Goal: Task Accomplishment & Management: Complete application form

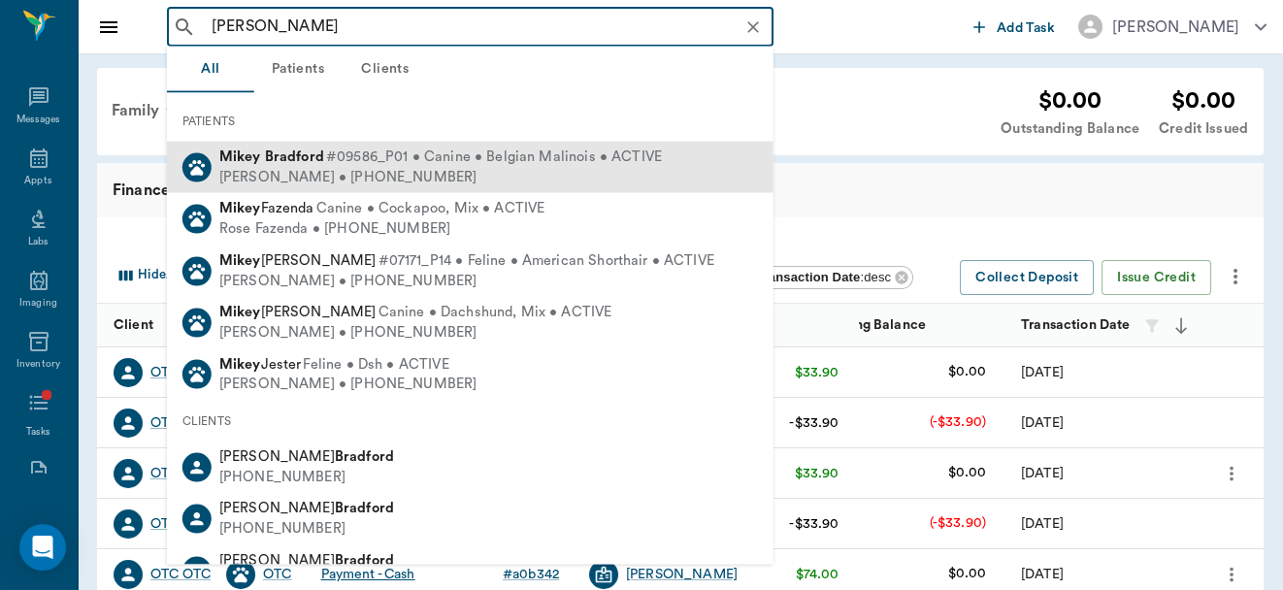
click at [434, 156] on span "#09586_P01 • Canine • Belgian Malinois • ACTIVE" at bounding box center [494, 157] width 336 height 20
type input "[PERSON_NAME]"
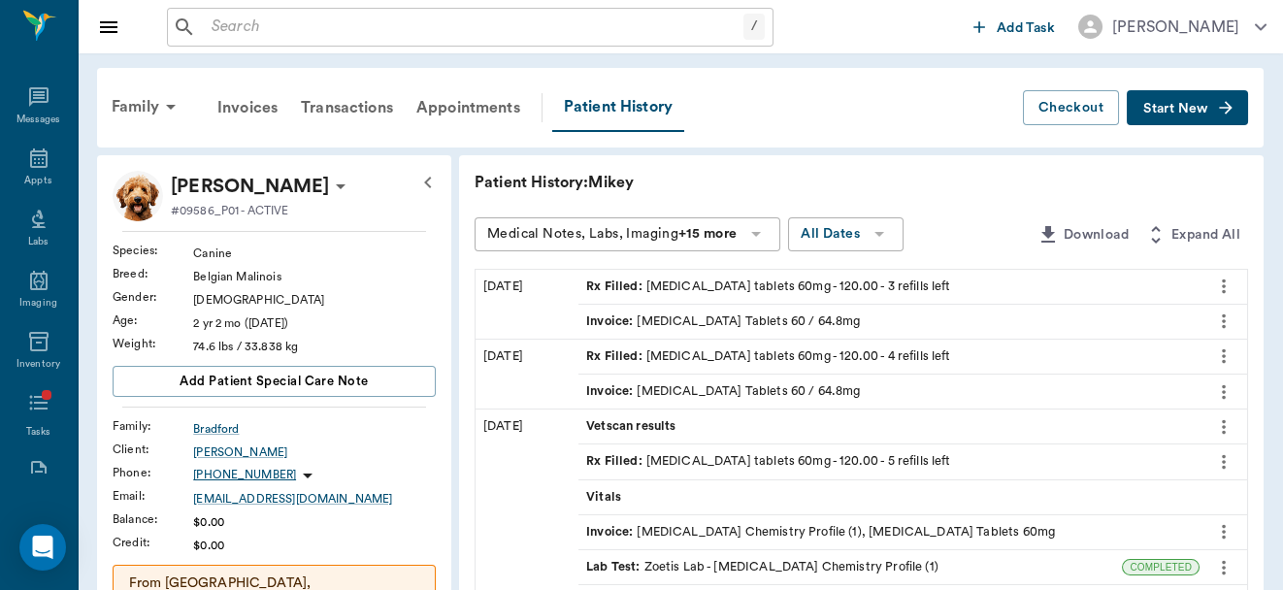
click at [1185, 117] on button "Start New" at bounding box center [1187, 108] width 121 height 36
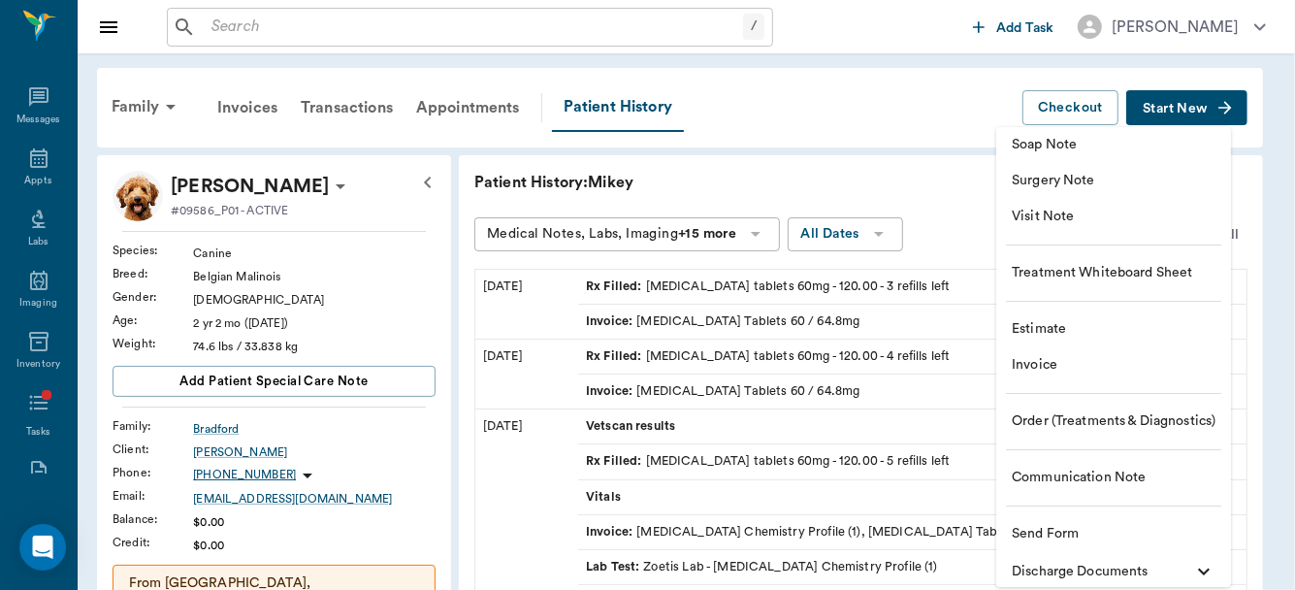
click at [1102, 475] on span "Communication Note" at bounding box center [1114, 478] width 204 height 20
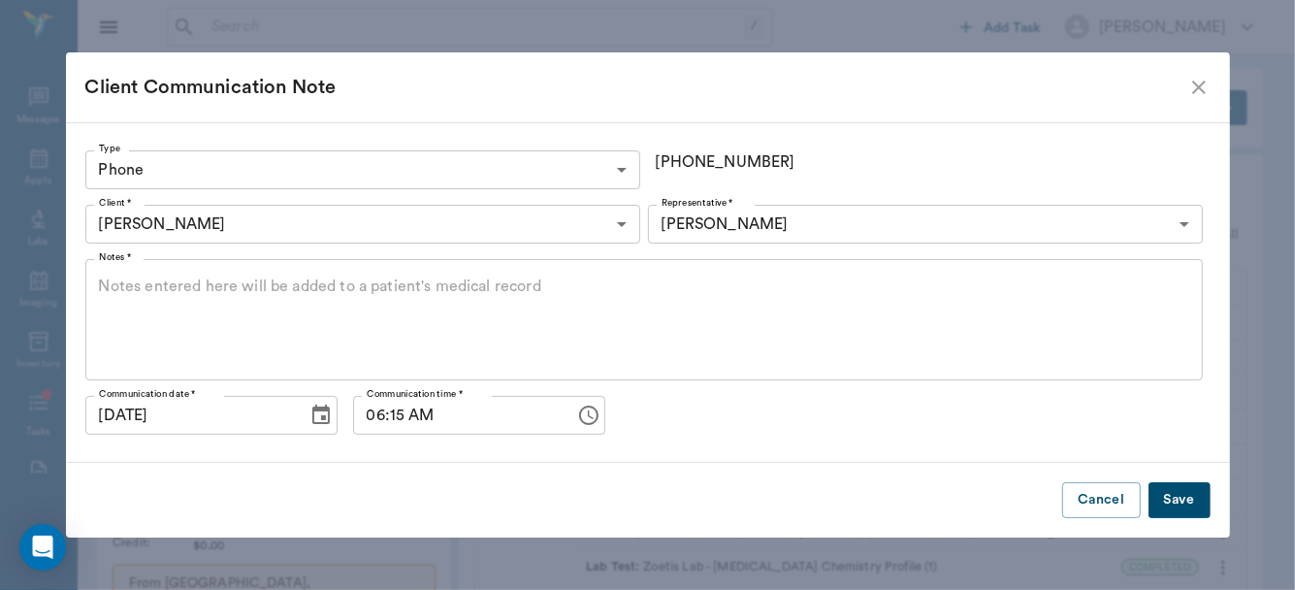
click at [310, 417] on icon "Choose date, selected date is Oct 3, 2025" at bounding box center [321, 415] width 23 height 23
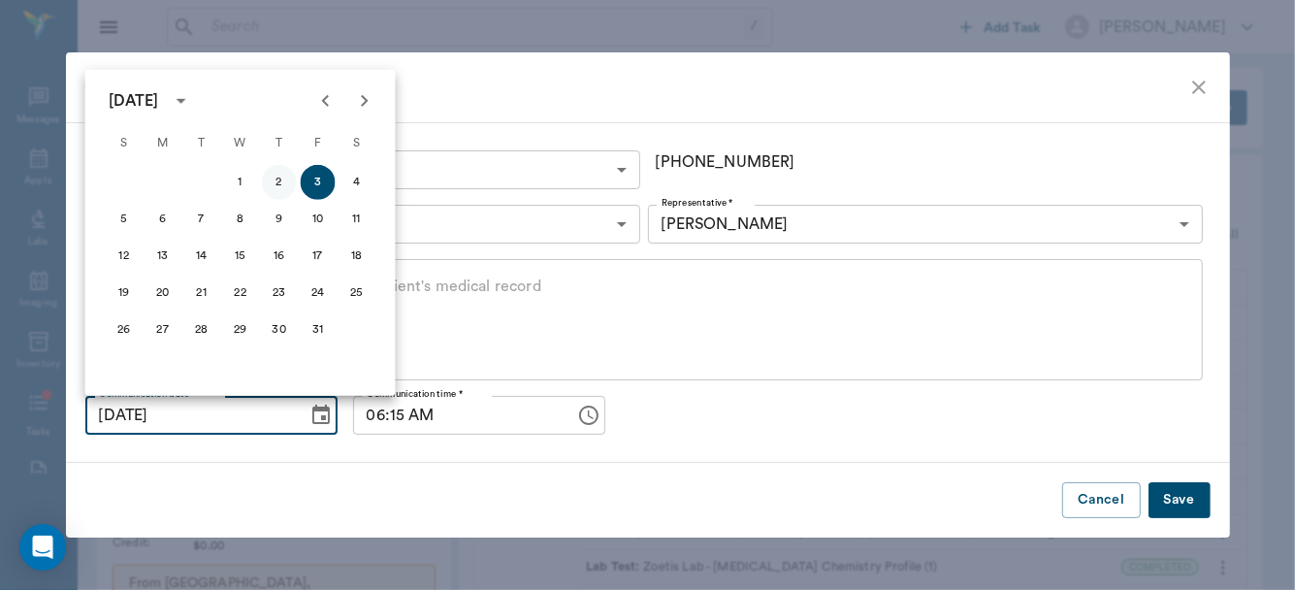
click at [273, 180] on button "2" at bounding box center [279, 182] width 35 height 35
type input "[DATE]"
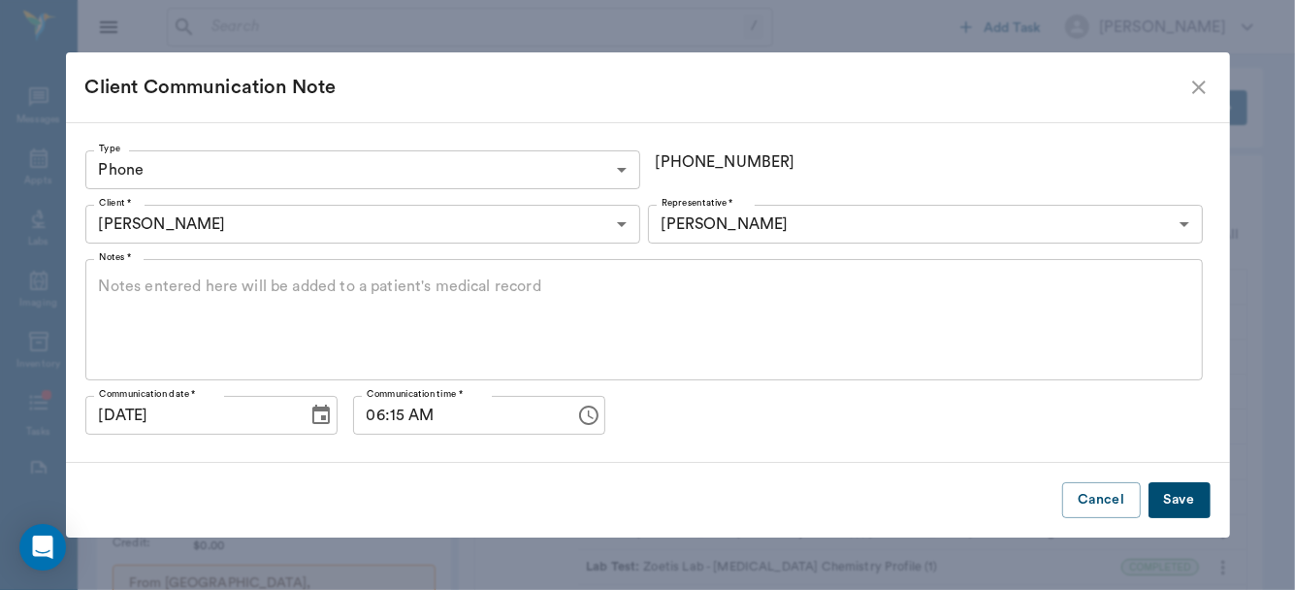
click at [577, 411] on icon "Choose time, selected time is 6:15 AM" at bounding box center [588, 415] width 23 height 23
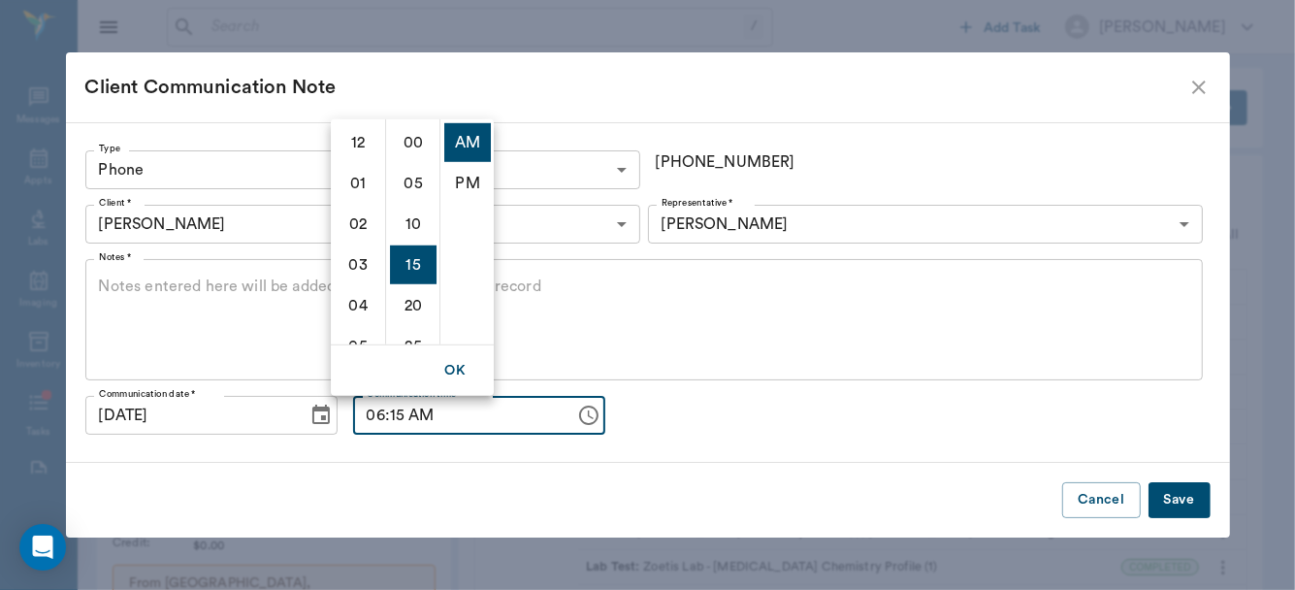
click at [577, 411] on icon "Choose time, selected time is 6:15 AM" at bounding box center [588, 415] width 23 height 23
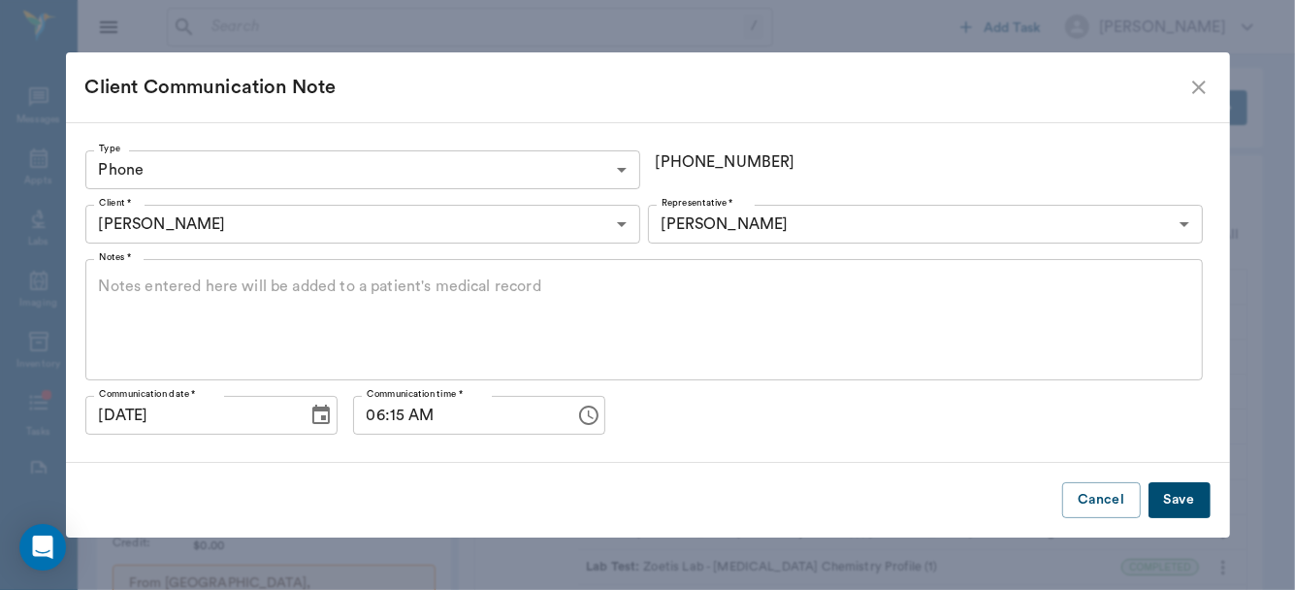
scroll to position [121, 0]
click at [577, 411] on icon "Choose time, selected time is 6:15 AM" at bounding box center [588, 415] width 23 height 23
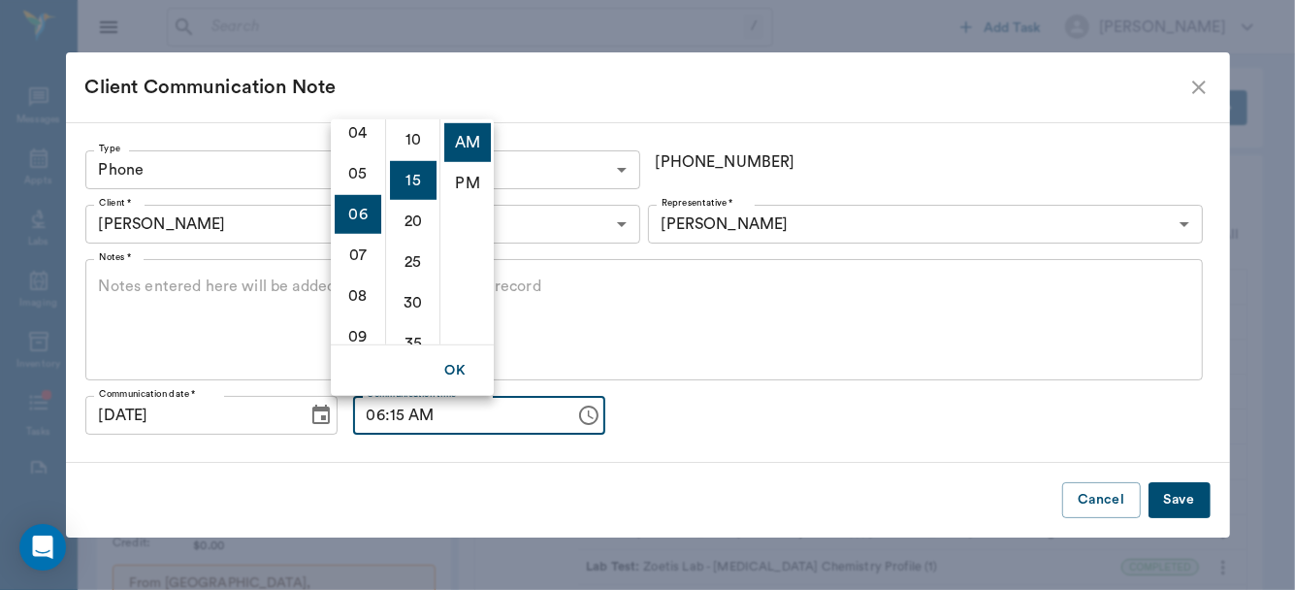
scroll to position [164, 0]
click at [354, 134] on li "04" at bounding box center [358, 140] width 47 height 39
click at [464, 176] on li "PM" at bounding box center [467, 182] width 47 height 39
type input "04:15 PM"
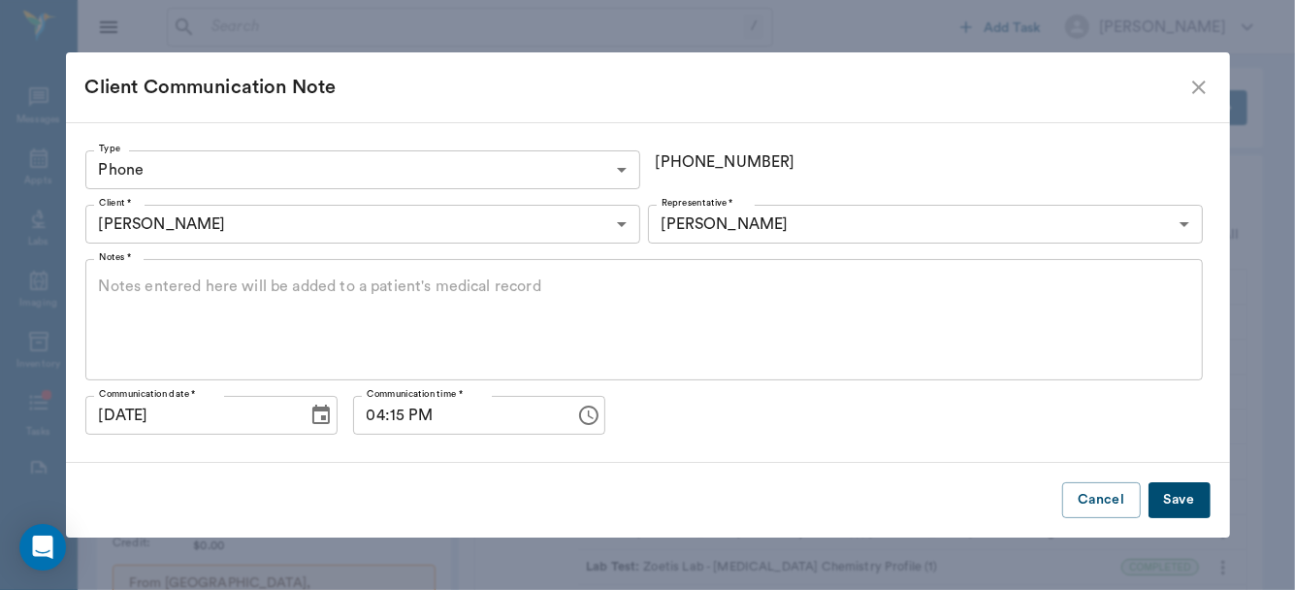
scroll to position [40, 0]
click at [309, 273] on div "x Notes *" at bounding box center [644, 319] width 1118 height 121
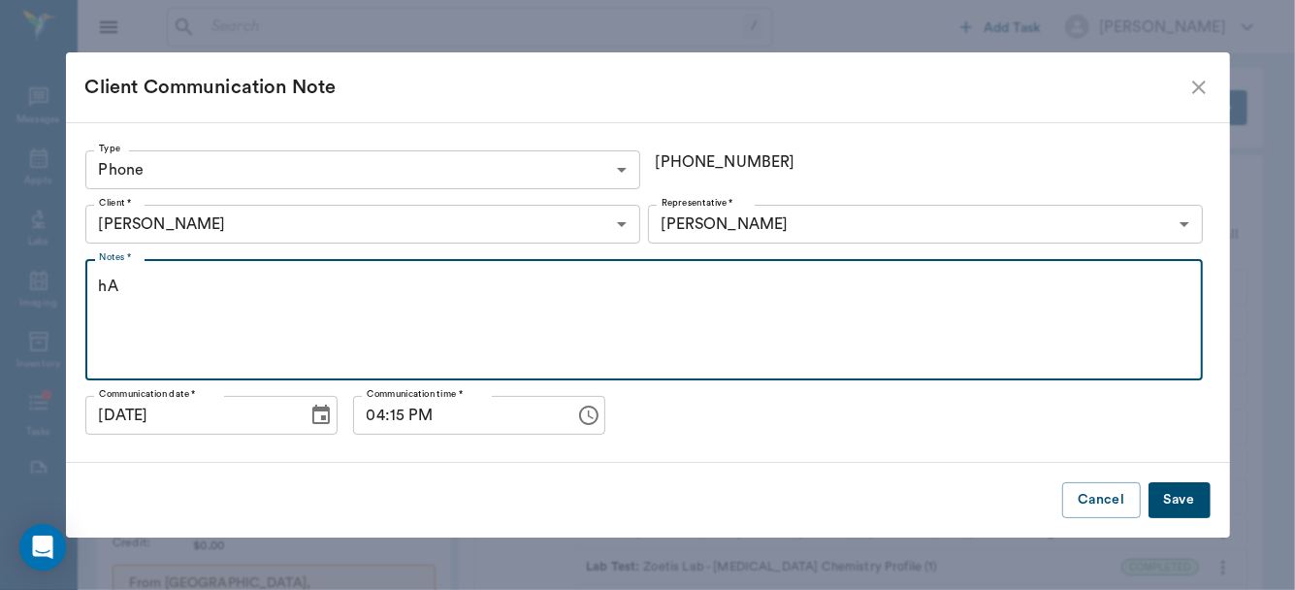
type textarea "h"
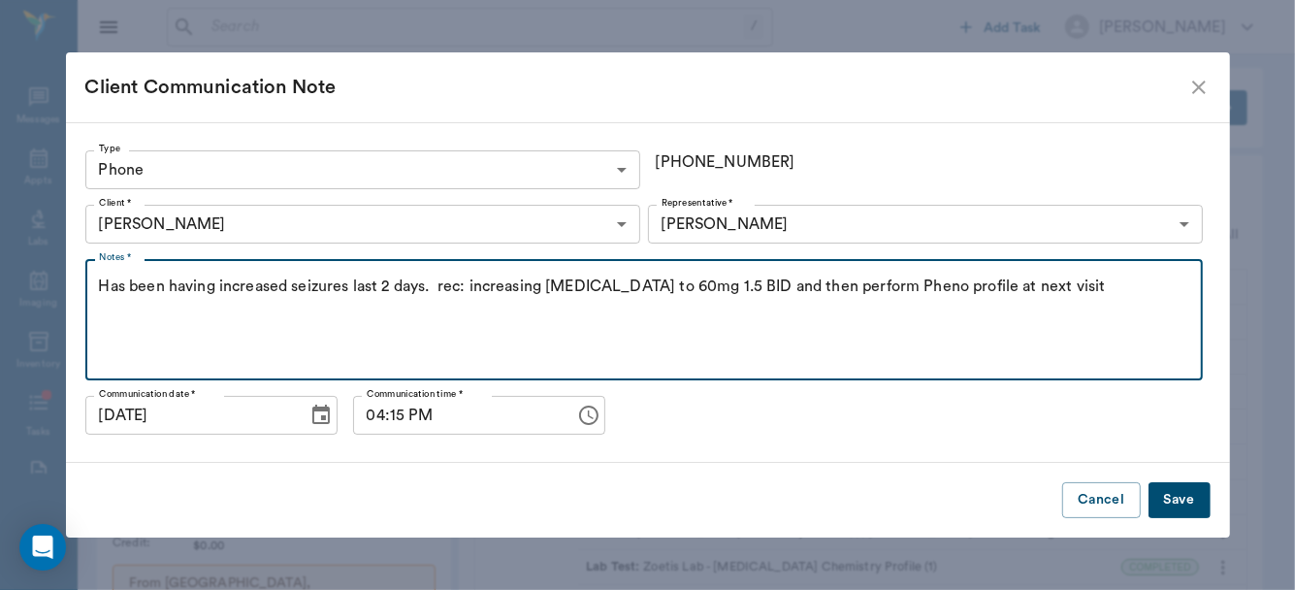
type textarea "Has been having increased seizures last 2 days. rec: increasing Phenobarbital t…"
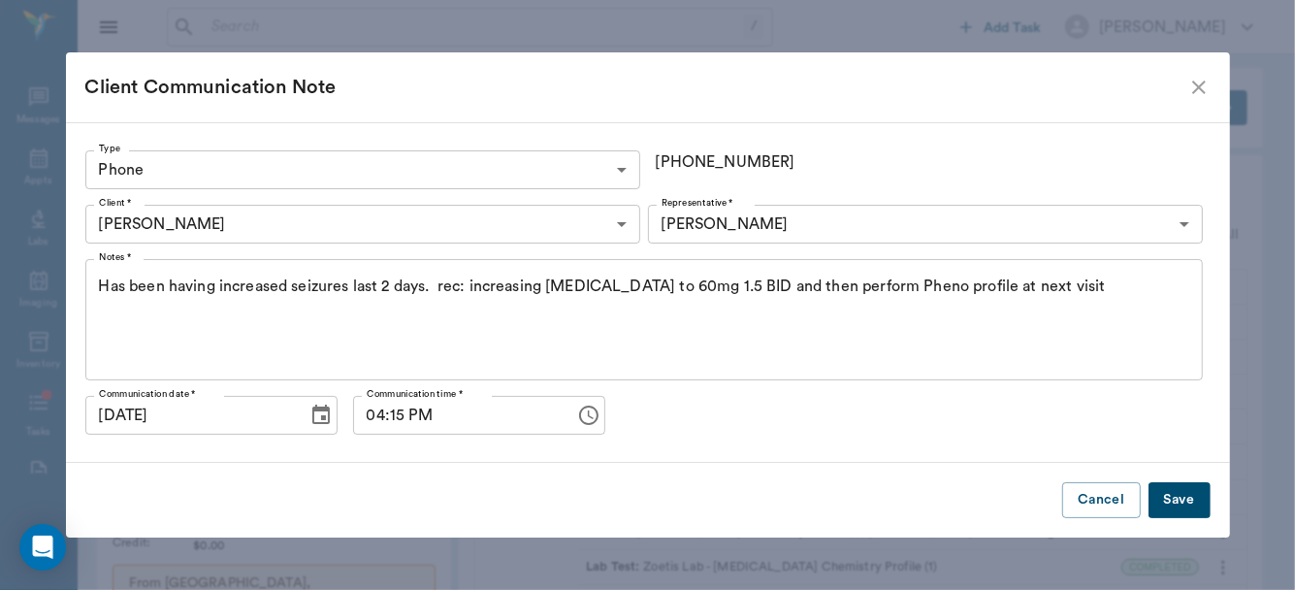
click at [1174, 498] on button "Save" at bounding box center [1180, 500] width 62 height 36
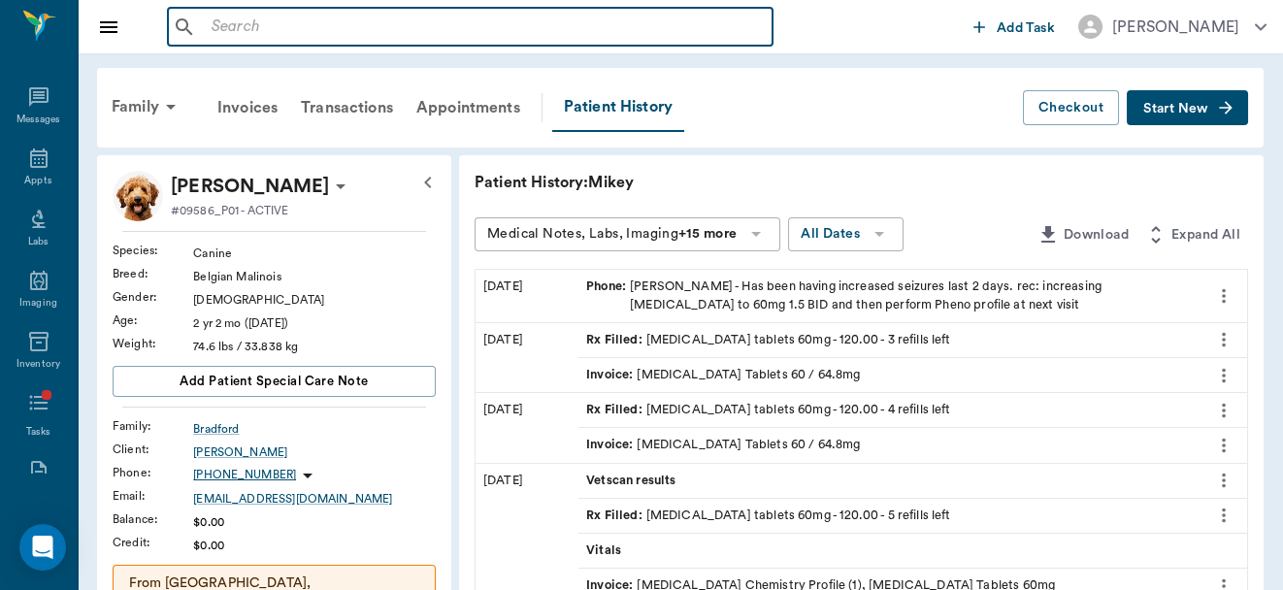
click at [289, 35] on input "text" at bounding box center [484, 27] width 561 height 27
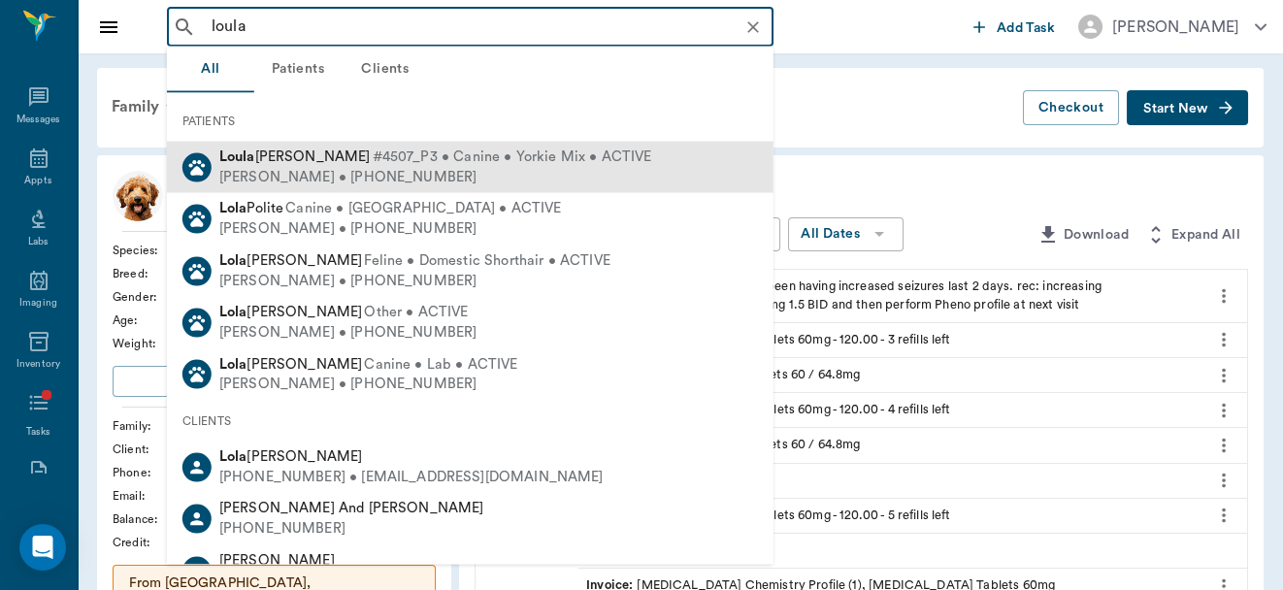
click at [373, 165] on span "#4507_P3 • Canine • Yorkie Mix • ACTIVE" at bounding box center [512, 157] width 279 height 20
type input "loula"
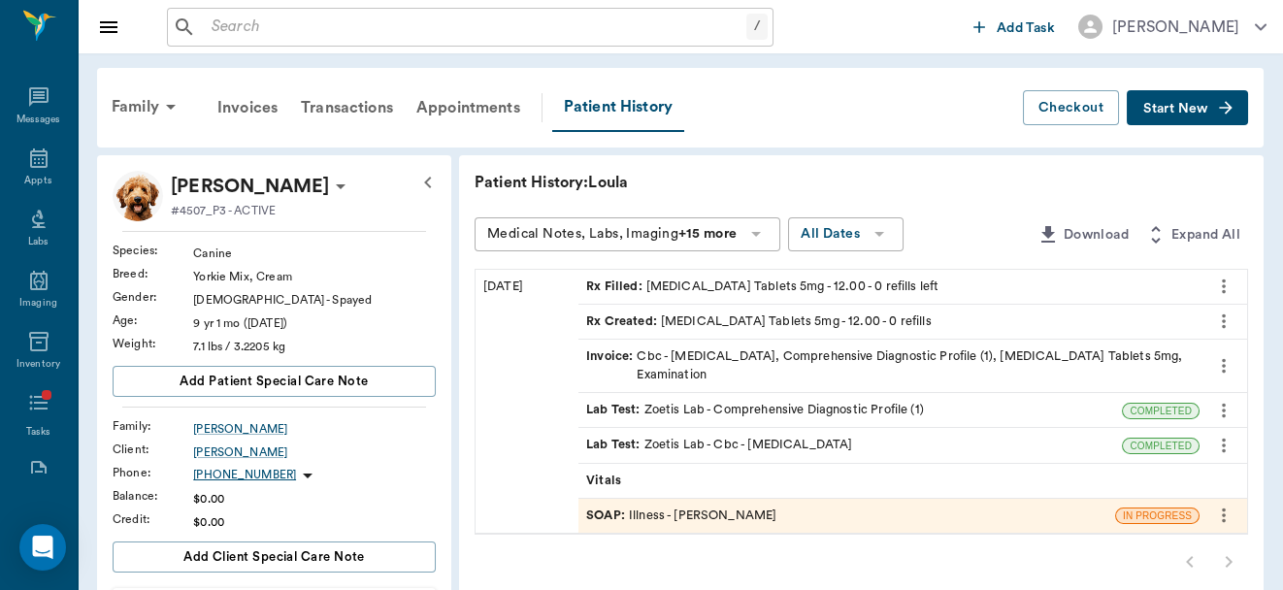
click at [1190, 109] on span "Start New" at bounding box center [1175, 109] width 65 height 0
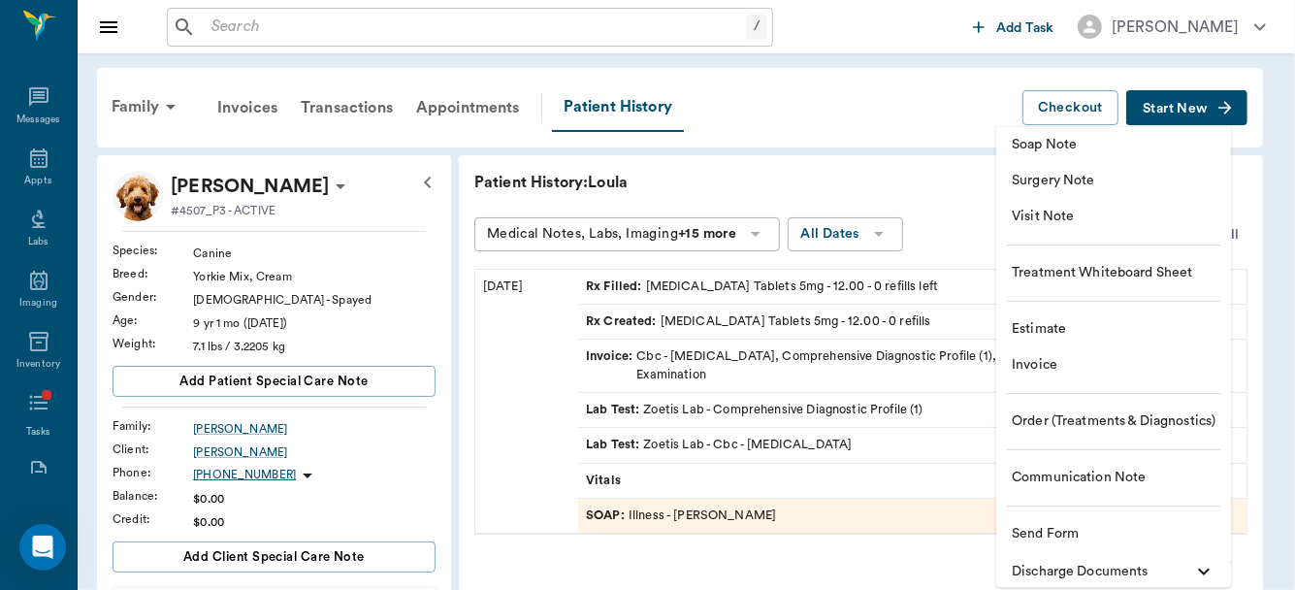
click at [1059, 479] on span "Communication Note" at bounding box center [1114, 478] width 204 height 20
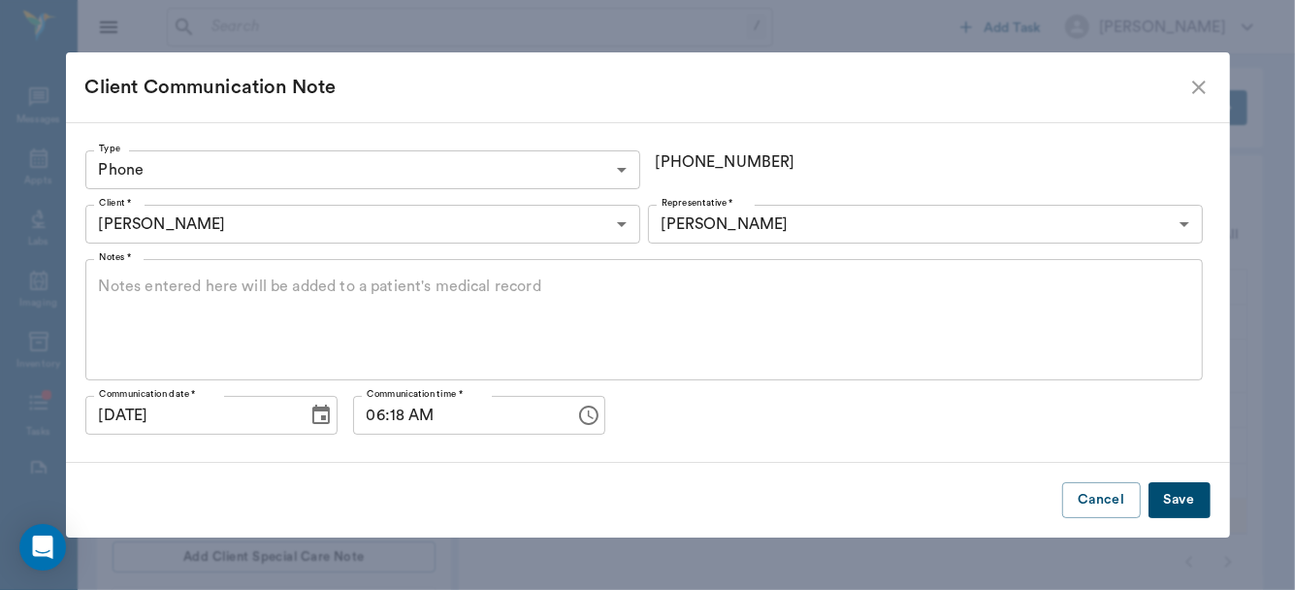
click at [310, 418] on icon "Choose date, selected date is Oct 3, 2025" at bounding box center [321, 415] width 23 height 23
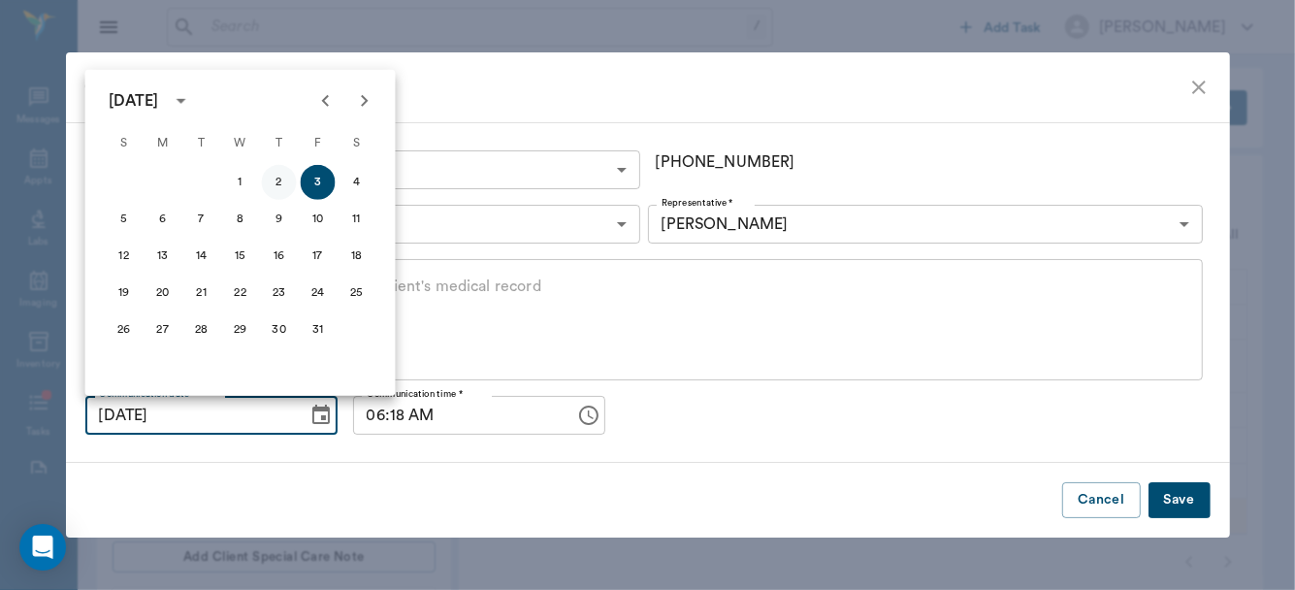
click at [279, 186] on button "2" at bounding box center [279, 182] width 35 height 35
type input "[DATE]"
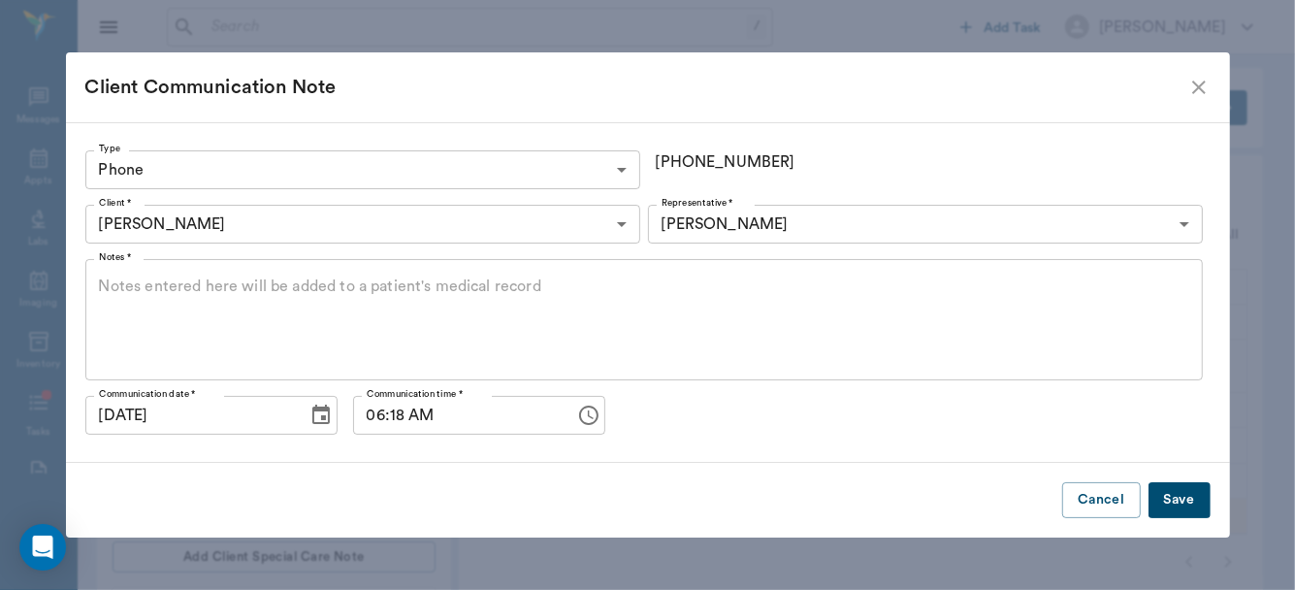
click at [577, 419] on icon "Choose time, selected time is 6:18 AM" at bounding box center [588, 415] width 23 height 23
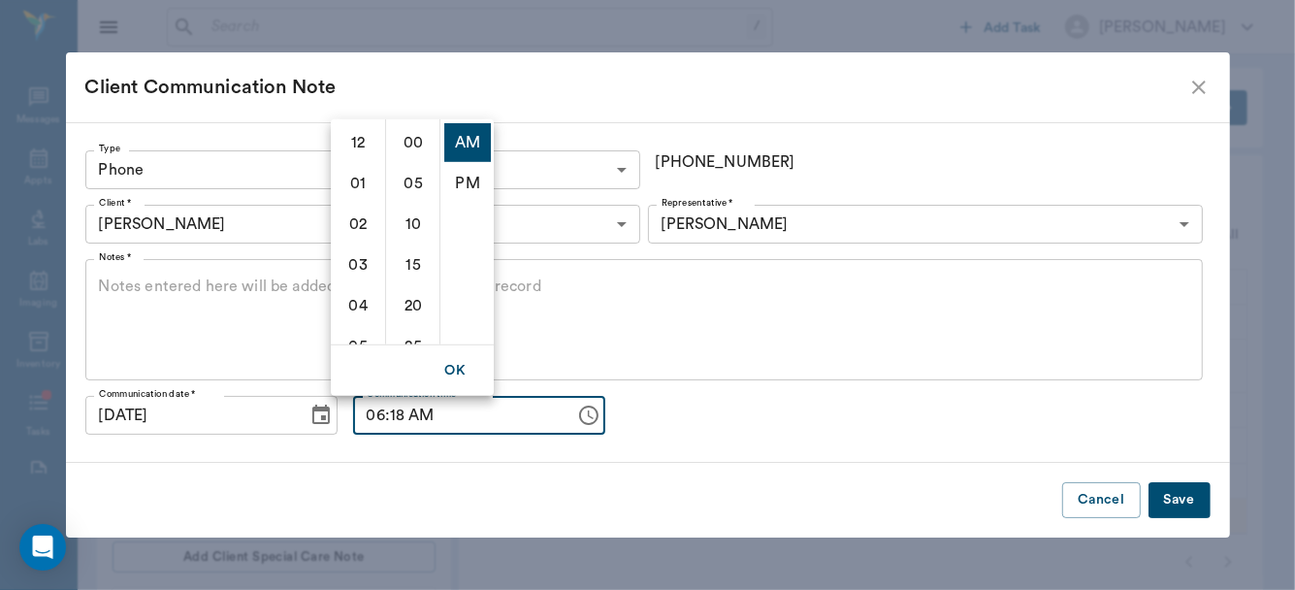
scroll to position [244, 0]
click at [463, 177] on li "PM" at bounding box center [467, 182] width 47 height 39
type input "06:18 PM"
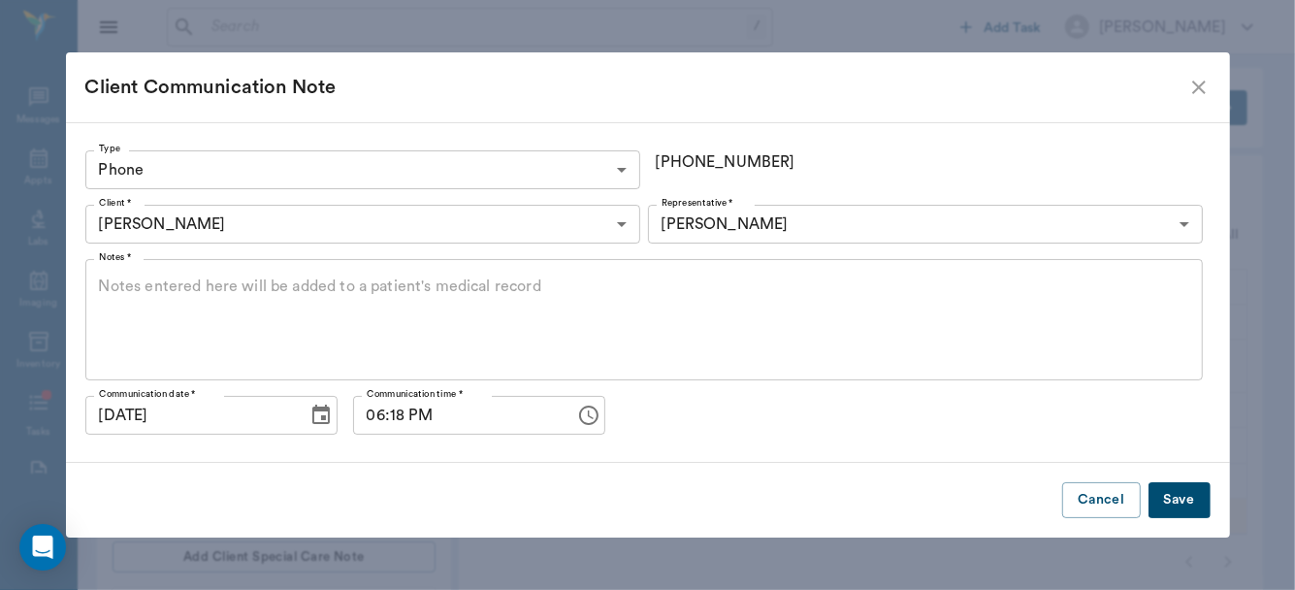
scroll to position [40, 0]
click at [301, 300] on textarea "Notes *" at bounding box center [644, 320] width 1091 height 89
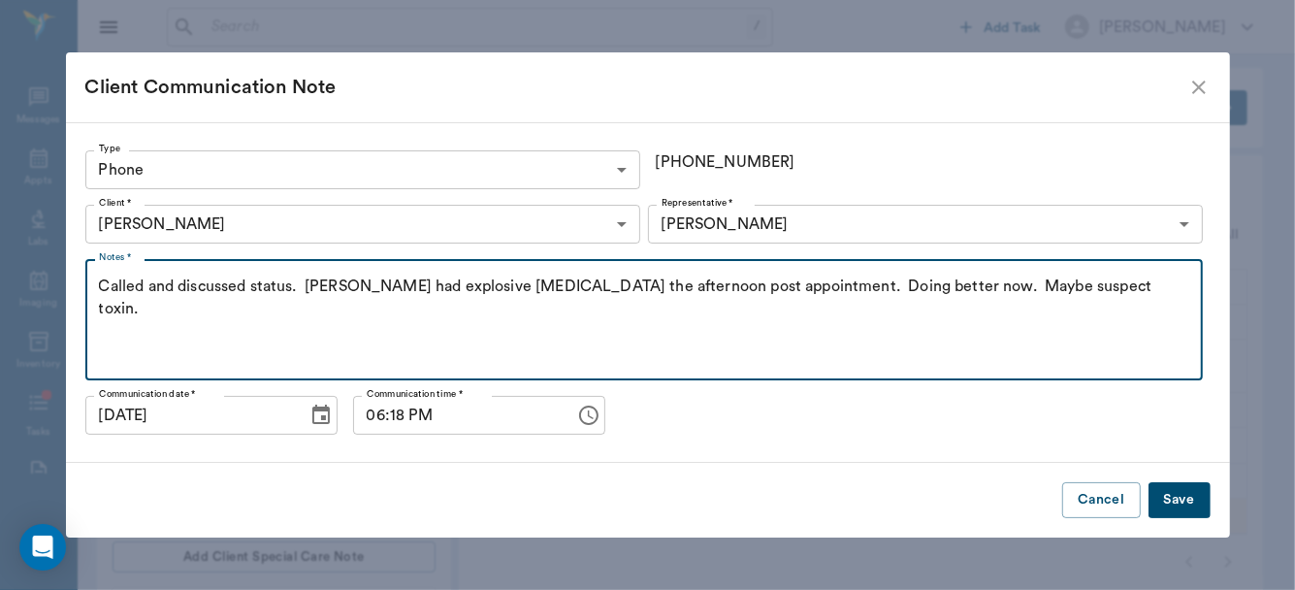
type textarea "Called and discussed status. Said had explosive diarrhea the afternoon post app…"
click at [1168, 498] on button "Save" at bounding box center [1180, 500] width 62 height 36
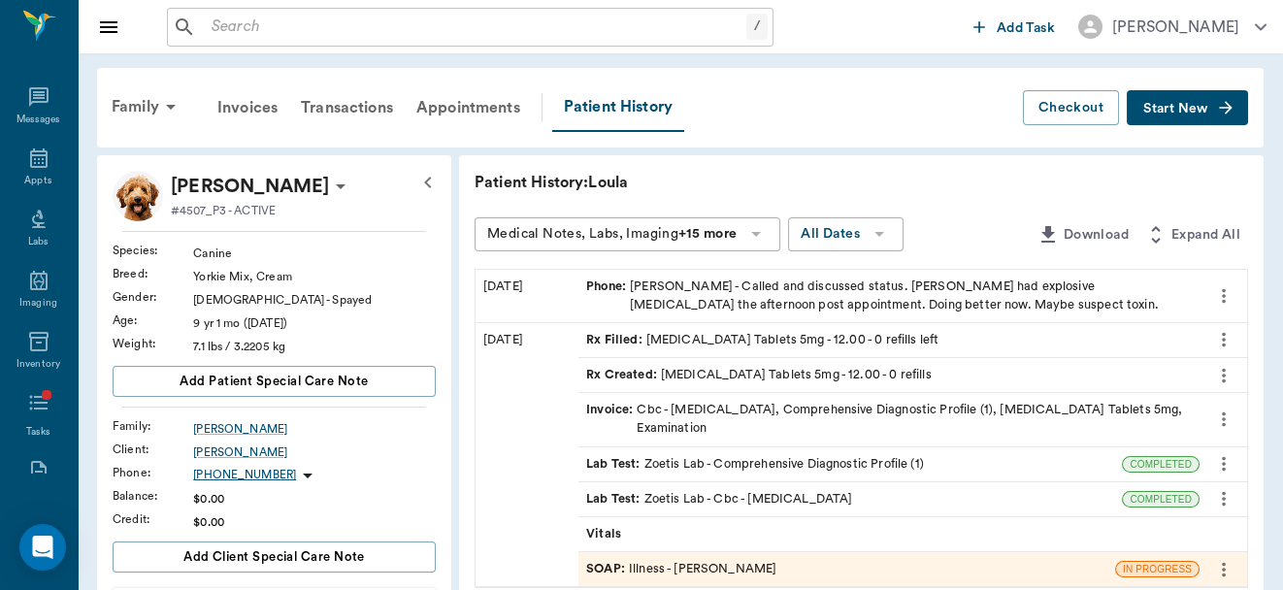
click at [1168, 498] on span "COMPLETED" at bounding box center [1161, 499] width 76 height 15
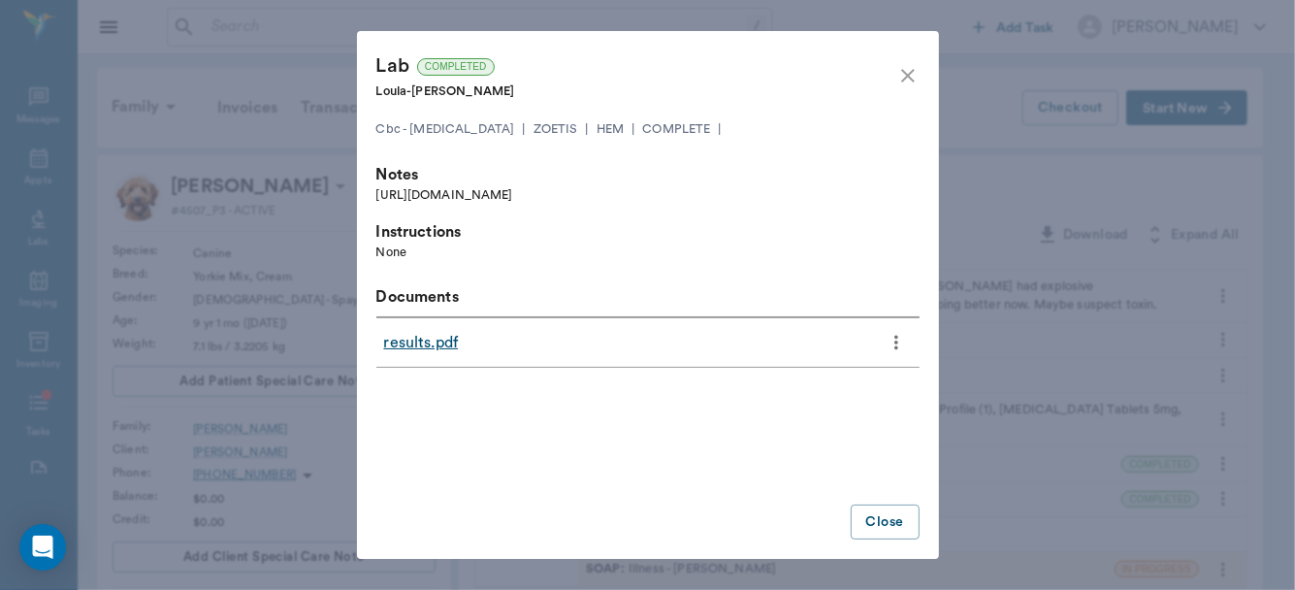
drag, startPoint x: 1168, startPoint y: 498, endPoint x: 1172, endPoint y: 532, distance: 34.2
click at [1172, 532] on div "Lab COMPLETED Loula - Dr. Bert Ellsworth Cbc - Complete Blood Count | ZOETIS | …" at bounding box center [647, 295] width 1295 height 590
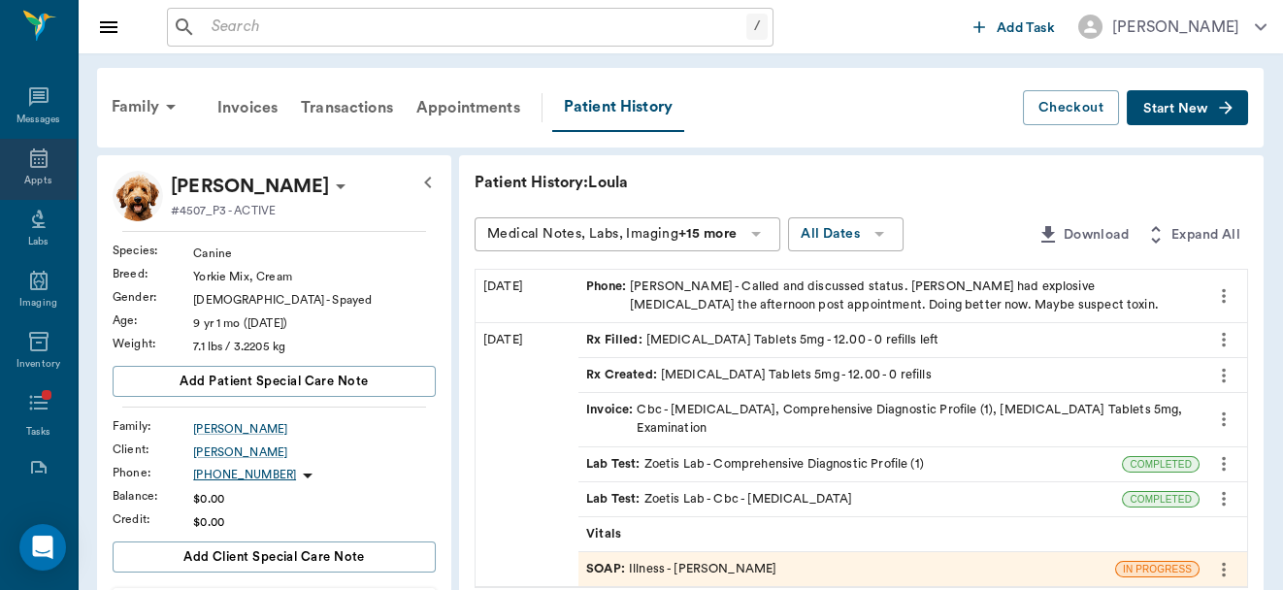
click at [34, 161] on icon at bounding box center [38, 158] width 23 height 23
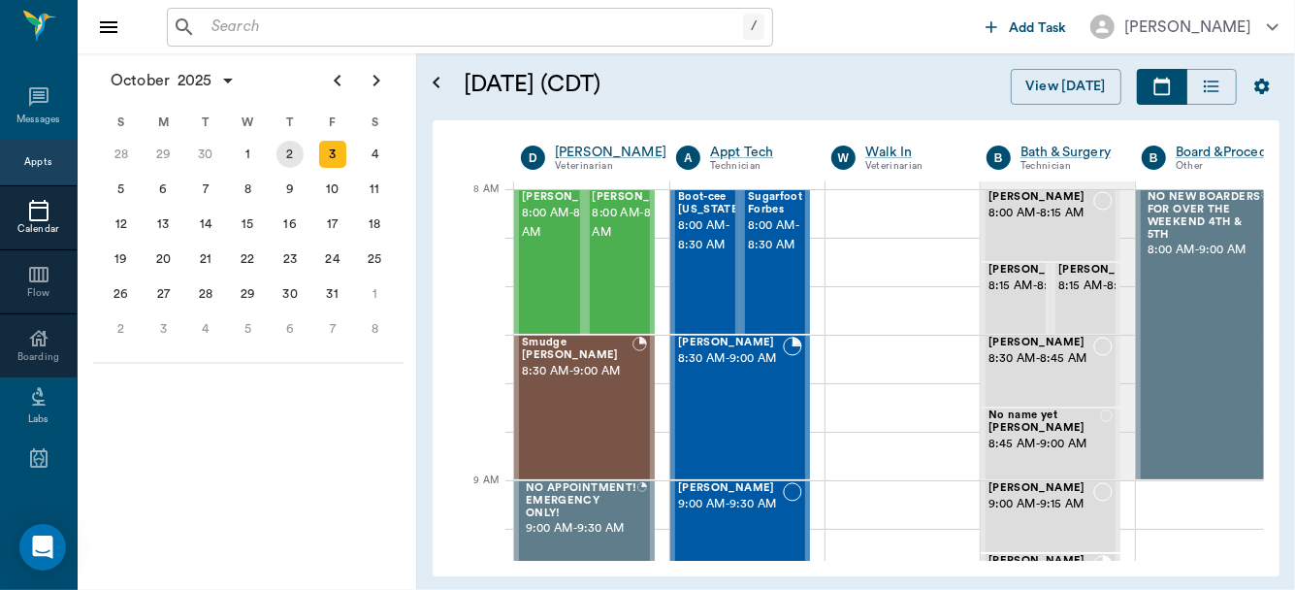
click at [293, 149] on div "2" at bounding box center [290, 154] width 27 height 27
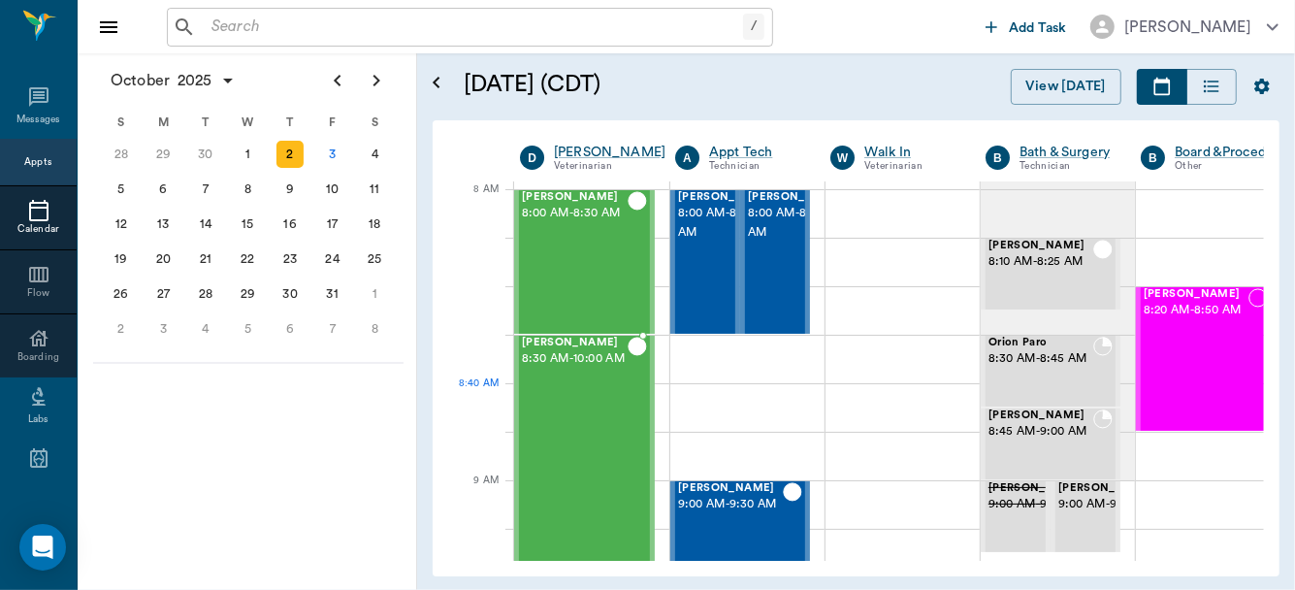
click at [581, 413] on div "Bovine Holbrook 8:30 AM - 10:00 AM" at bounding box center [575, 553] width 106 height 433
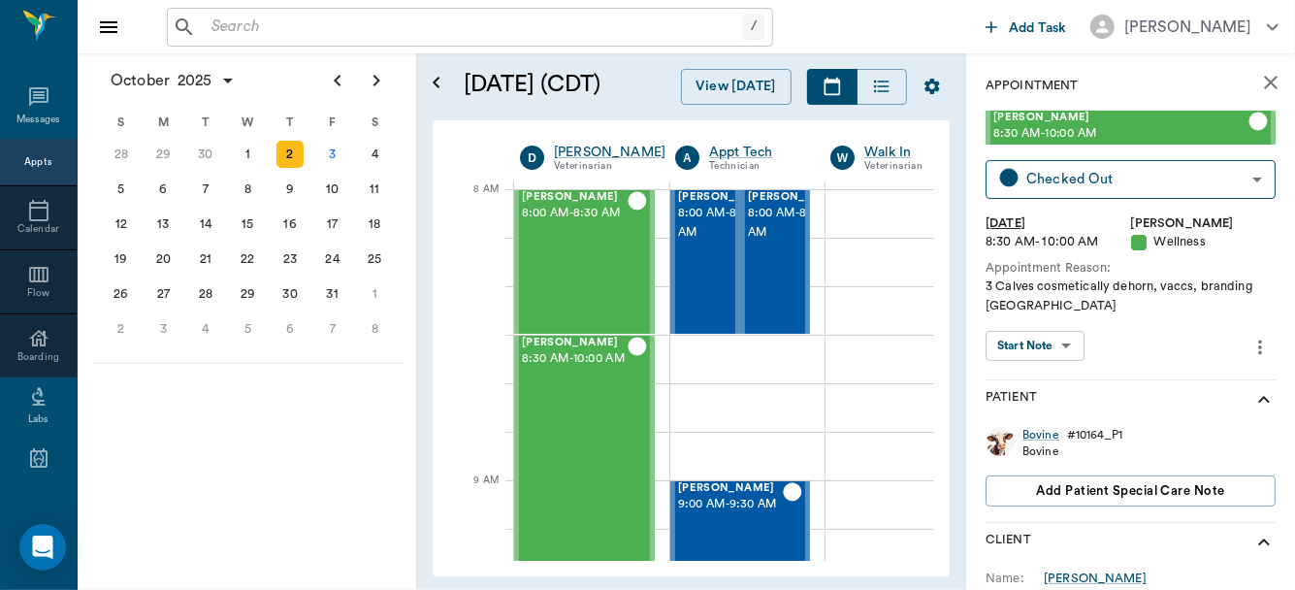
click at [1040, 337] on body "/ ​ Add Task Dr. Bert Ellsworth Nectar Messages Appts Calendar Flow Boarding La…" at bounding box center [647, 295] width 1295 height 590
click at [1033, 377] on button "View SOAP" at bounding box center [1025, 386] width 66 height 22
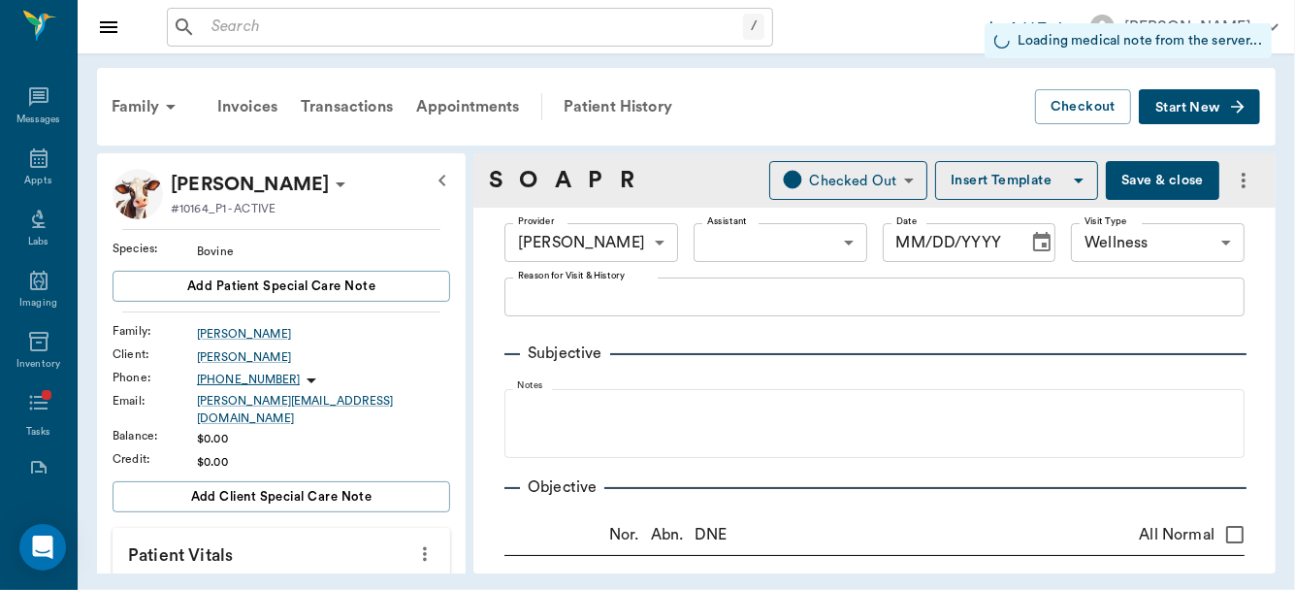
type input "63ec2f075fda476ae8351a4d"
type input "65d2be4f46e3a538d89b8c14"
type input "[DATE]"
type textarea "3 Calves cosmetically dehorn, vaccs, branding Caryn"
type input "3.00"
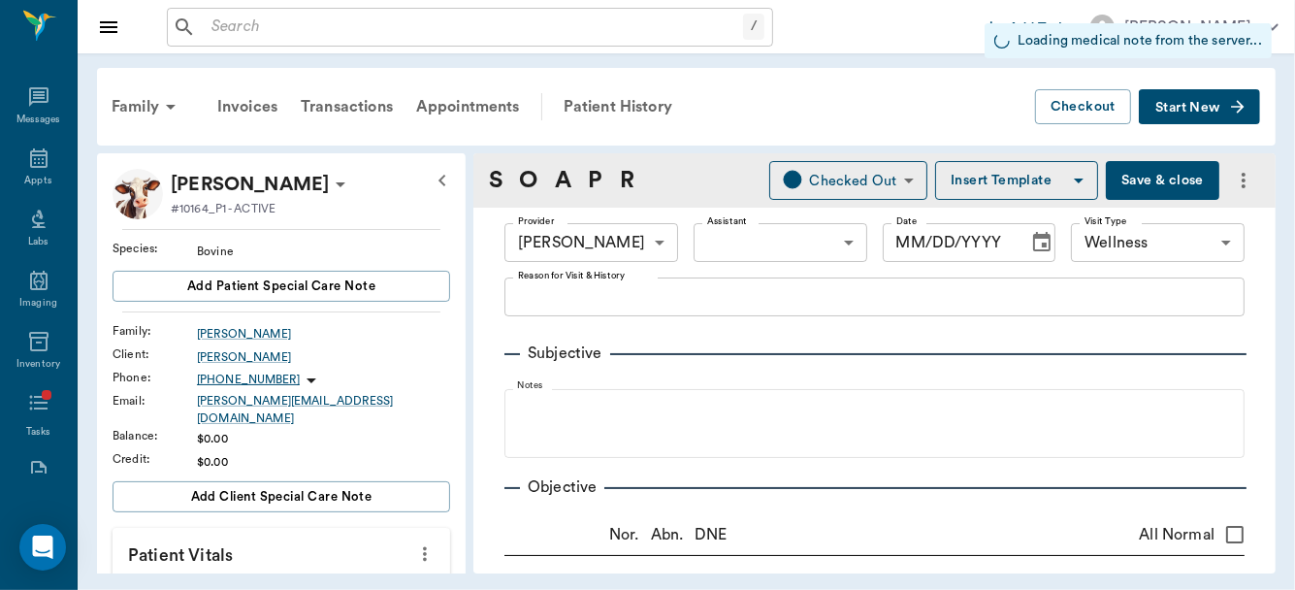
type input "2.00"
type input "7.00"
type input "31.00"
type input "1.00"
type input "3.00"
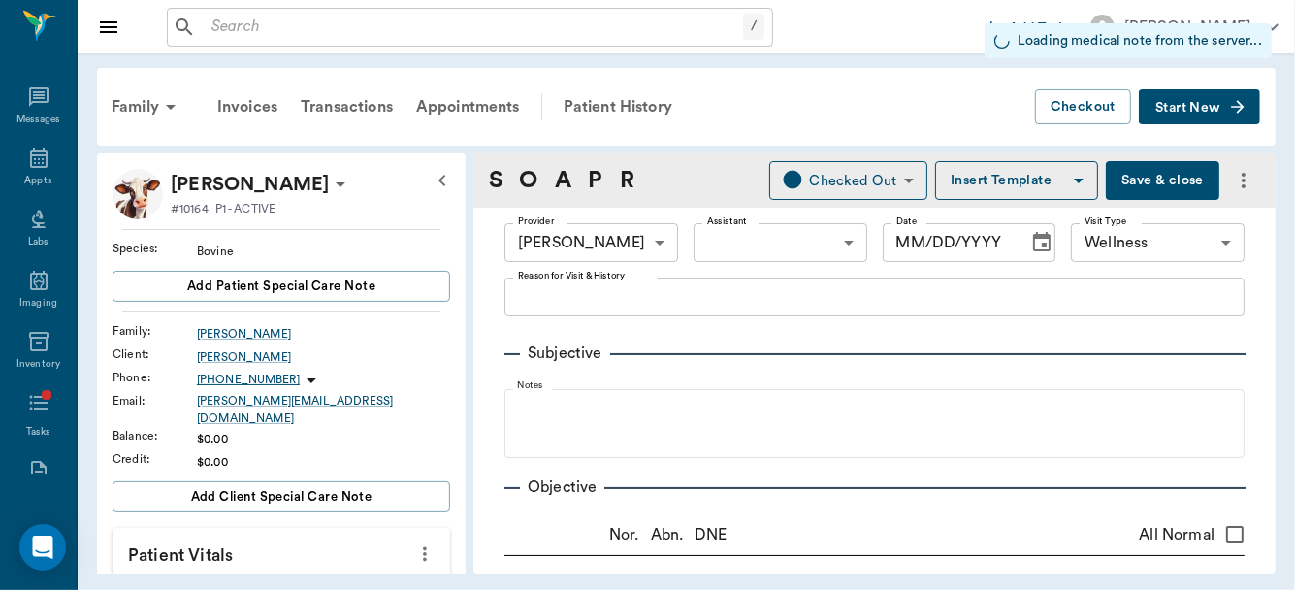
type input "3.00"
type input "29.00"
type input "0"
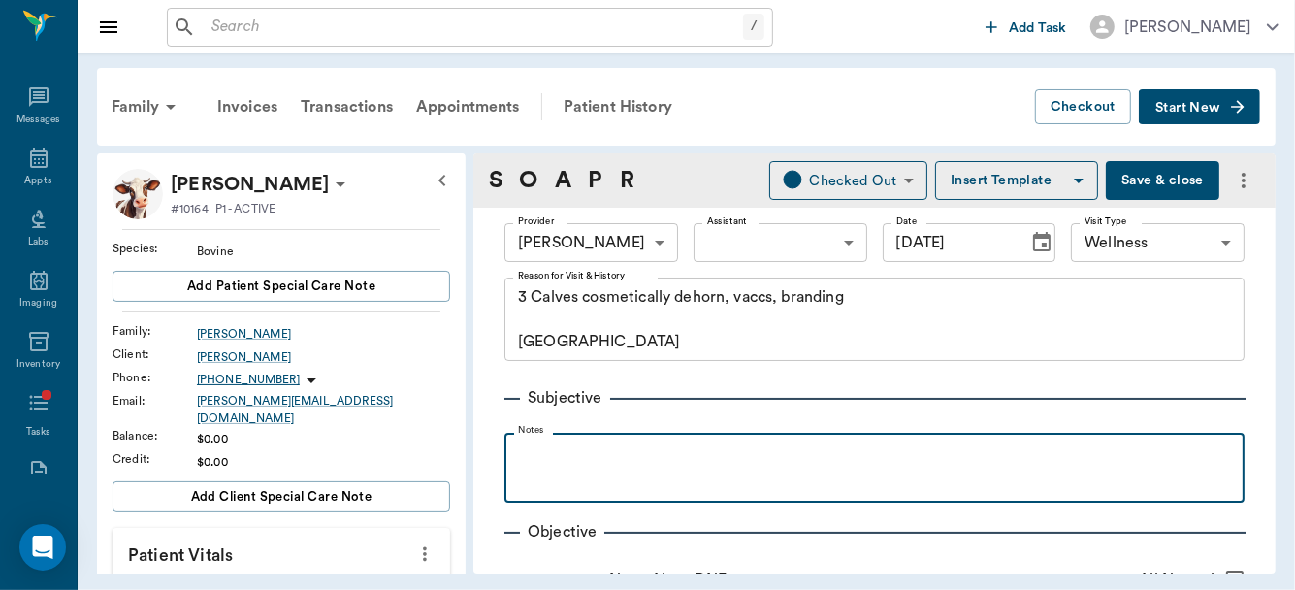
click at [574, 453] on p at bounding box center [874, 453] width 721 height 23
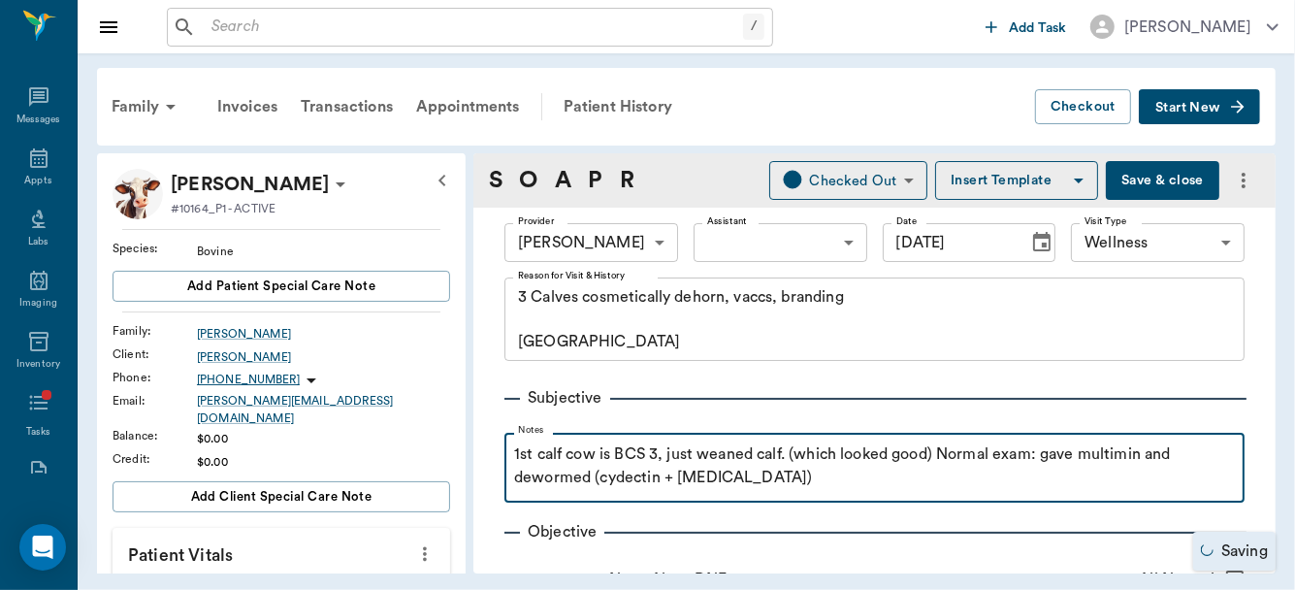
drag, startPoint x: 566, startPoint y: 441, endPoint x: 829, endPoint y: 293, distance: 302.0
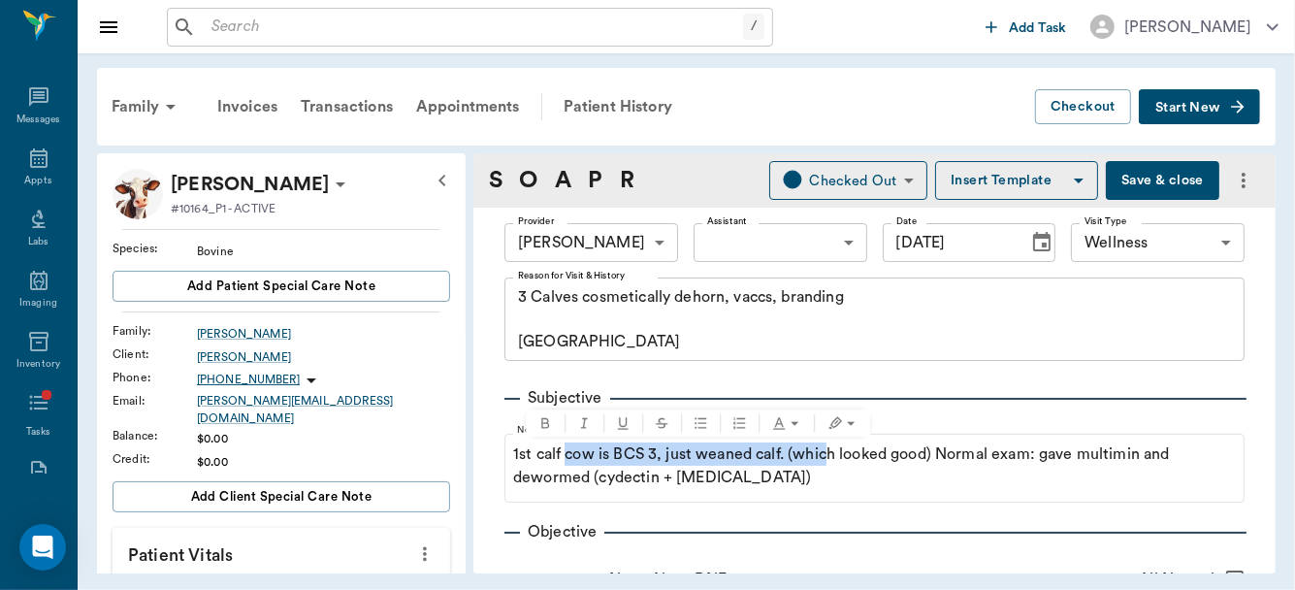
click at [1135, 173] on button "Save & close" at bounding box center [1163, 180] width 114 height 39
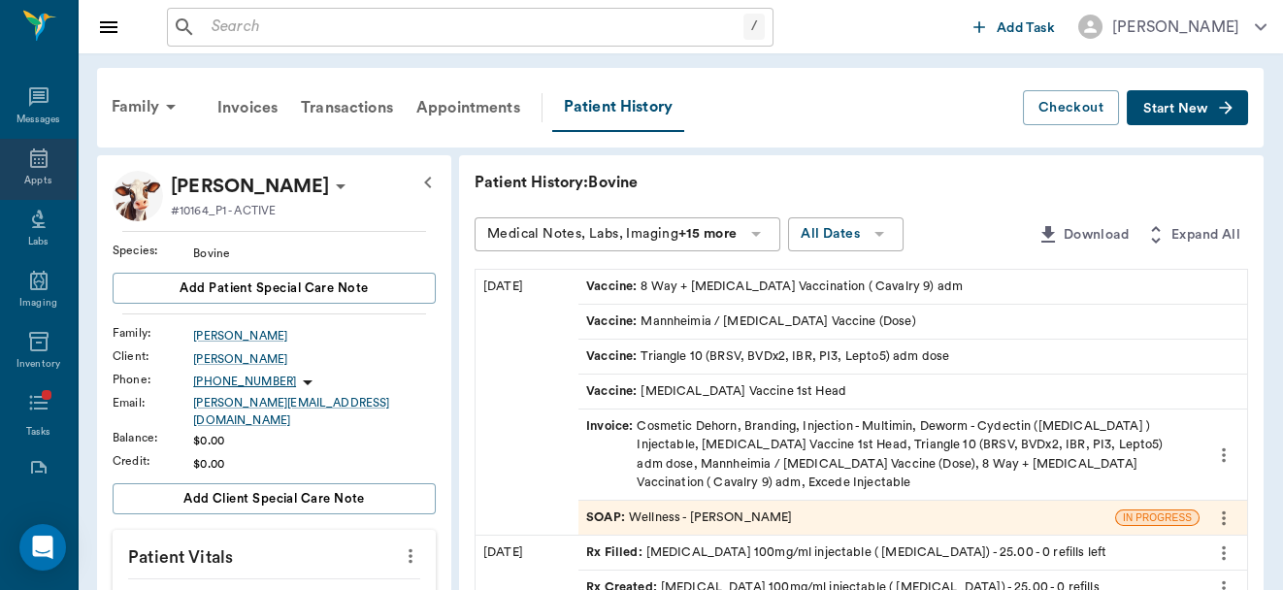
drag, startPoint x: 34, startPoint y: 12, endPoint x: 37, endPoint y: 163, distance: 151.4
click at [37, 163] on div "Nectar Messages Appts Labs Imaging Inventory Tasks Forms Staff Reports Lookup S…" at bounding box center [39, 295] width 78 height 590
click at [37, 163] on icon at bounding box center [38, 158] width 23 height 23
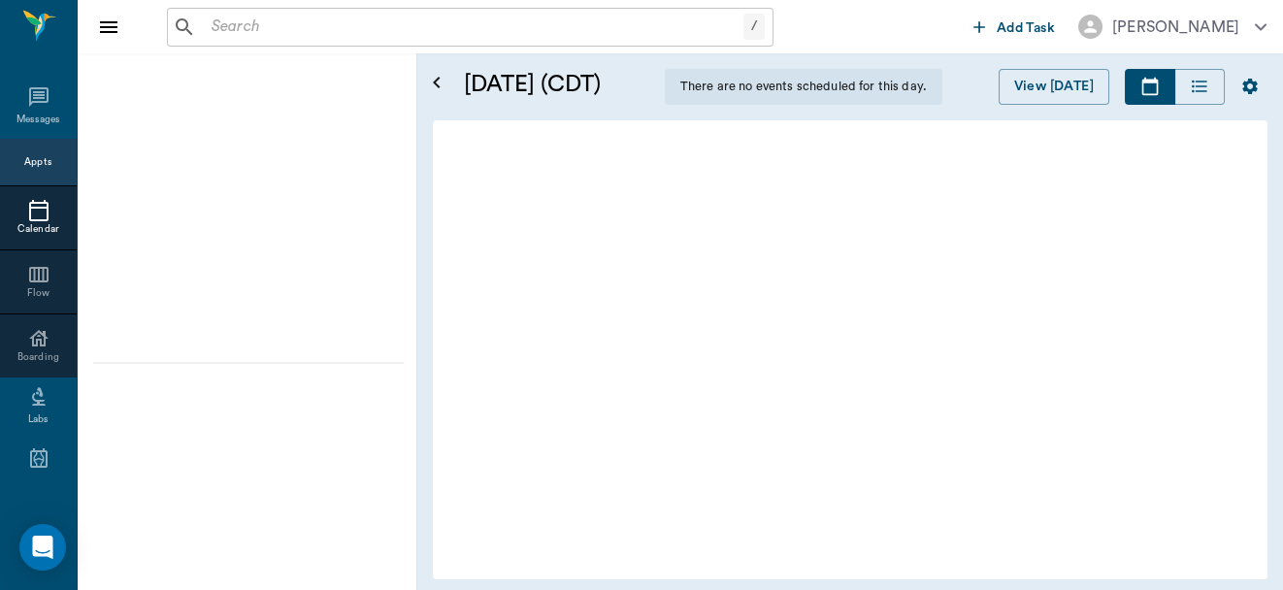
click at [283, 151] on div "2" at bounding box center [290, 154] width 27 height 27
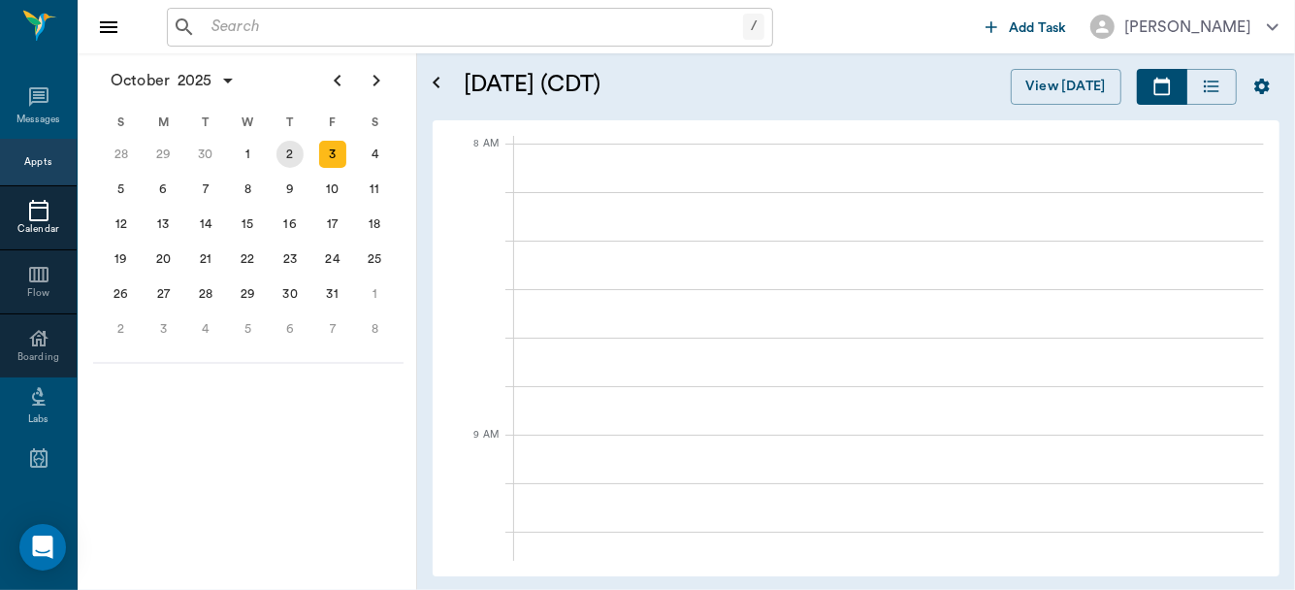
click at [283, 151] on div "2" at bounding box center [290, 154] width 27 height 27
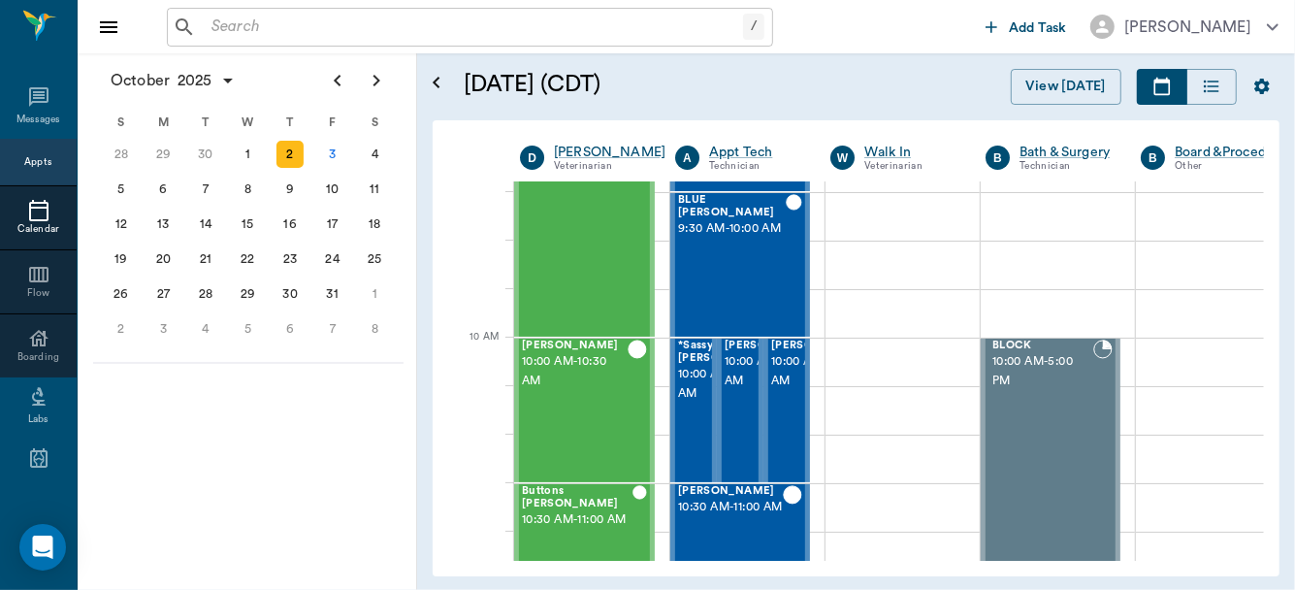
scroll to position [477, 0]
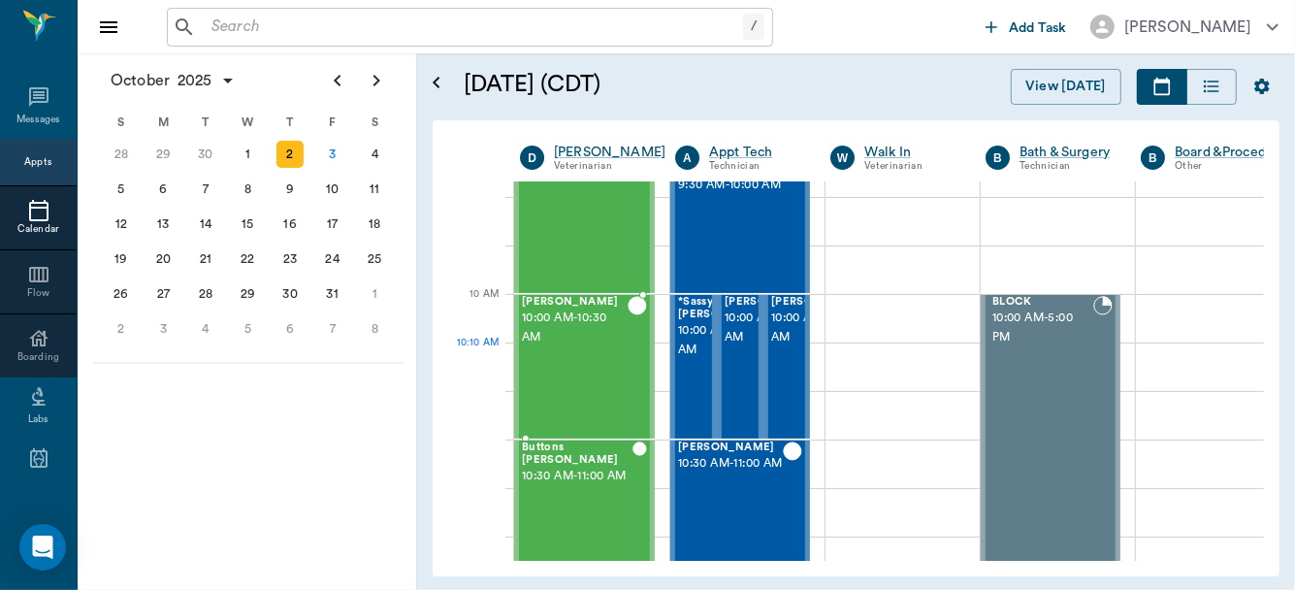
click at [561, 376] on div "Lolli Pop Mcintosh 10:00 AM - 10:30 AM" at bounding box center [575, 367] width 106 height 142
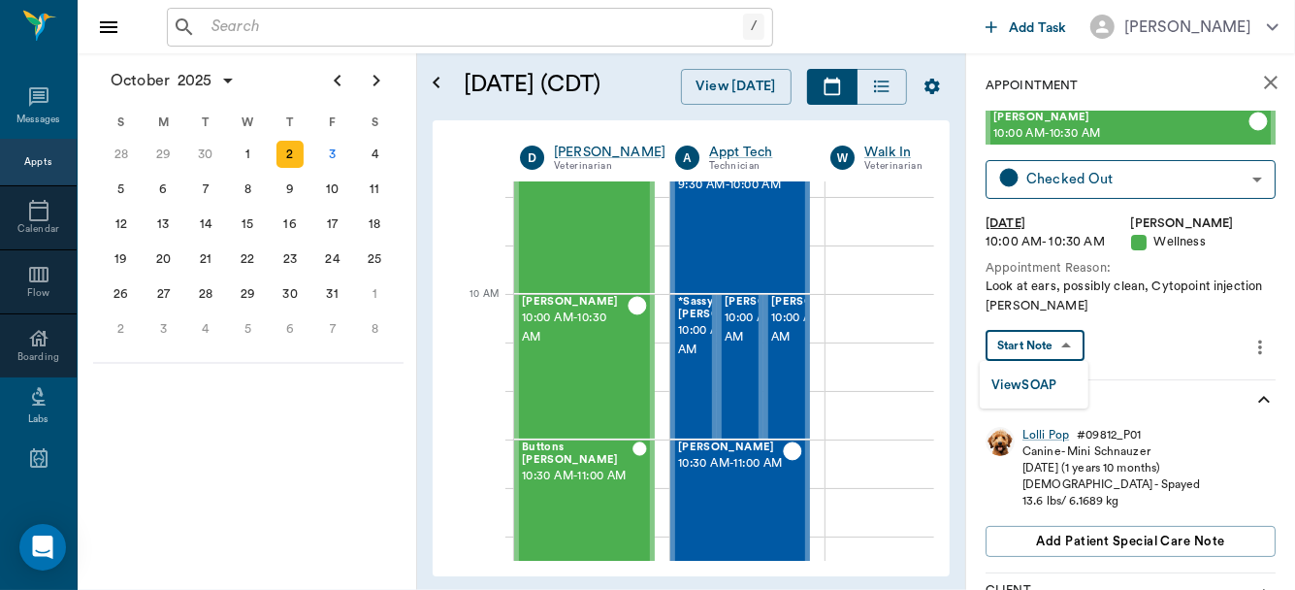
click at [1048, 332] on body "/ ​ Add Task Dr. Bert Ellsworth Nectar Messages Appts Calendar Flow Boarding La…" at bounding box center [647, 295] width 1295 height 590
click at [1048, 332] on div at bounding box center [647, 295] width 1295 height 590
click at [1043, 353] on body "/ ​ Add Task Dr. Bert Ellsworth Nectar Messages Appts Calendar Flow Boarding La…" at bounding box center [647, 295] width 1295 height 590
click at [1033, 382] on button "View SOAP" at bounding box center [1025, 386] width 66 height 22
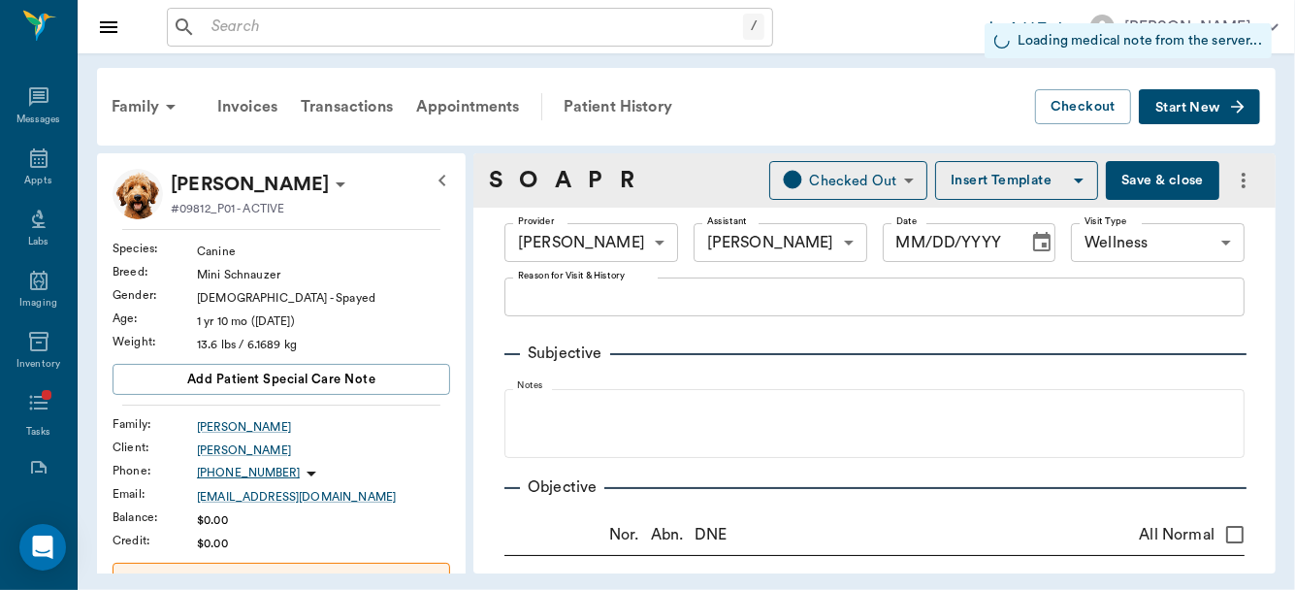
type input "63ec2f075fda476ae8351a4d"
type input "682b670d8bdc6f7f8feef3db"
type input "65d2be4f46e3a538d89b8c14"
type input "[DATE]"
type textarea "Look at ears, possibly clean, Cytopoint injection Christy"
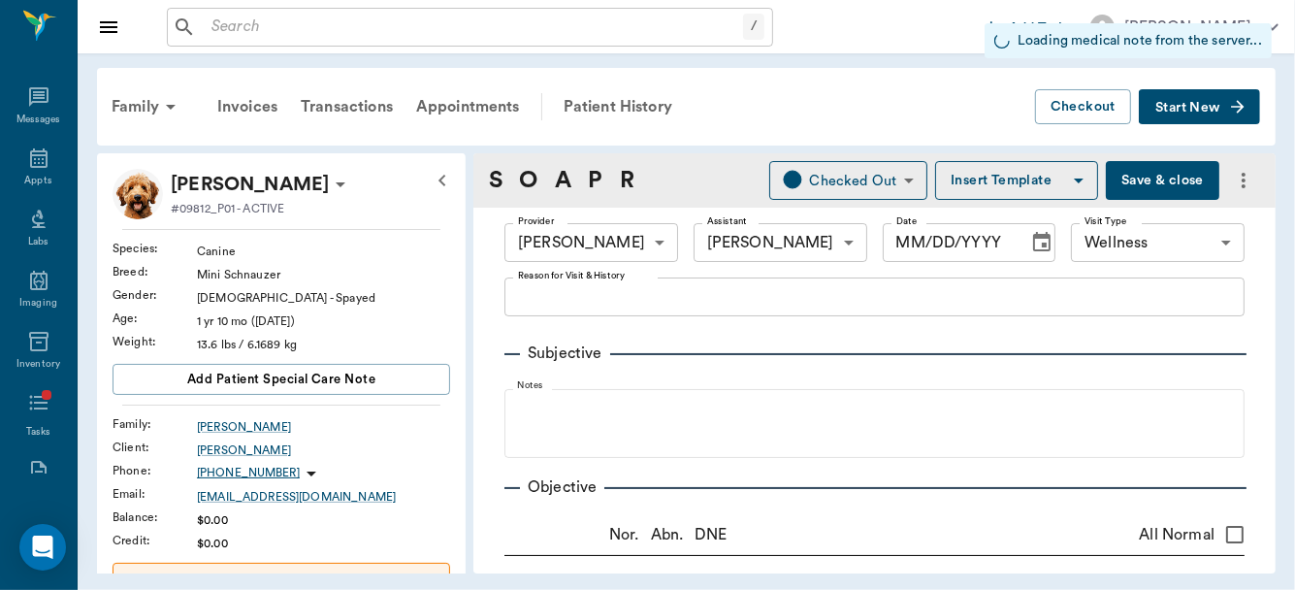
type input "1.00"
type input "0.30"
type input "0"
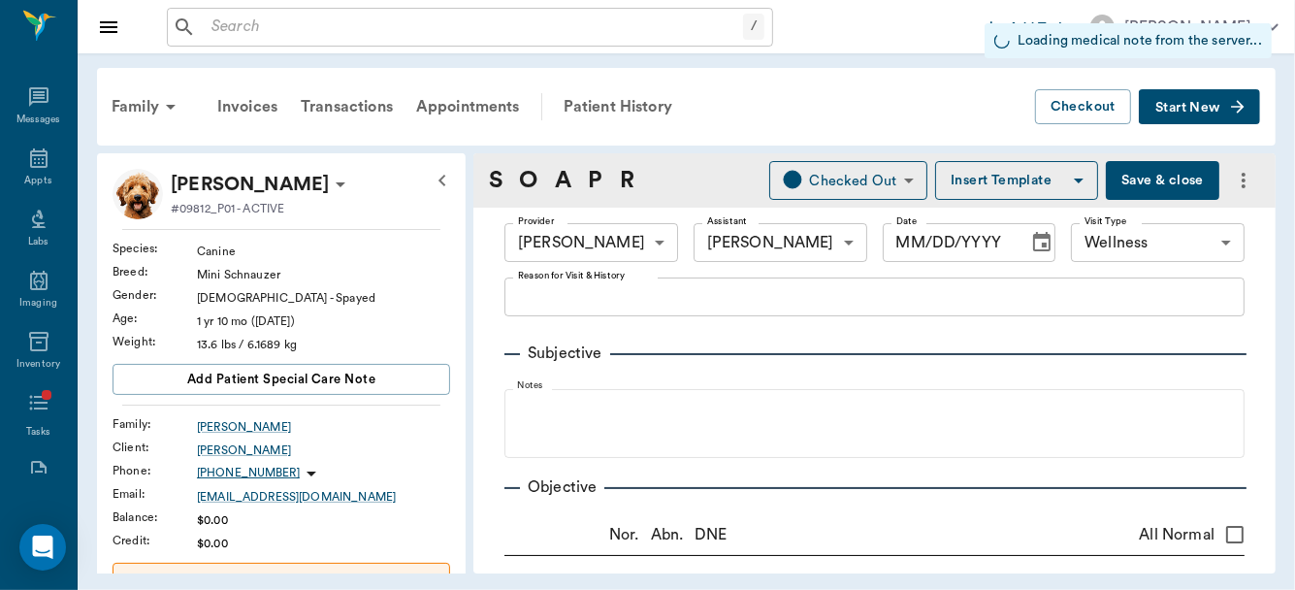
type input "2.00"
type input "0"
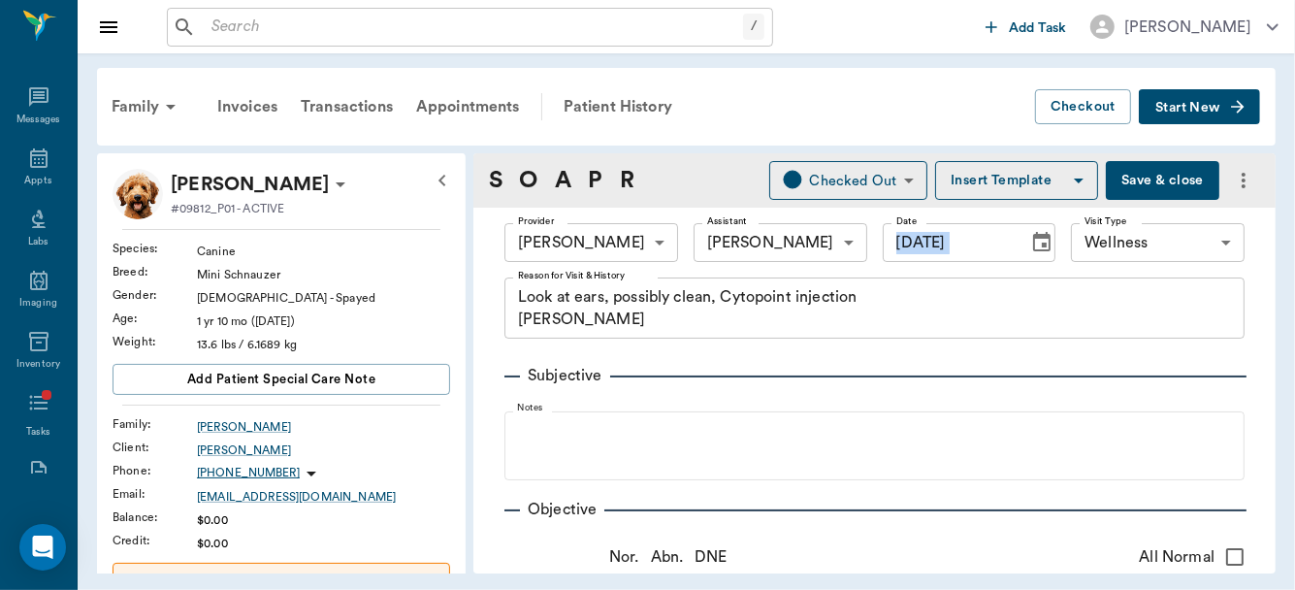
drag, startPoint x: 1276, startPoint y: 189, endPoint x: 1275, endPoint y: 224, distance: 34.9
click at [1275, 224] on div "S O A P R Checked Out CHECKED_OUT ​ Insert Template Save & close Provider Dr. B…" at bounding box center [875, 363] width 802 height 420
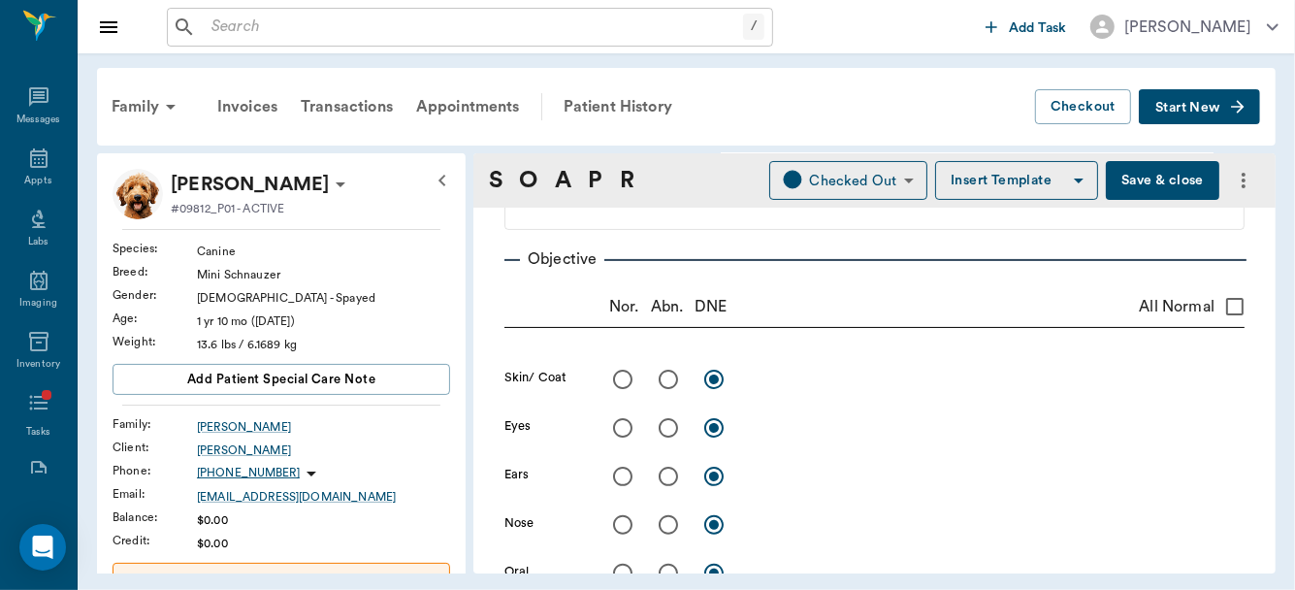
scroll to position [314, 0]
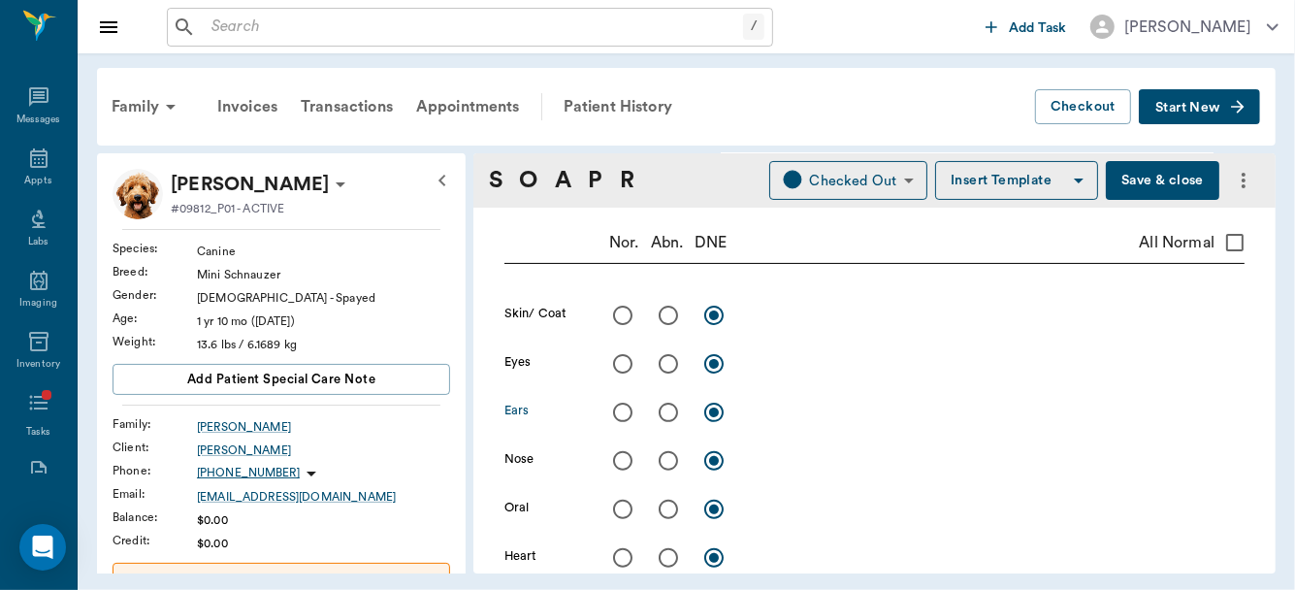
click at [668, 410] on input "radio" at bounding box center [668, 412] width 41 height 41
radio input "true"
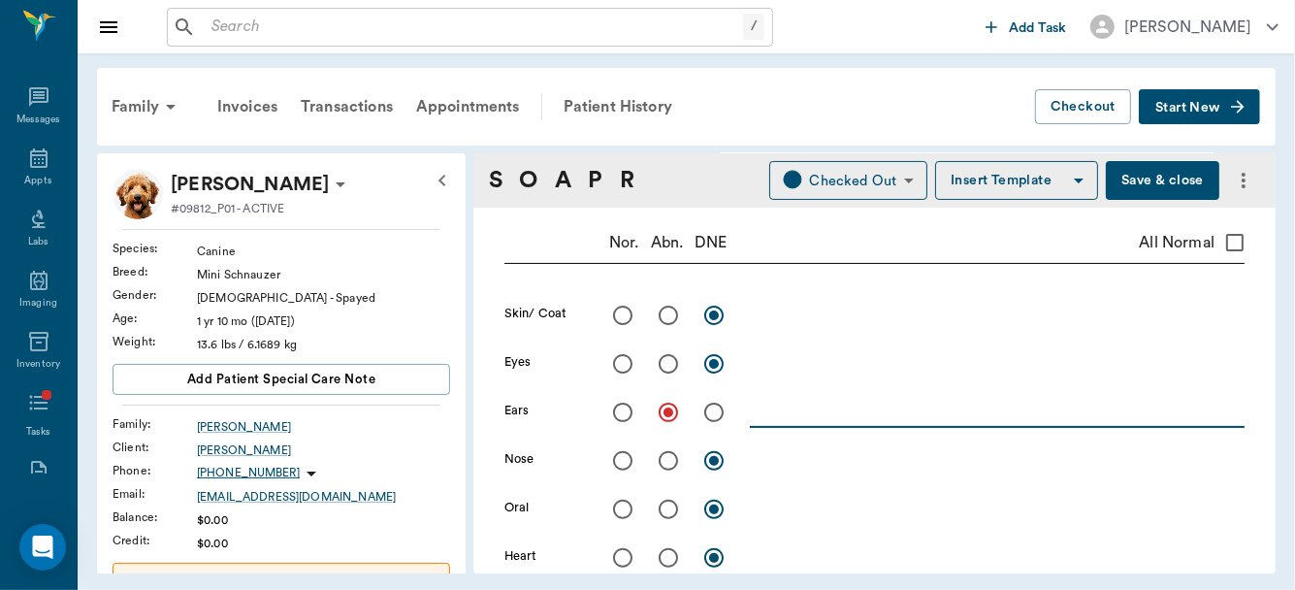
click at [762, 412] on textarea at bounding box center [997, 412] width 495 height 22
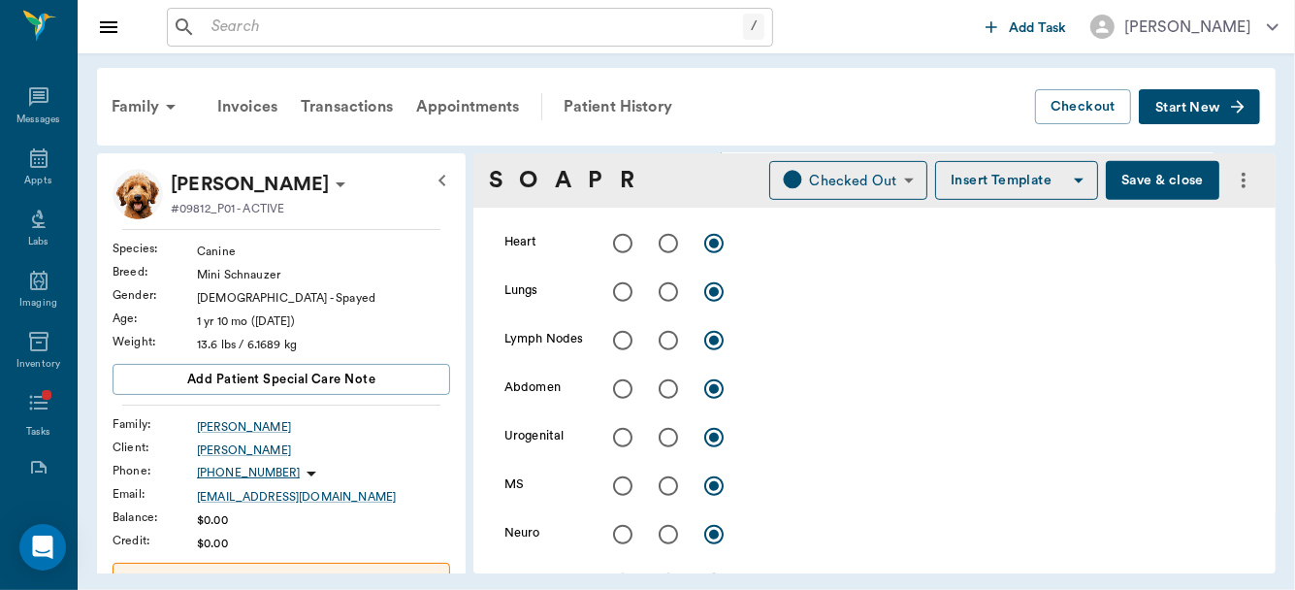
scroll to position [453, 0]
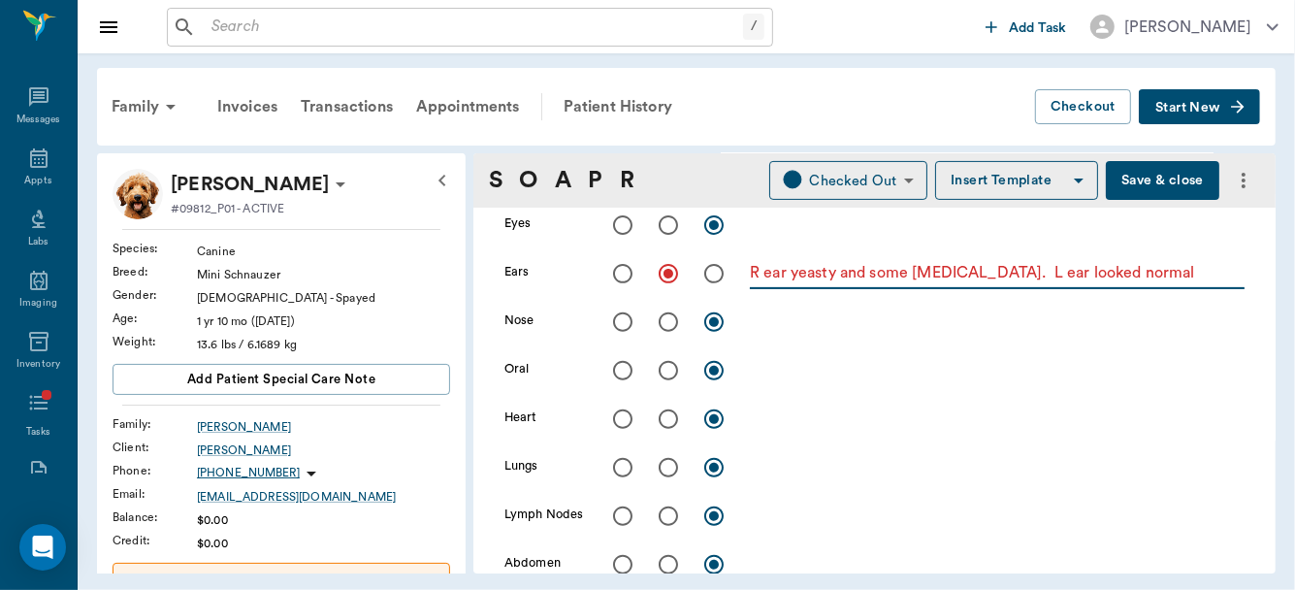
click at [760, 272] on textarea "R ear yeasty and some cocci. L ear looked normal" at bounding box center [997, 273] width 495 height 22
click at [1142, 274] on textarea "Both ears yeasty and some cocci. L ear looked normal" at bounding box center [997, 273] width 495 height 22
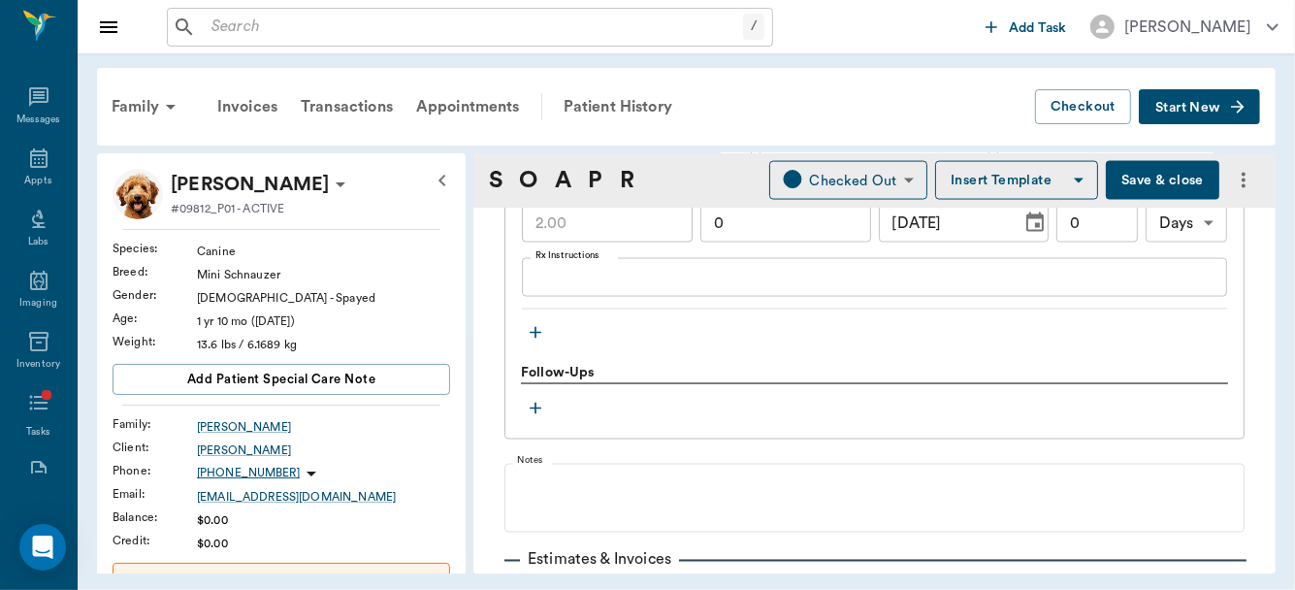
scroll to position [2040, 0]
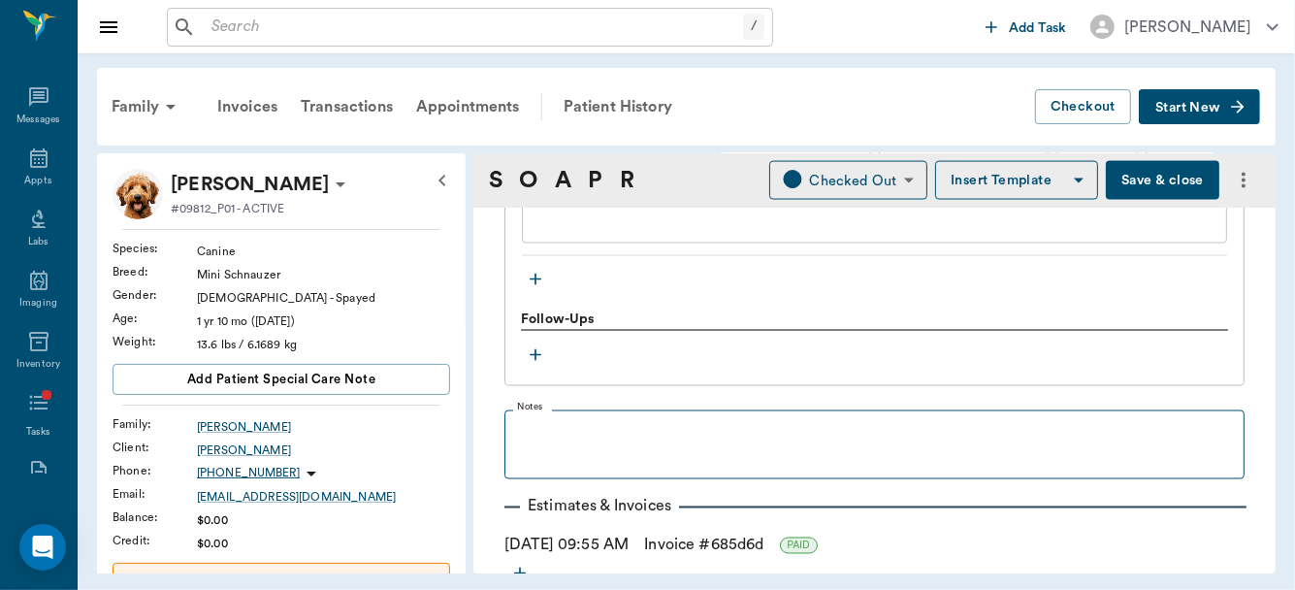
type textarea "Both ears yeasty and some cocci."
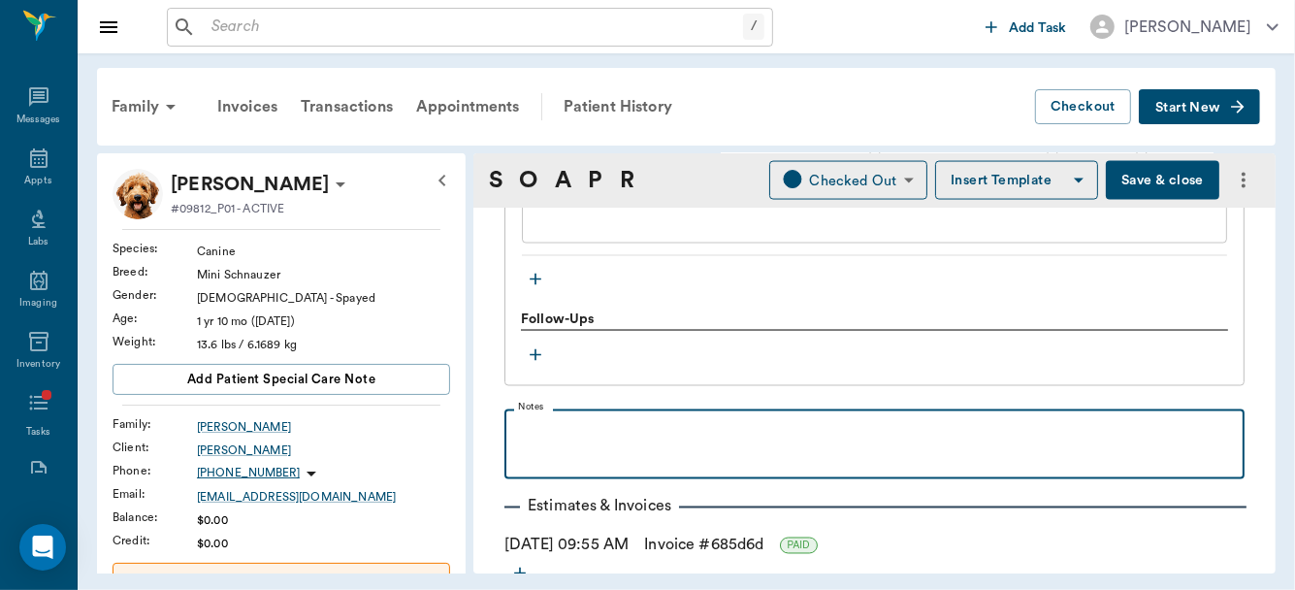
click at [745, 419] on p at bounding box center [874, 430] width 721 height 23
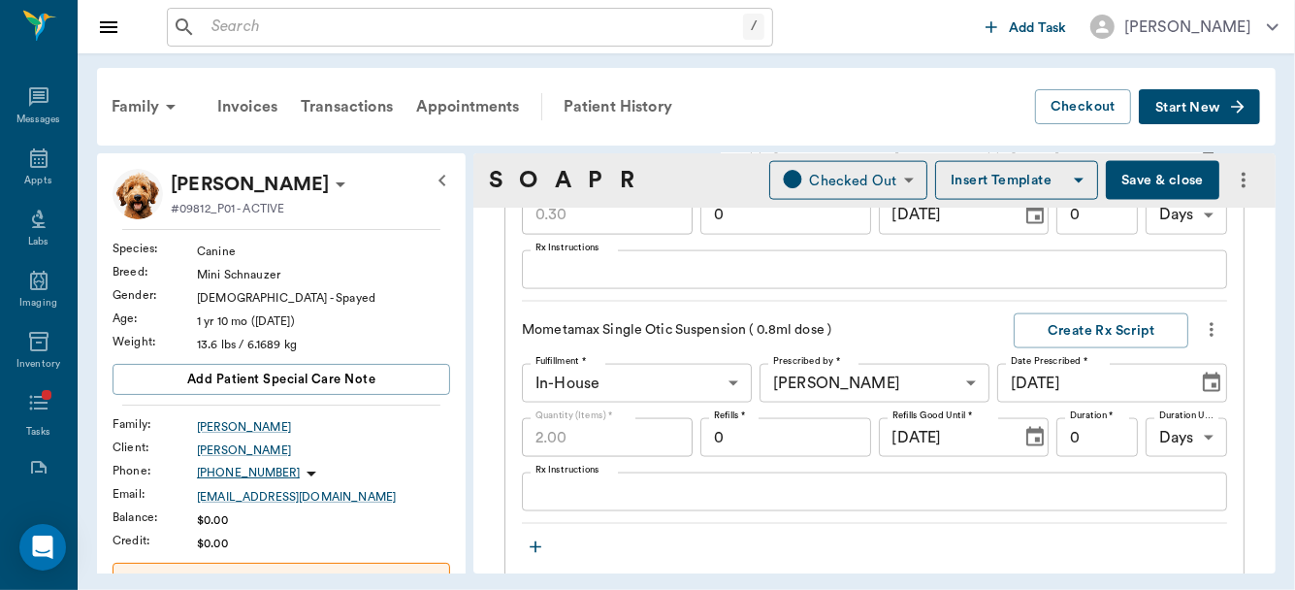
scroll to position [1755, 0]
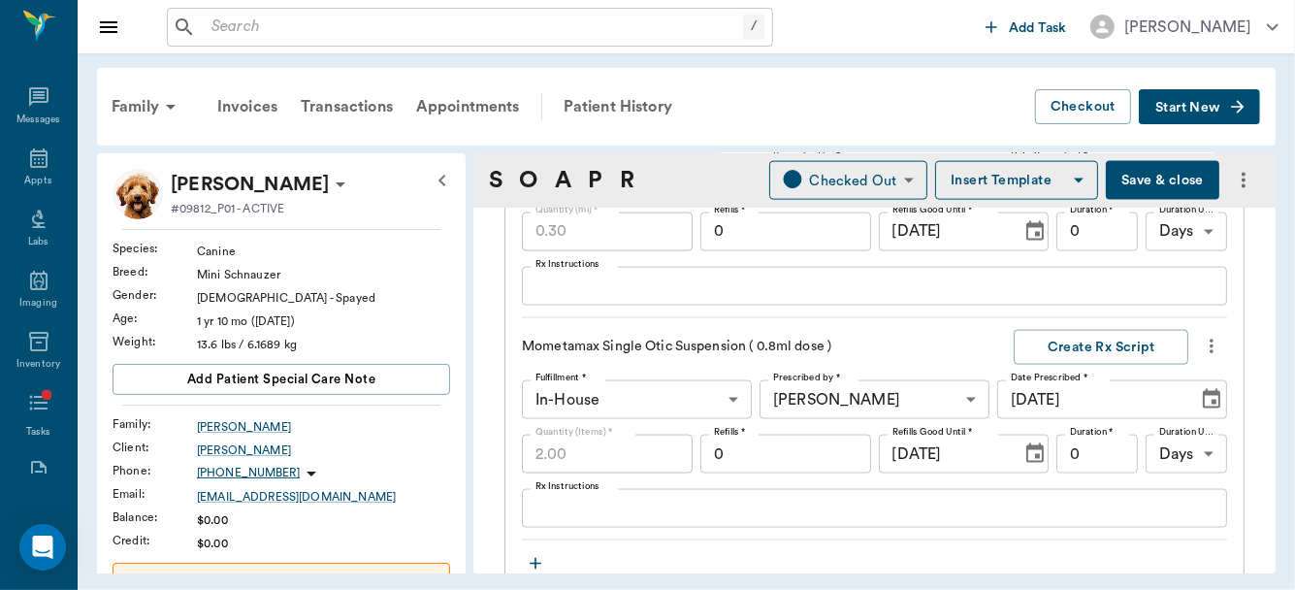
click at [1150, 180] on button "Save & close" at bounding box center [1163, 180] width 114 height 39
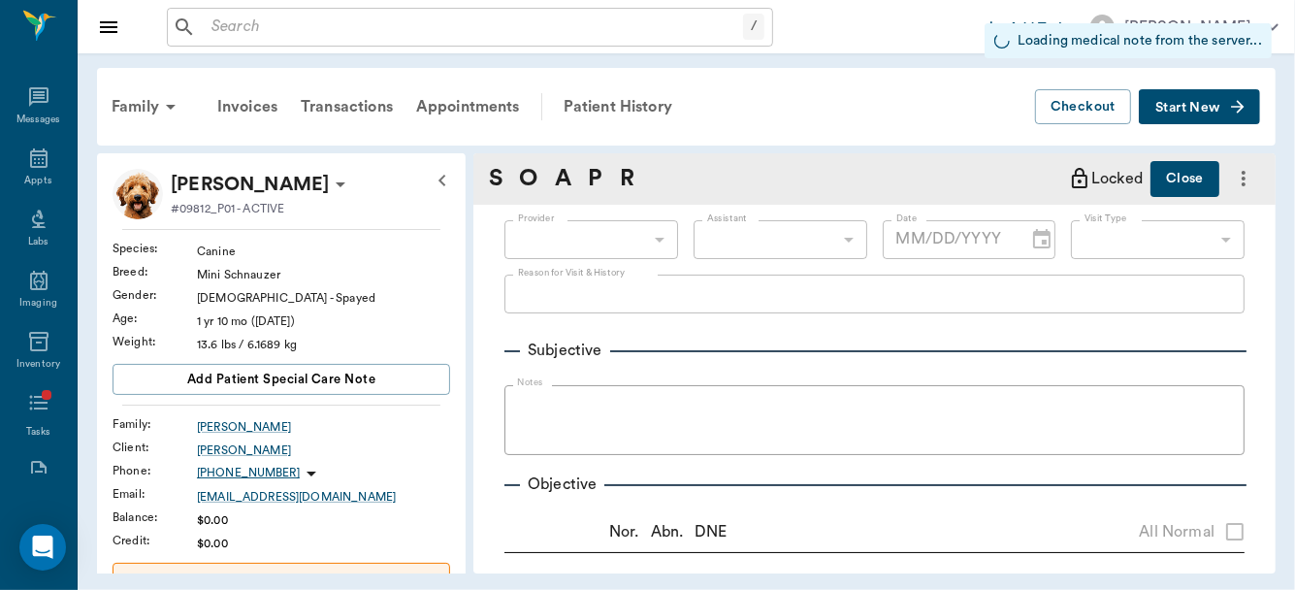
type input "63ec2f075fda476ae8351a4d"
type input "682b670d8bdc6f7f8feef3db"
type input "65d2be4f46e3a538d89b8c14"
radio input "true"
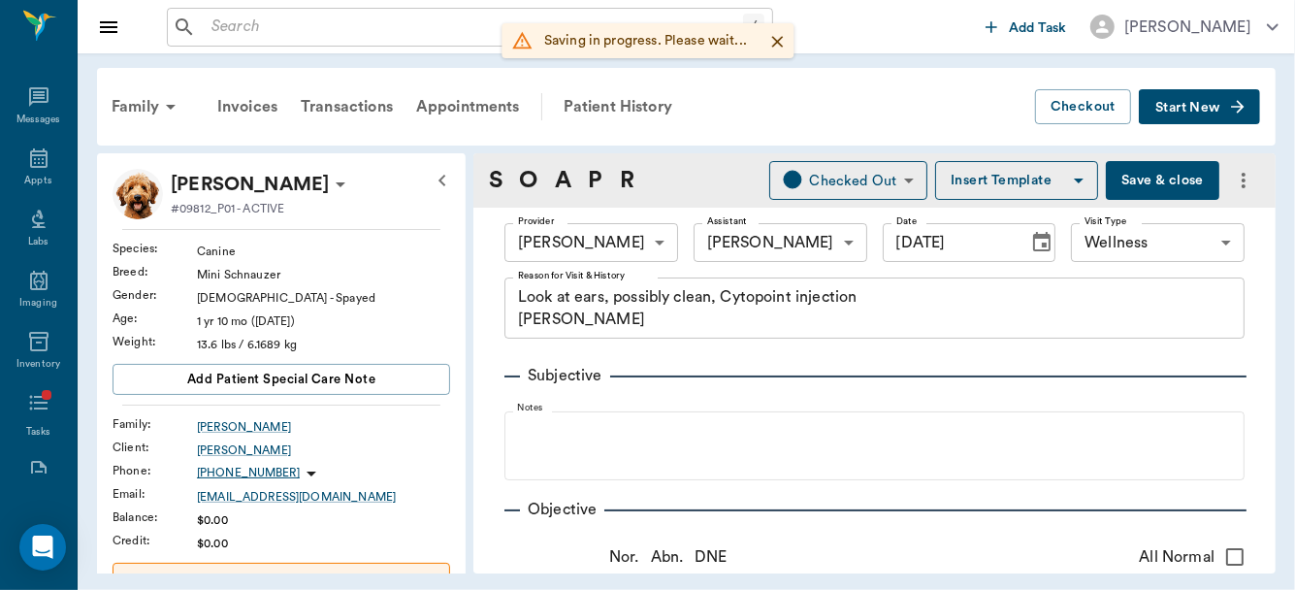
type input "[DATE]"
type textarea "Look at ears, possibly clean, Cytopoint injection Christy"
type textarea "Both ears yeasty and some cocci."
type input "1.00"
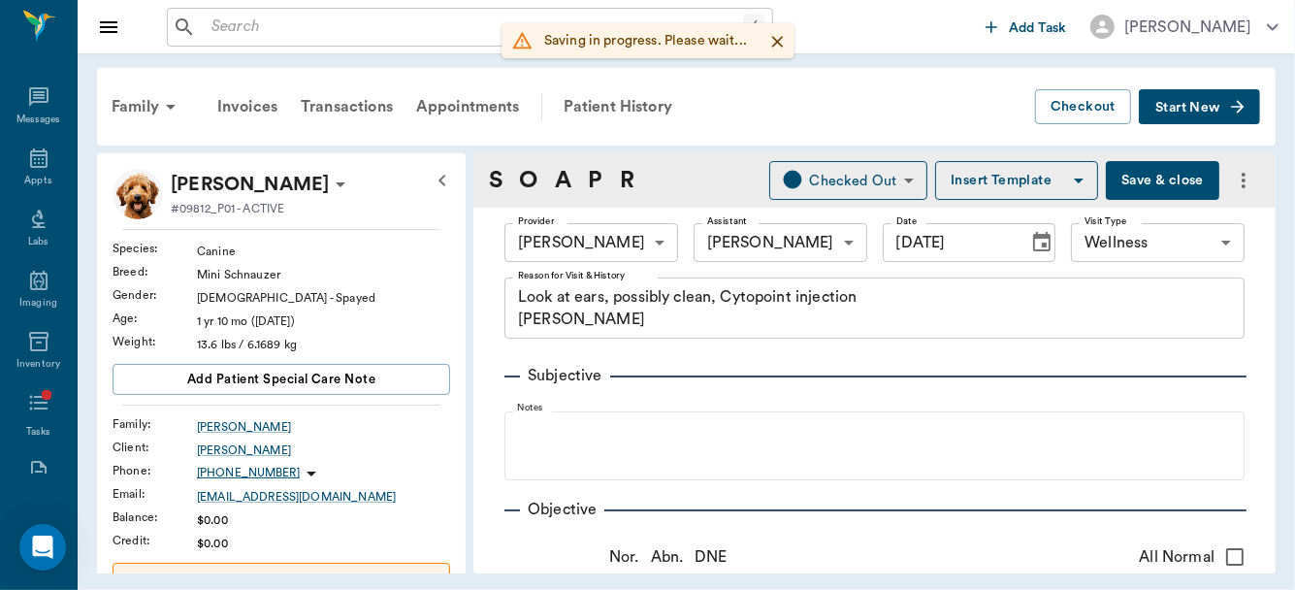
type input "0.30"
type input "0"
type input "2.00"
type input "0"
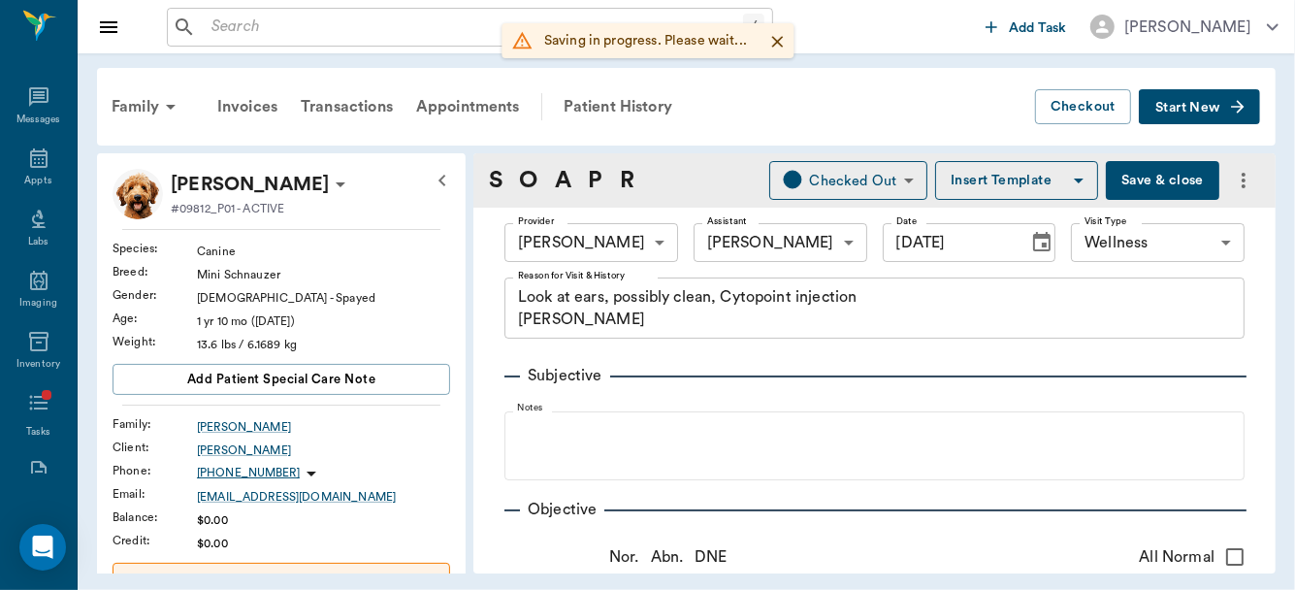
type input "0"
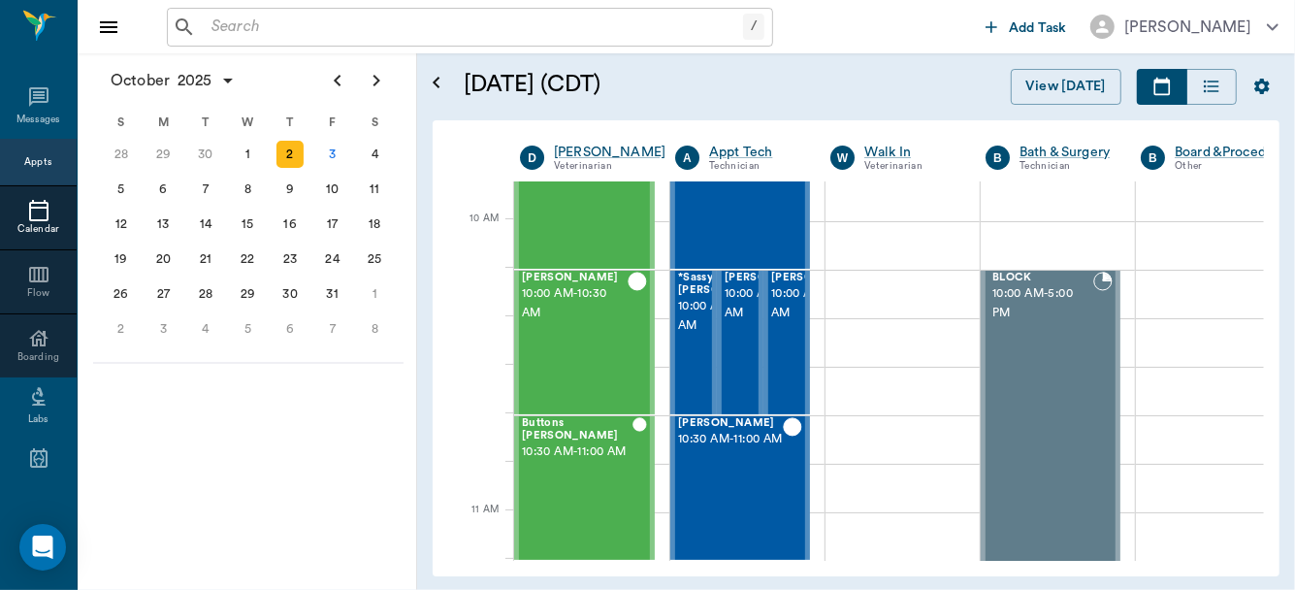
scroll to position [587, 0]
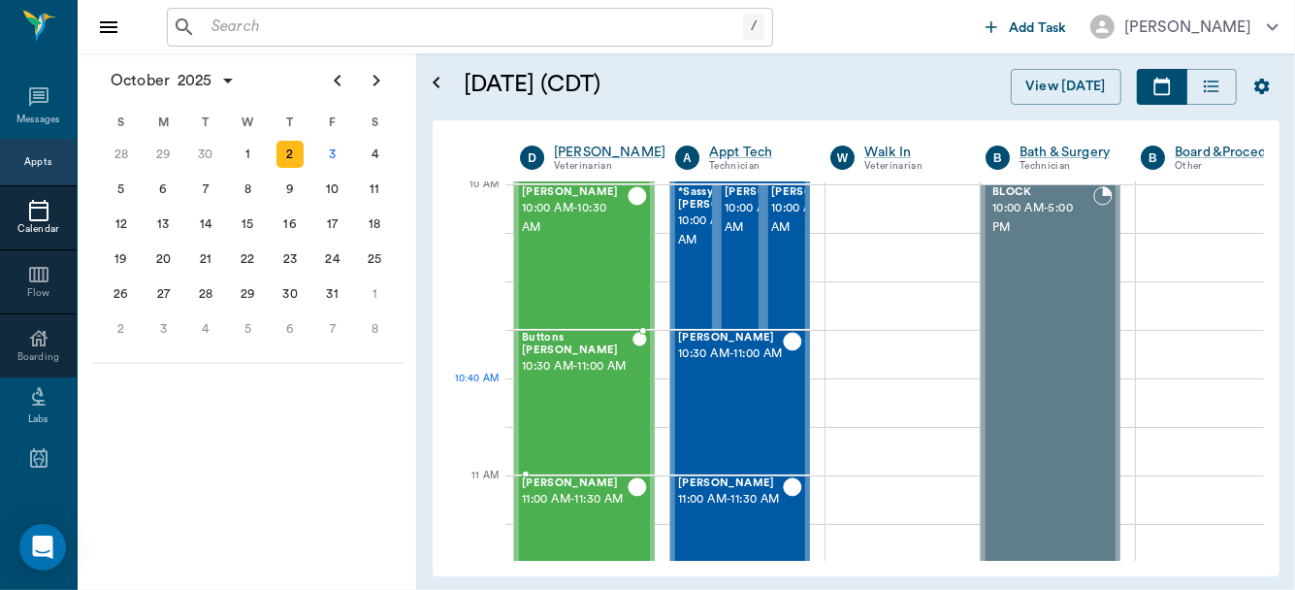
click at [586, 422] on div "Buttons Lyons 10:30 AM - 11:00 AM" at bounding box center [577, 403] width 111 height 142
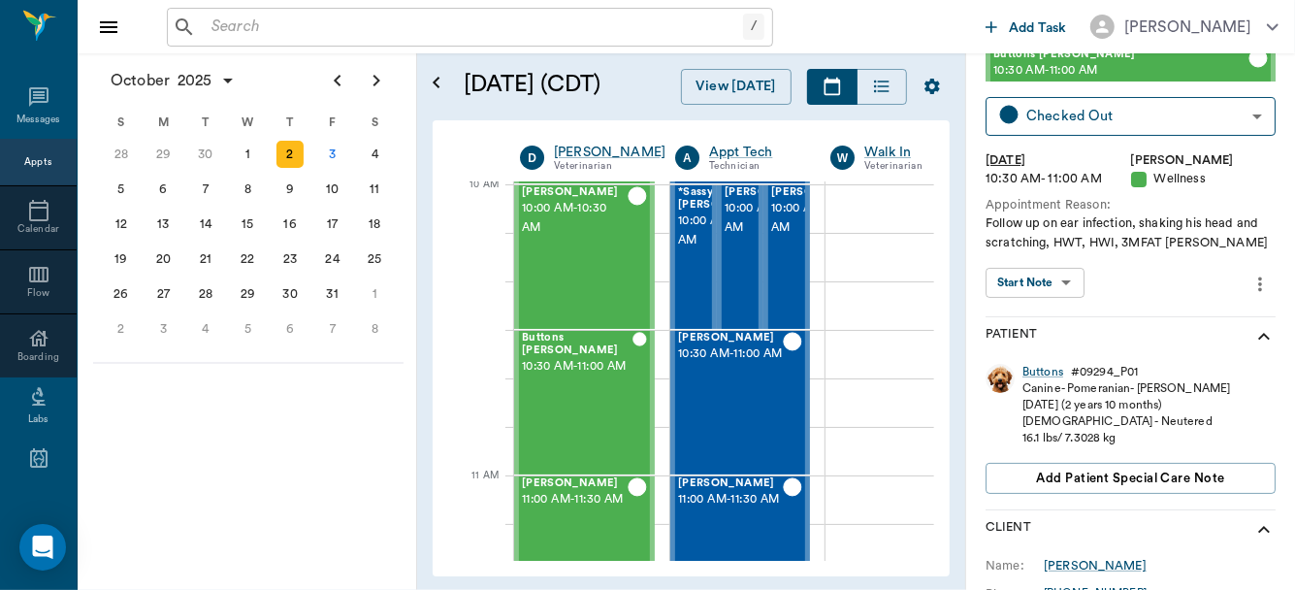
scroll to position [61, 0]
click at [1062, 285] on body "/ ​ Add Task Dr. Bert Ellsworth Nectar Messages Appts Calendar Flow Boarding La…" at bounding box center [647, 295] width 1295 height 590
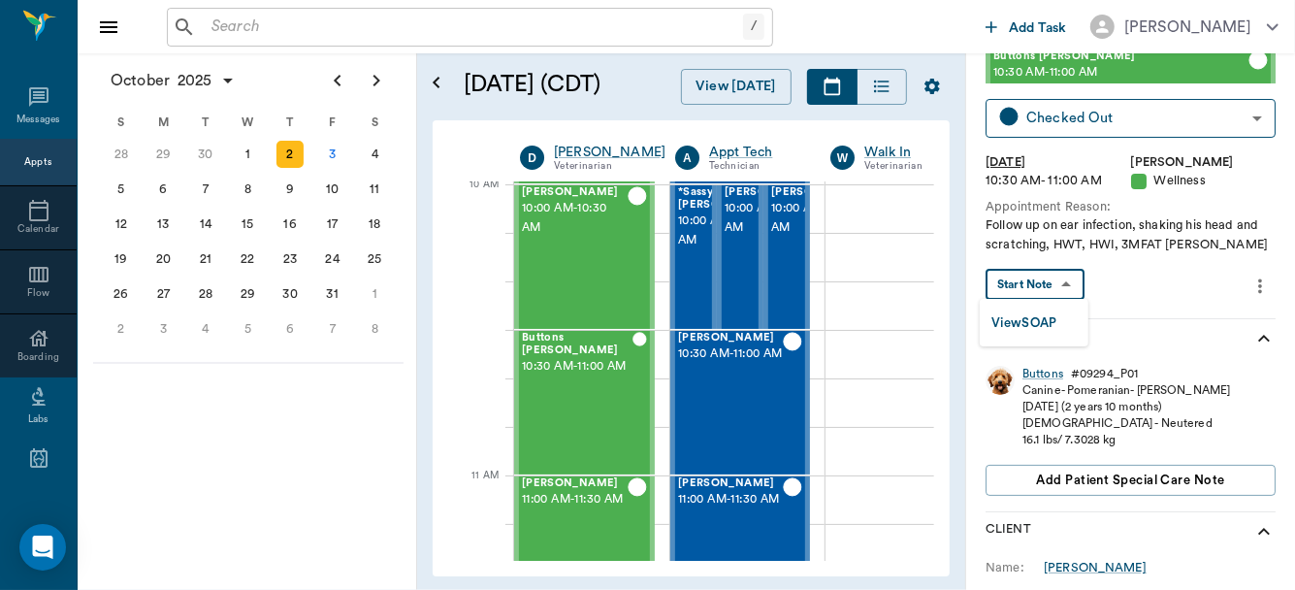
click at [1041, 315] on button "View SOAP" at bounding box center [1025, 323] width 66 height 22
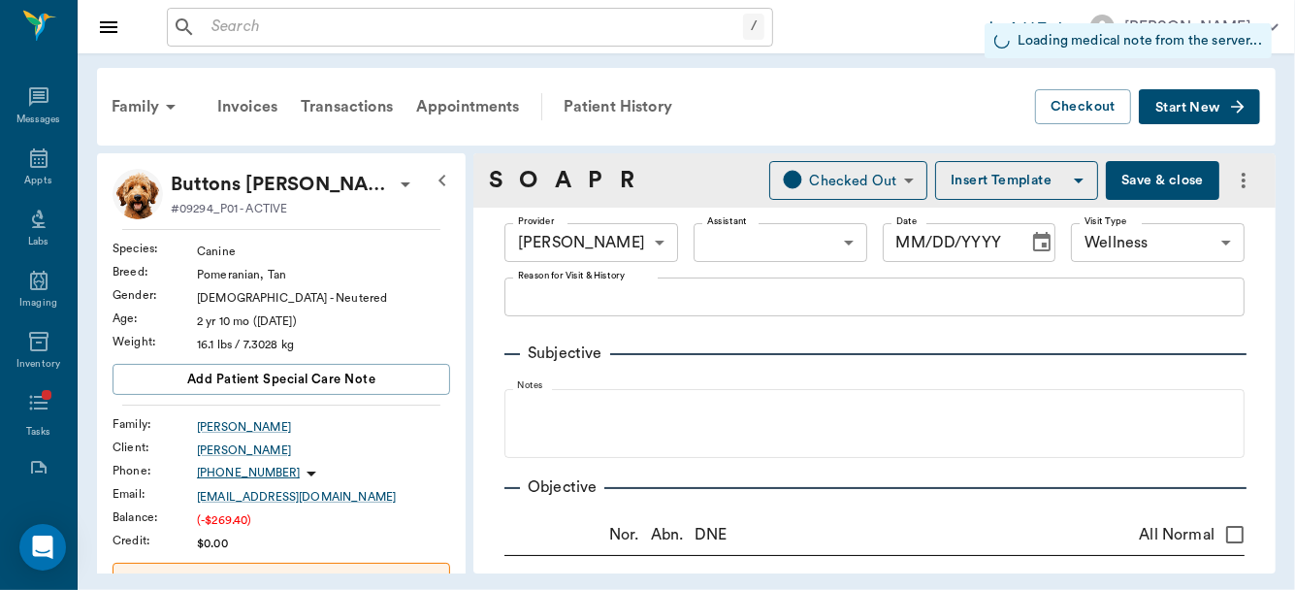
type input "63ec2f075fda476ae8351a4d"
type input "65d2be4f46e3a538d89b8c14"
type input "[DATE]"
type textarea "Follow up on ear infection, shaking his head and scratching, HWT, HWI, 3MFAT Ch…"
type input "1.00"
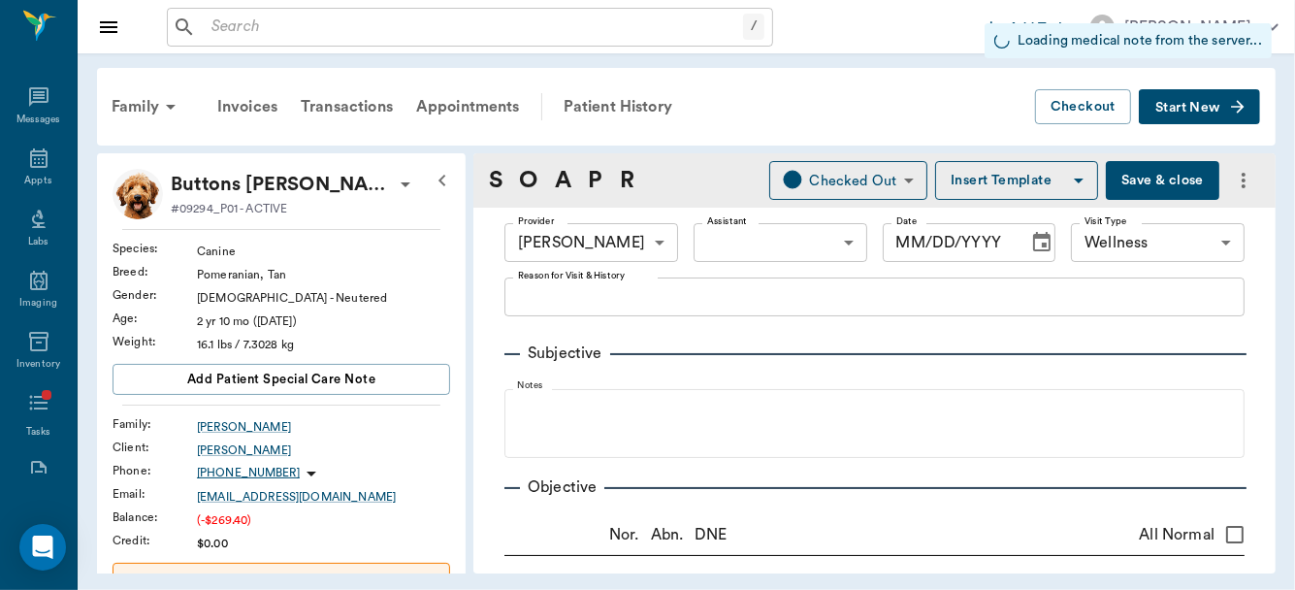
type input "1.00"
type input "0"
type input "1.00"
type textarea "Negative"
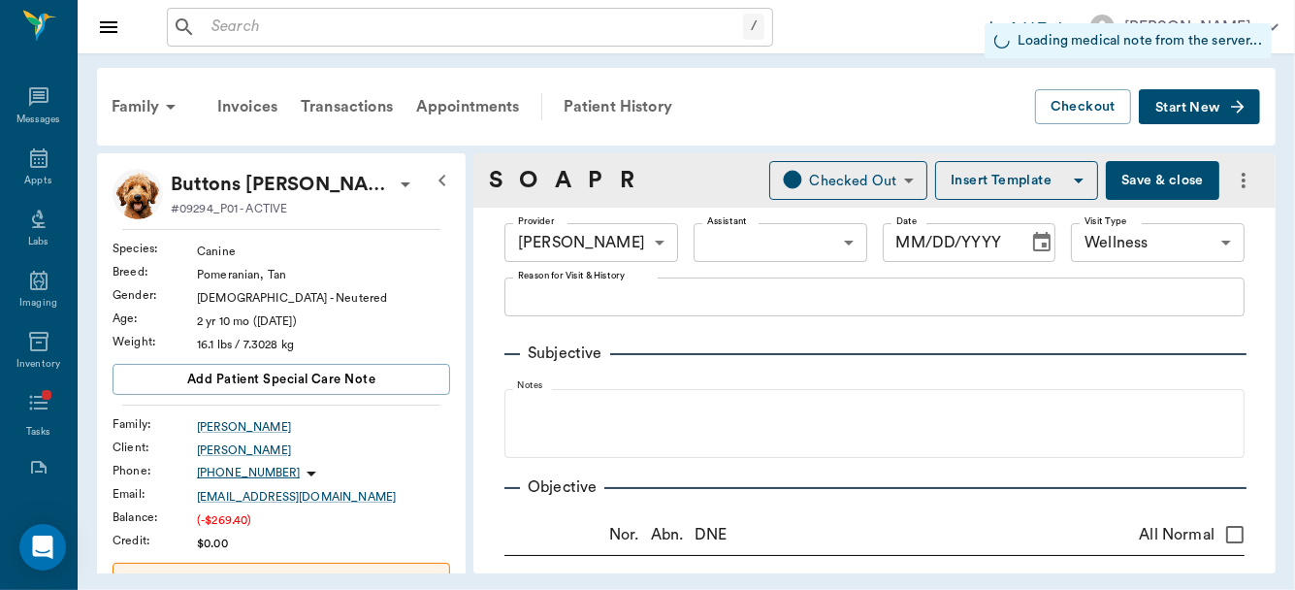
type input "1.00"
type input "0"
type input "1.00"
type input "0"
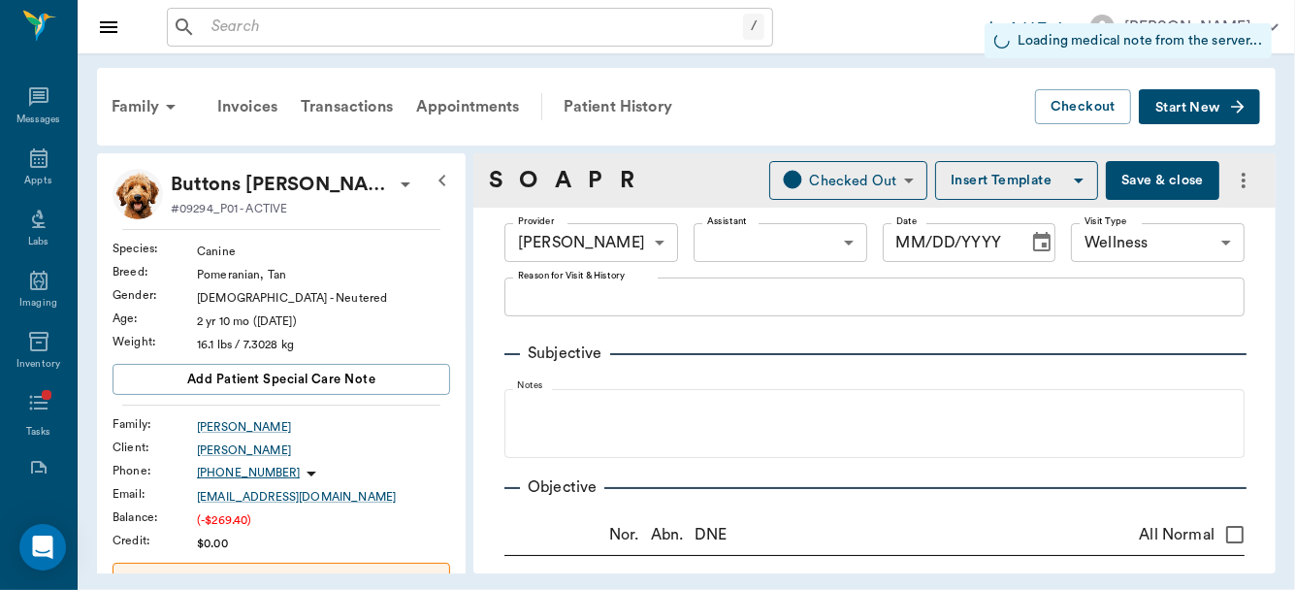
type input "0"
type textarea "R ear"
type input "1.00"
type input "0"
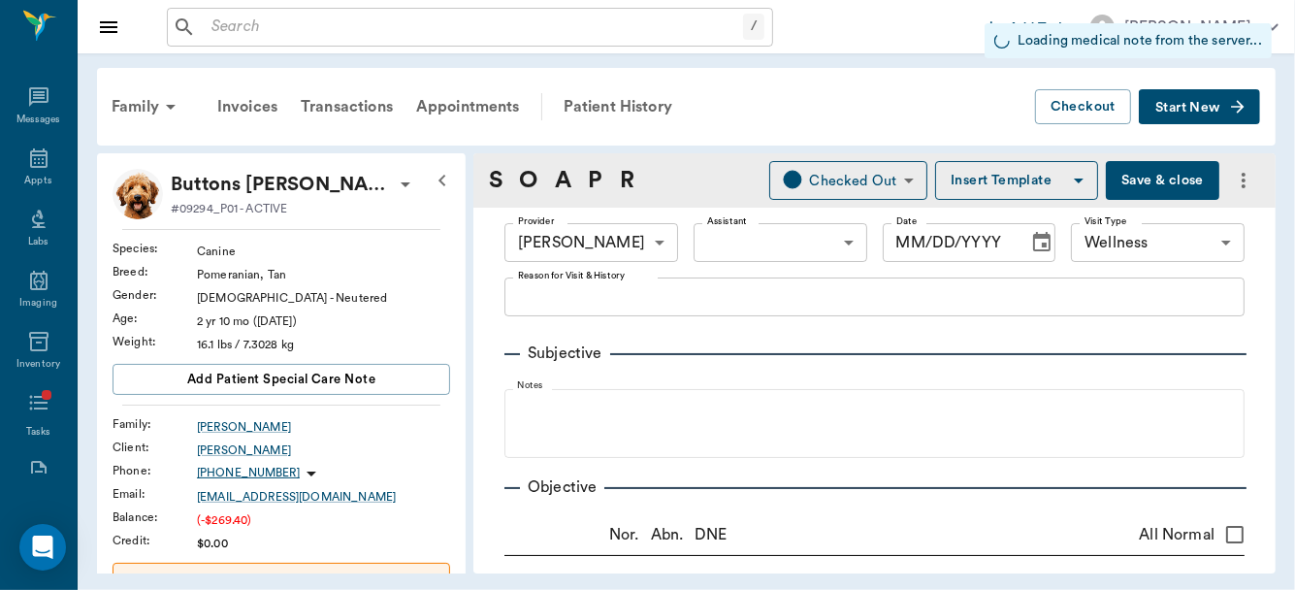
type input "0"
type textarea "L Ear"
type input "0.40"
type input "0"
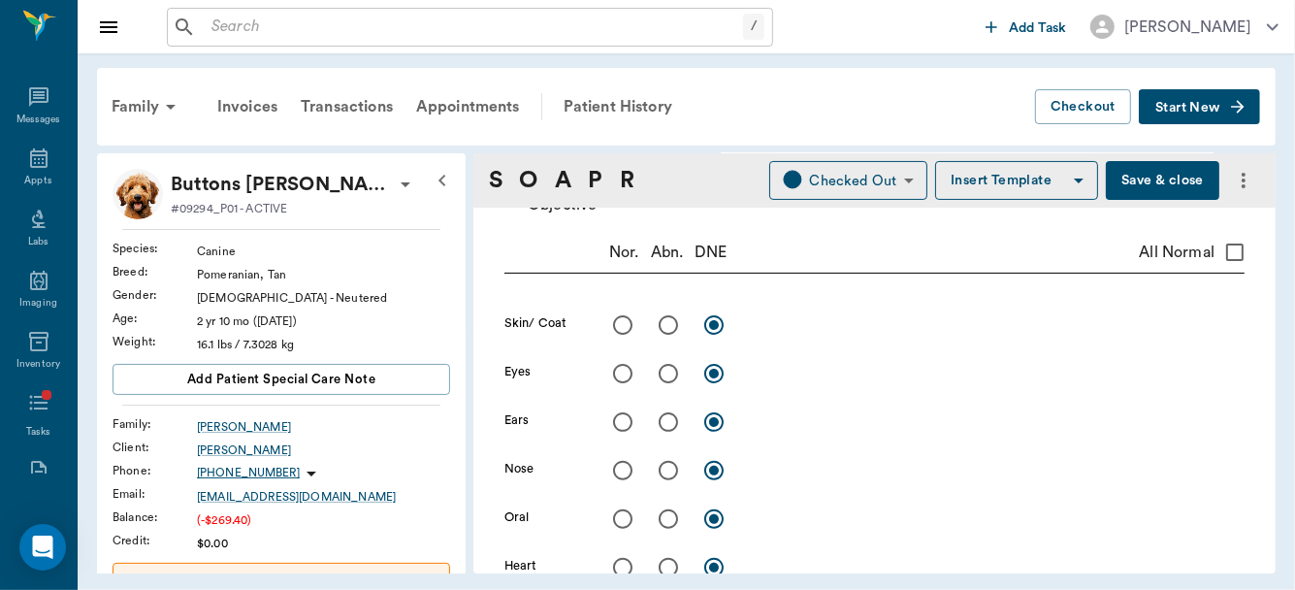
scroll to position [318, 0]
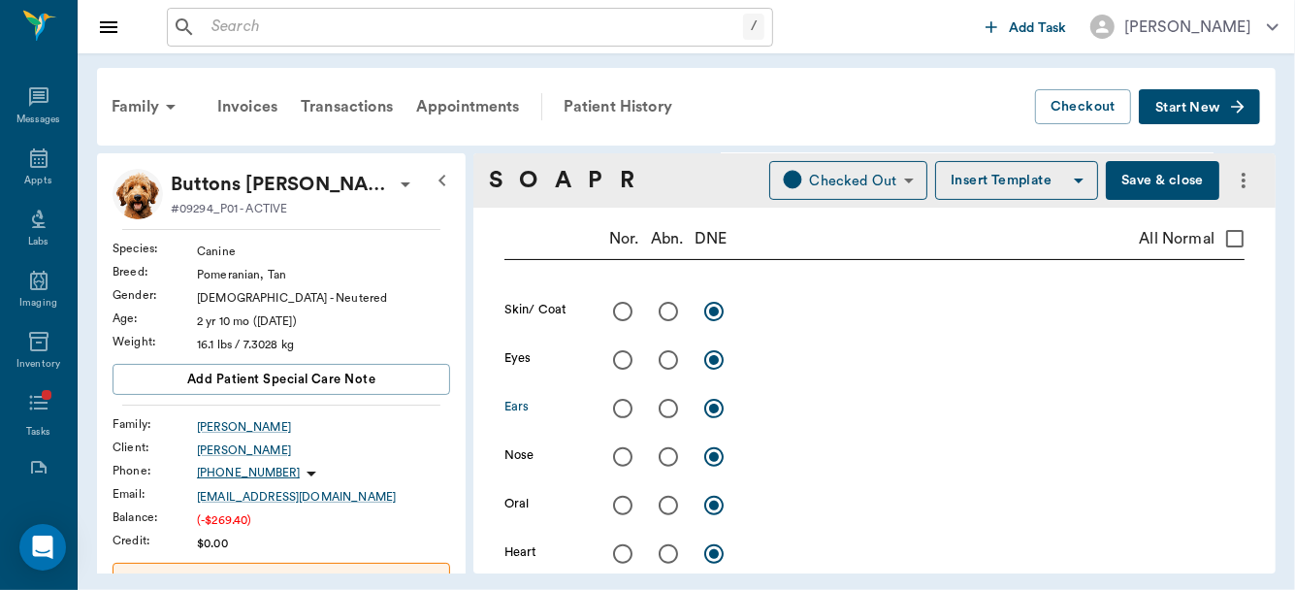
click at [664, 405] on input "radio" at bounding box center [668, 408] width 41 height 41
radio input "true"
click at [790, 403] on textarea at bounding box center [997, 408] width 495 height 22
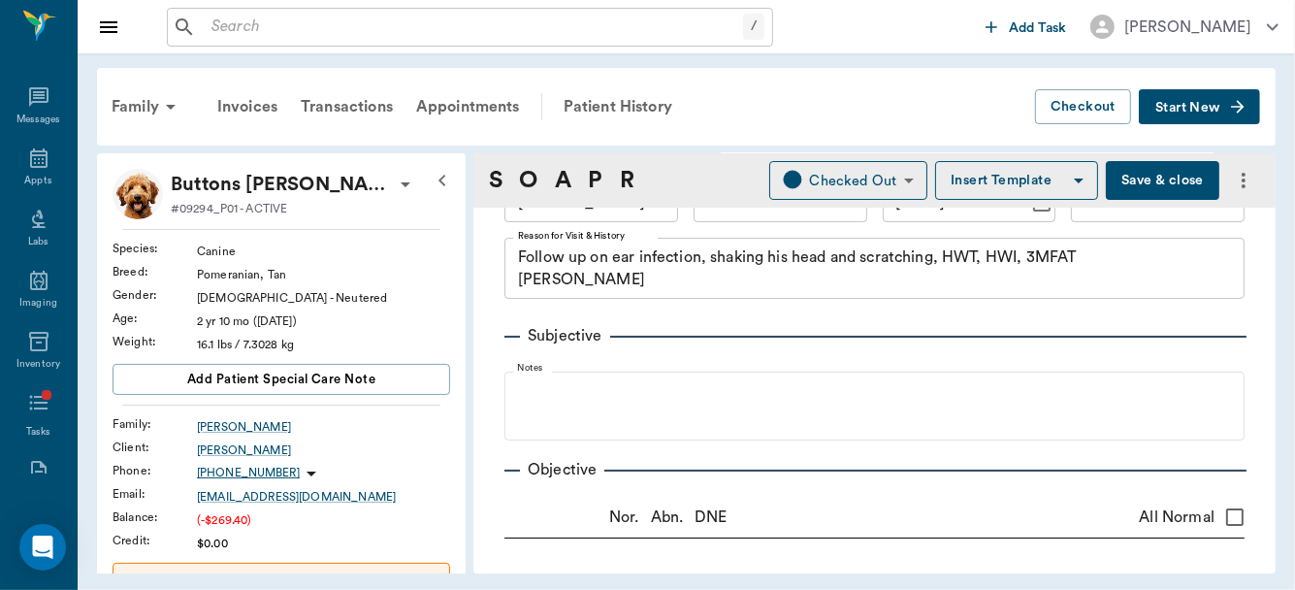
scroll to position [0, 0]
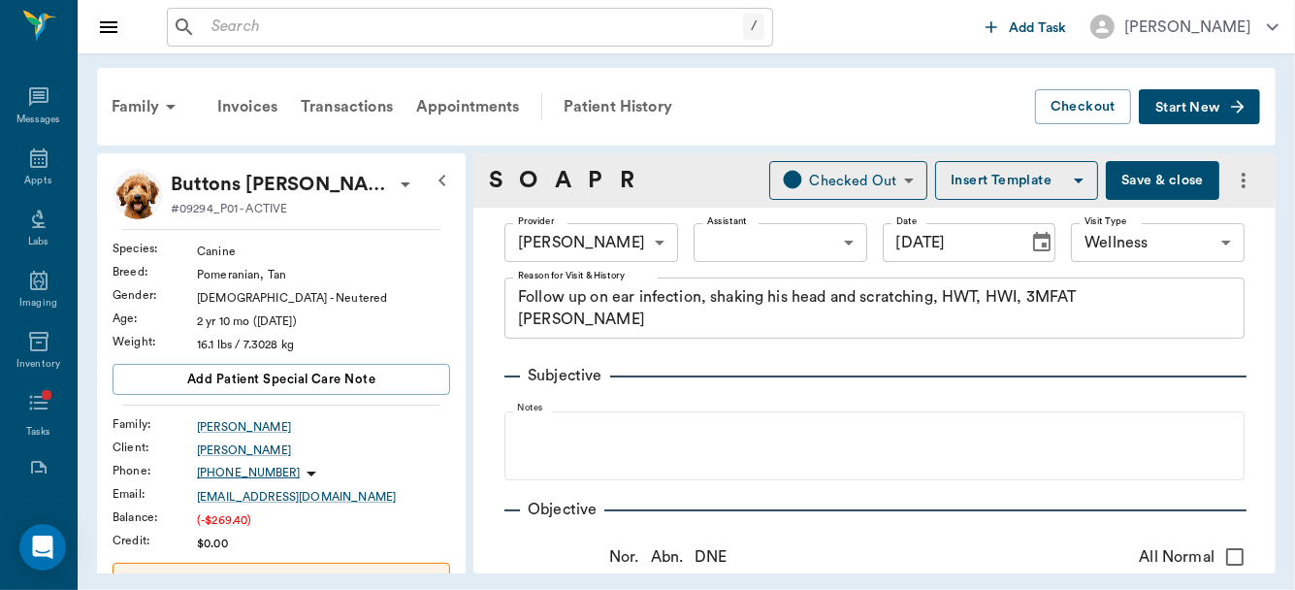
type textarea "R ear yeasty and some cocci, L ear looked OK but they seem prone"
click at [1154, 190] on button "Save & close" at bounding box center [1163, 180] width 114 height 39
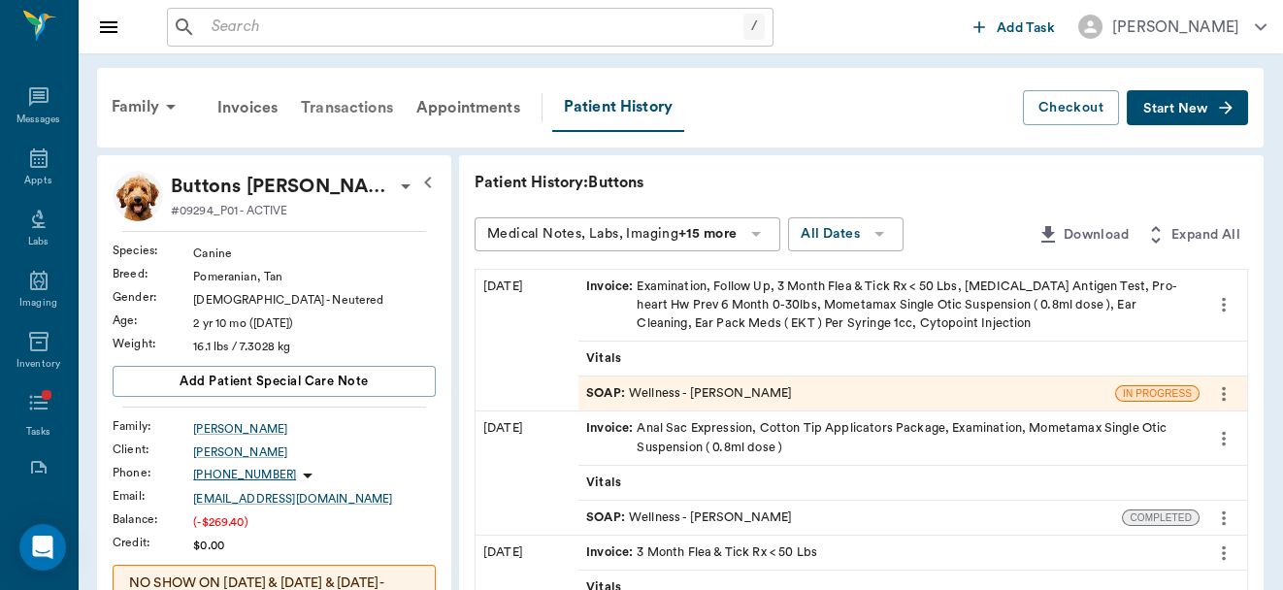
click at [333, 102] on div "Transactions" at bounding box center [346, 107] width 115 height 47
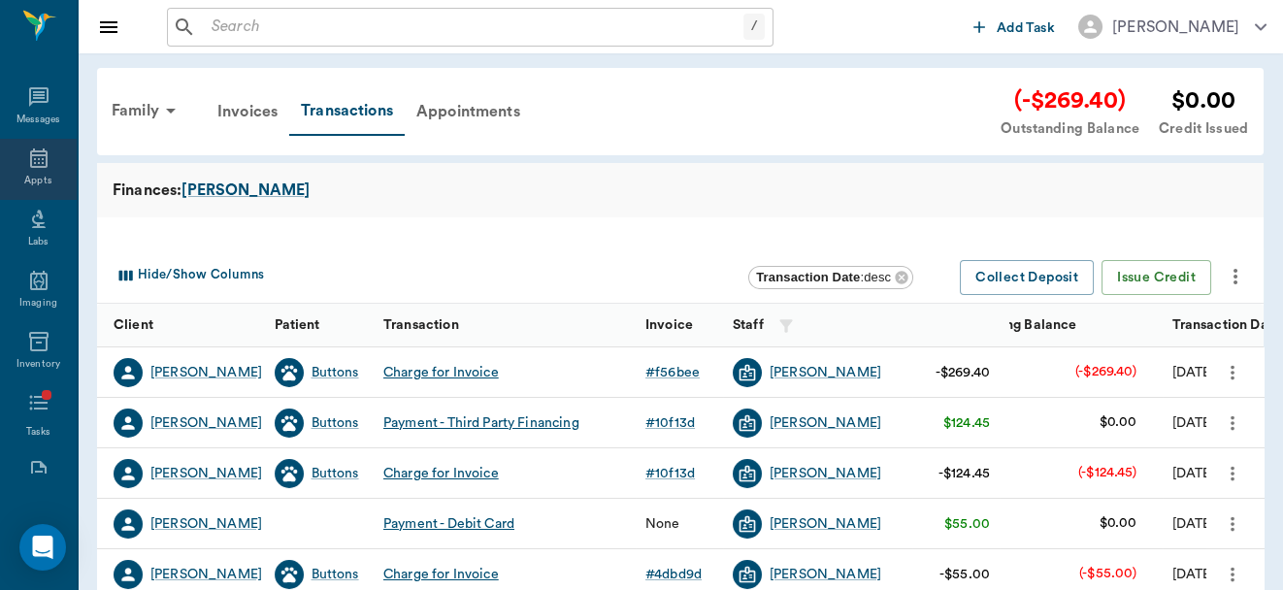
click at [29, 164] on icon at bounding box center [38, 158] width 23 height 23
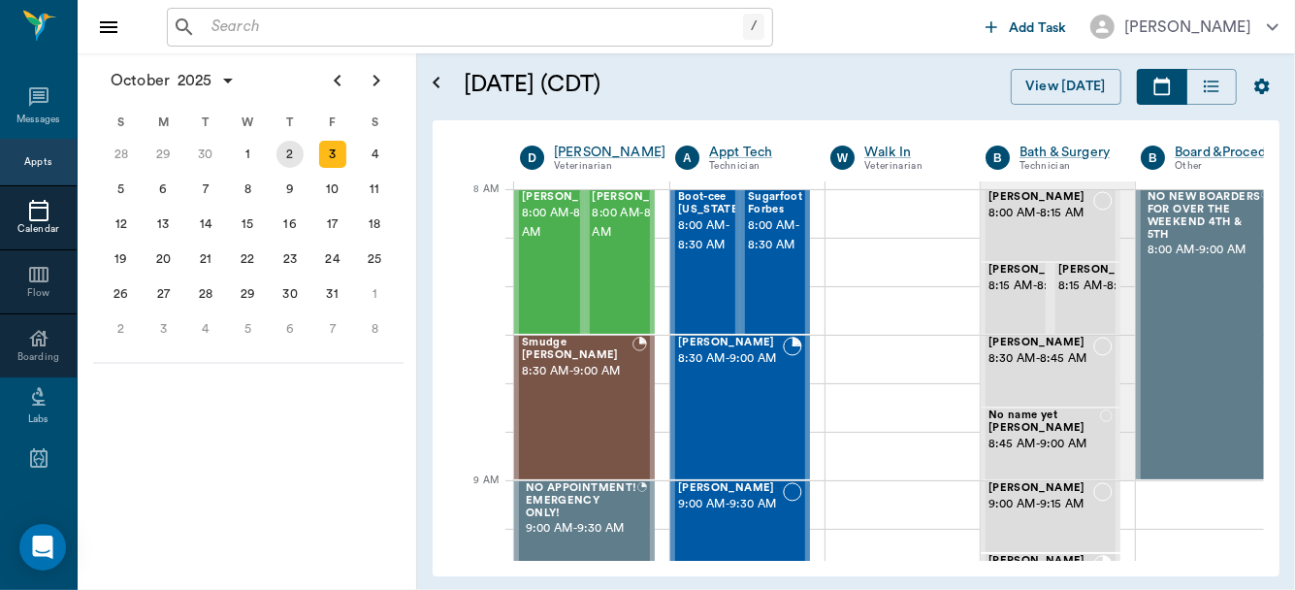
click at [283, 156] on div "2" at bounding box center [290, 154] width 27 height 27
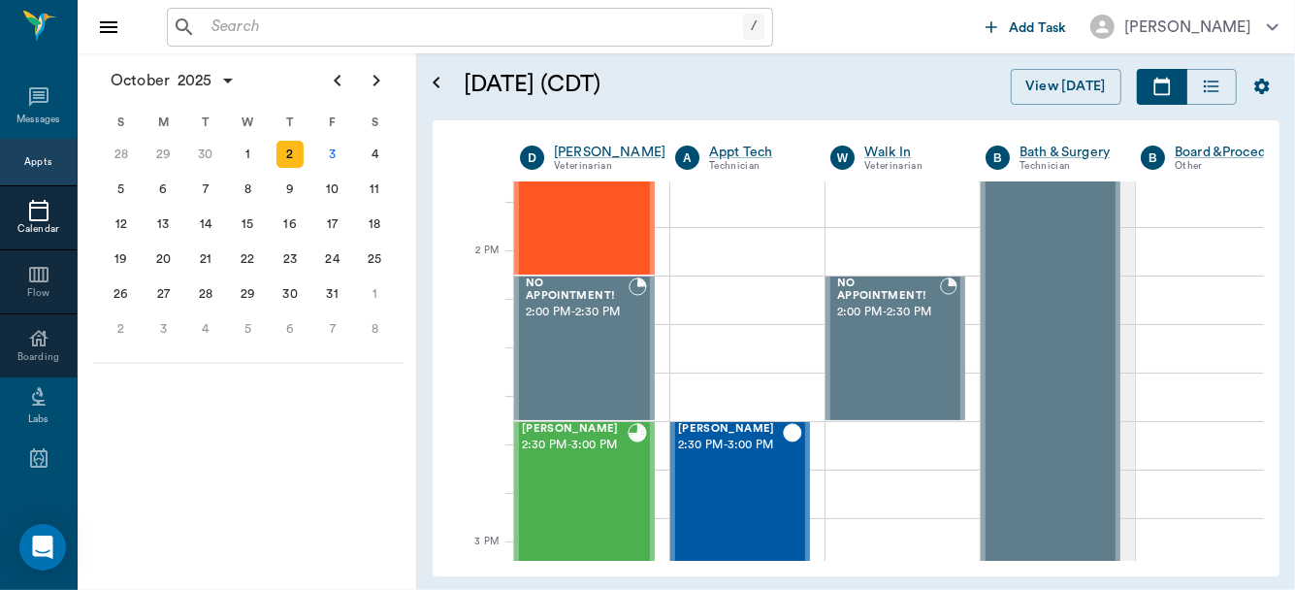
scroll to position [1839, 0]
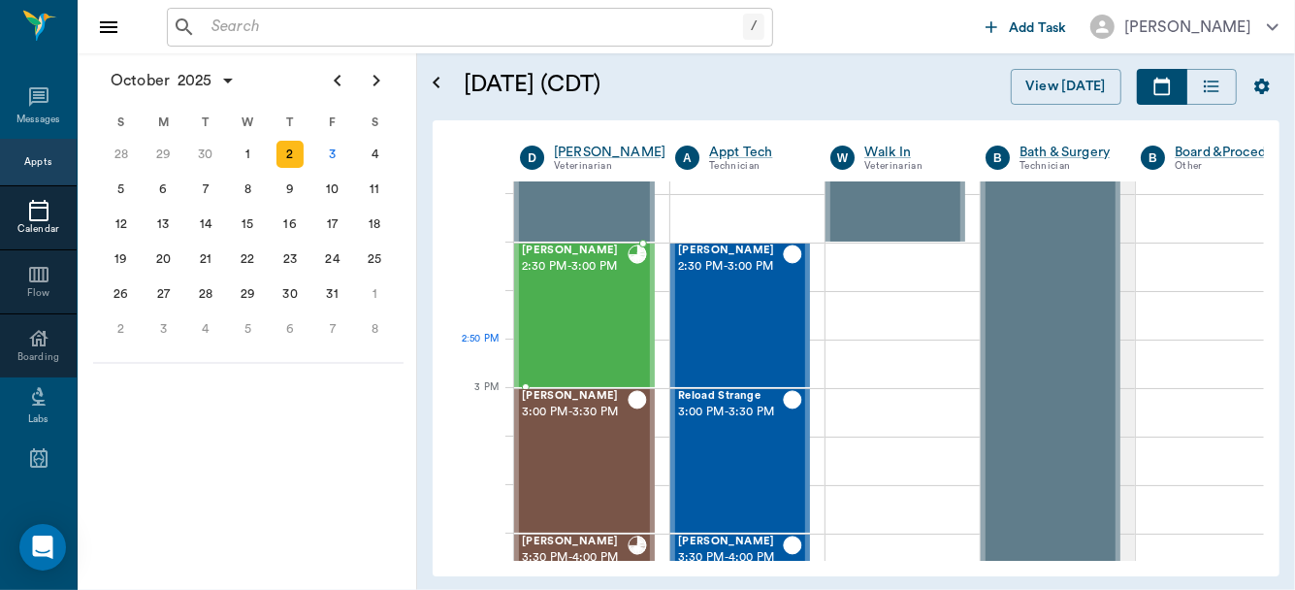
click at [572, 339] on div "Hubbell Conley 2:30 PM - 3:00 PM" at bounding box center [575, 316] width 106 height 142
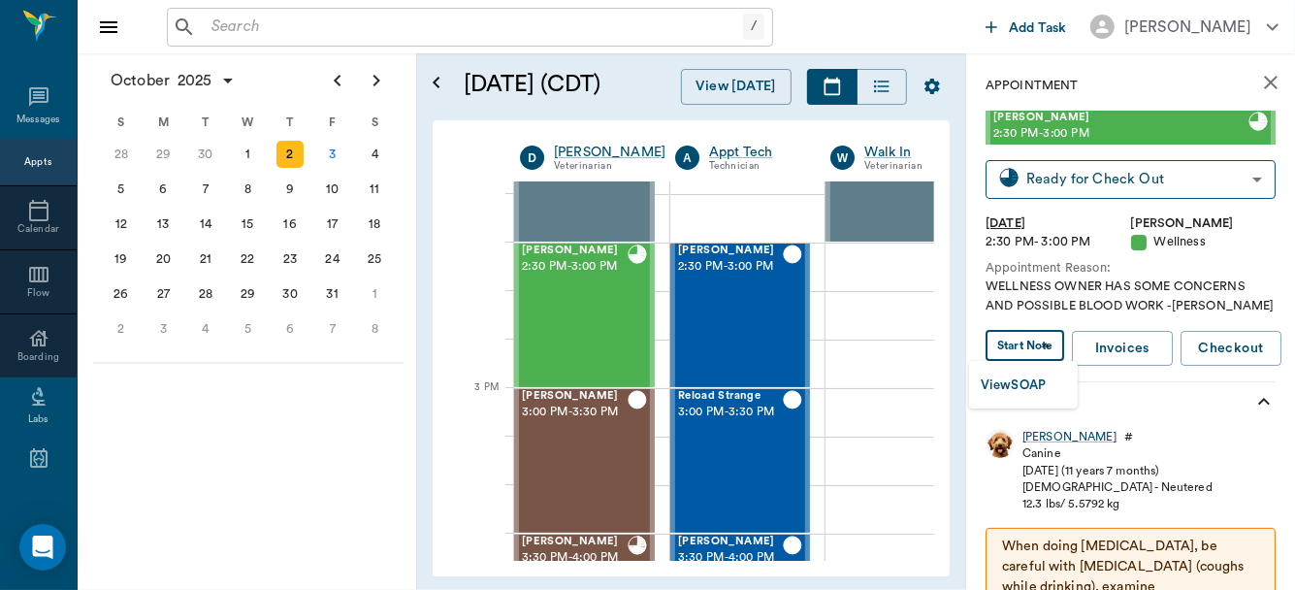
click at [1039, 342] on body "/ ​ Add Task Dr. Bert Ellsworth Nectar Messages Appts Calendar Flow Boarding La…" at bounding box center [647, 295] width 1295 height 590
click at [1023, 380] on button "View SOAP" at bounding box center [1014, 386] width 66 height 22
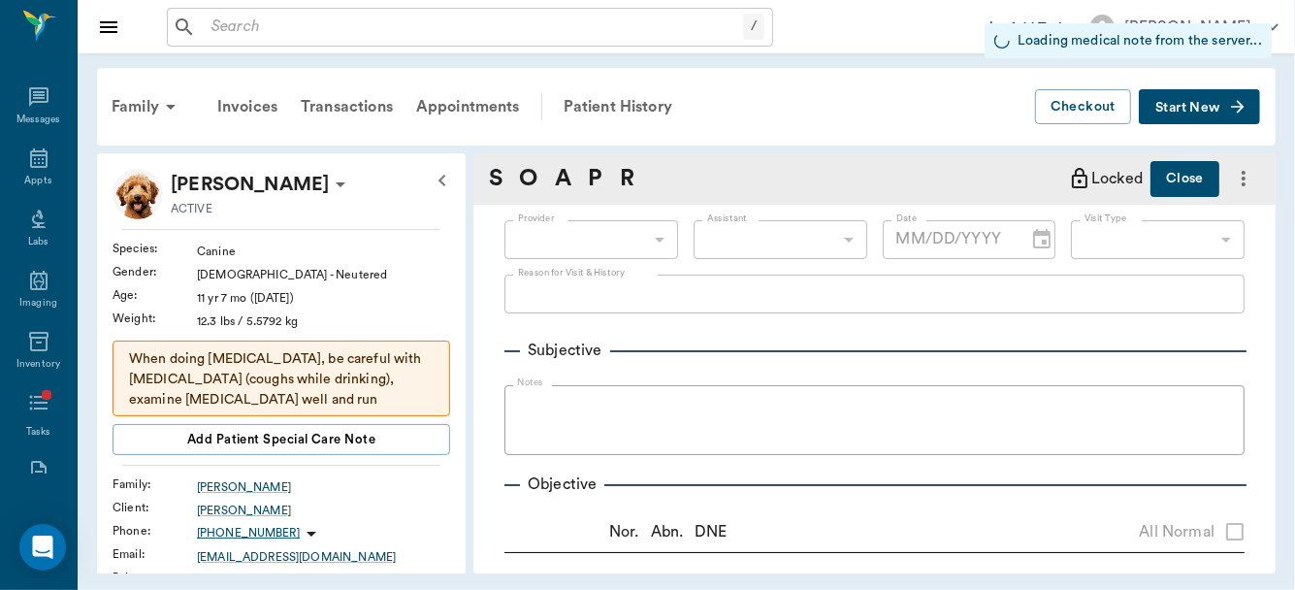
type input "63ec2f075fda476ae8351a4d"
type input "65d2be4f46e3a538d89b8c14"
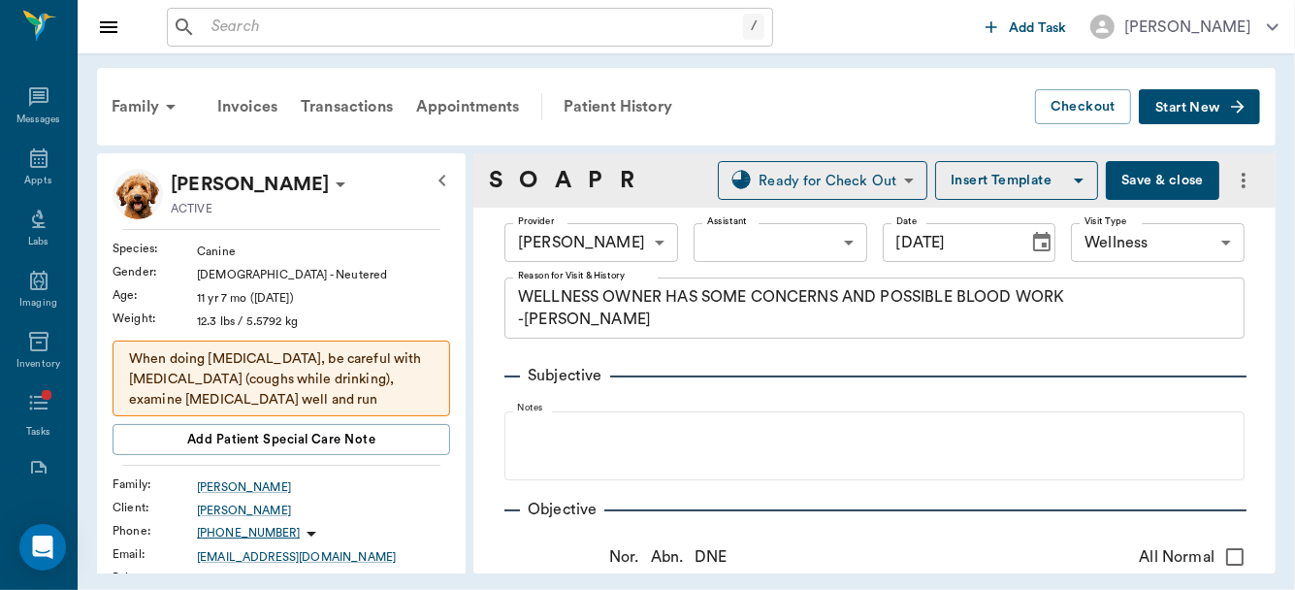
type input "[DATE]"
type textarea "WELLNESS OWNER HAS SOME CONCERNS AND POSSIBLE BLOOD WORK -LORY"
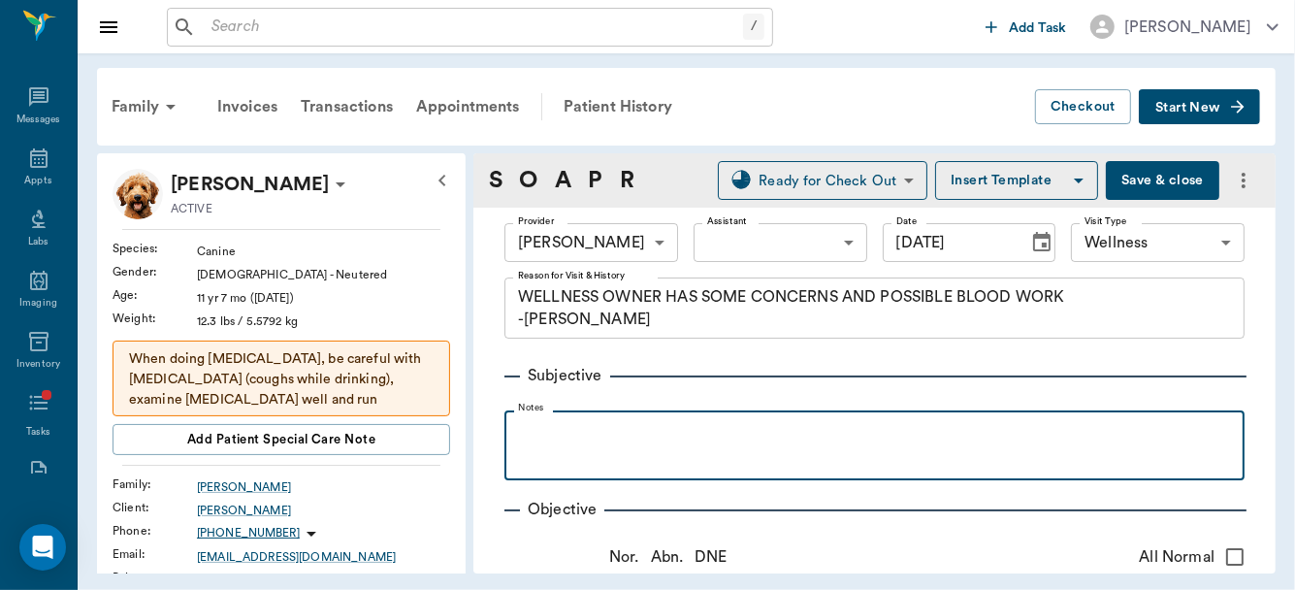
click at [593, 434] on p at bounding box center [874, 431] width 721 height 23
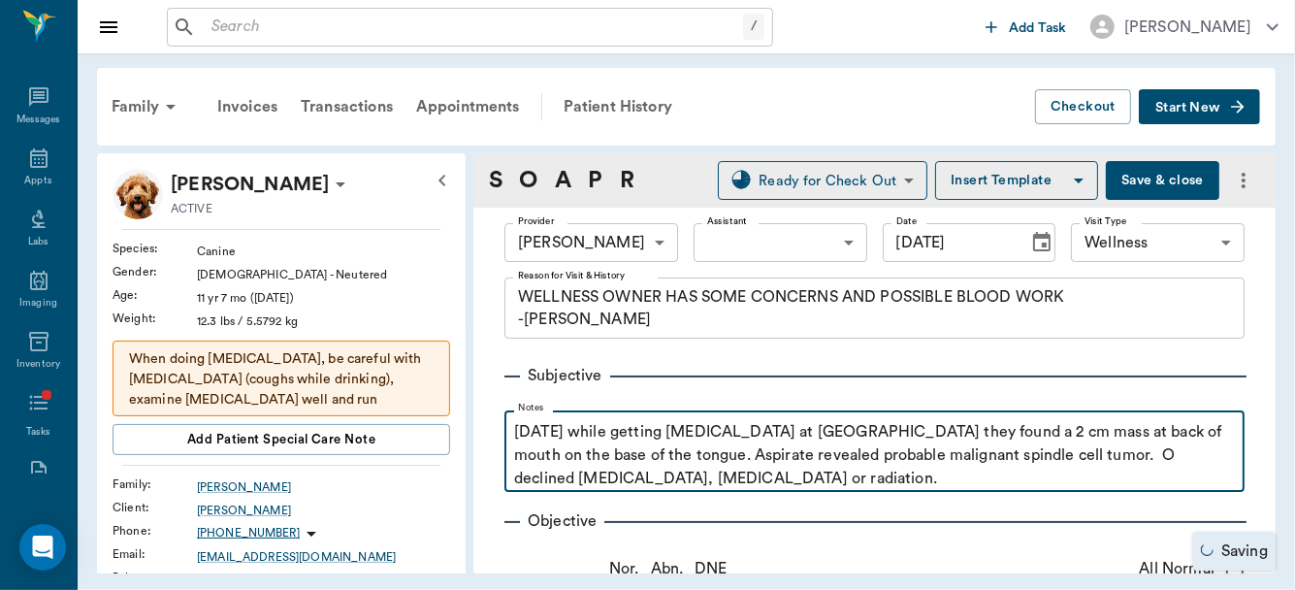
click at [931, 474] on p "3 months ago while getting oral surgery at University Veterinary Hospital they …" at bounding box center [874, 455] width 721 height 70
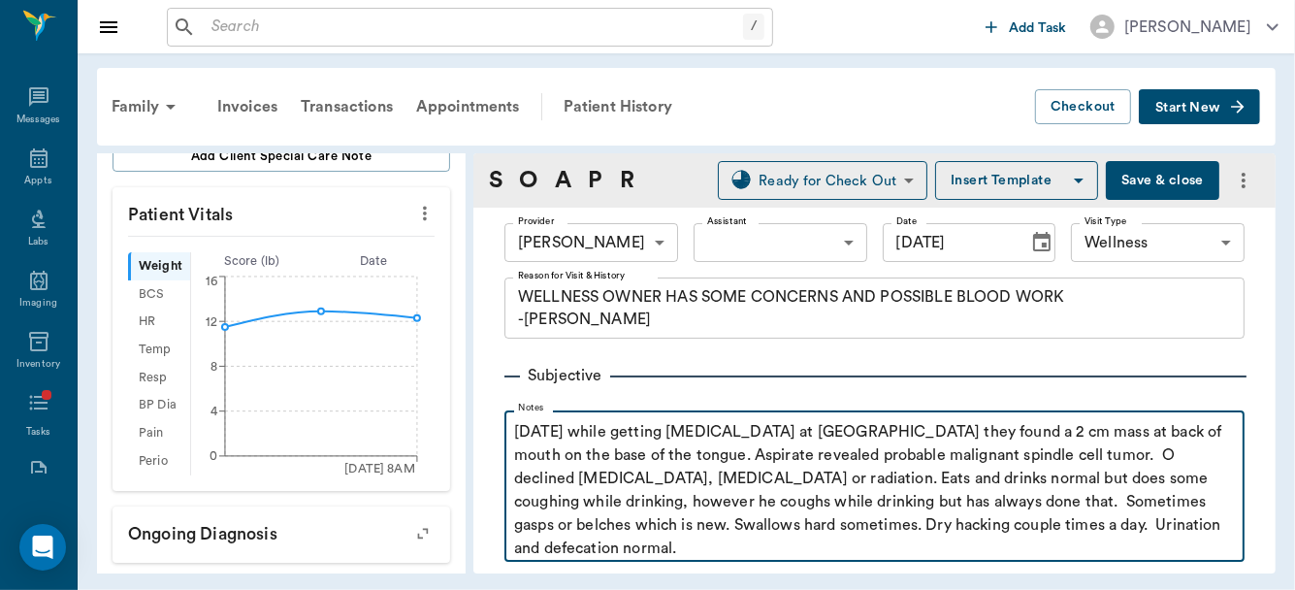
scroll to position [486, 0]
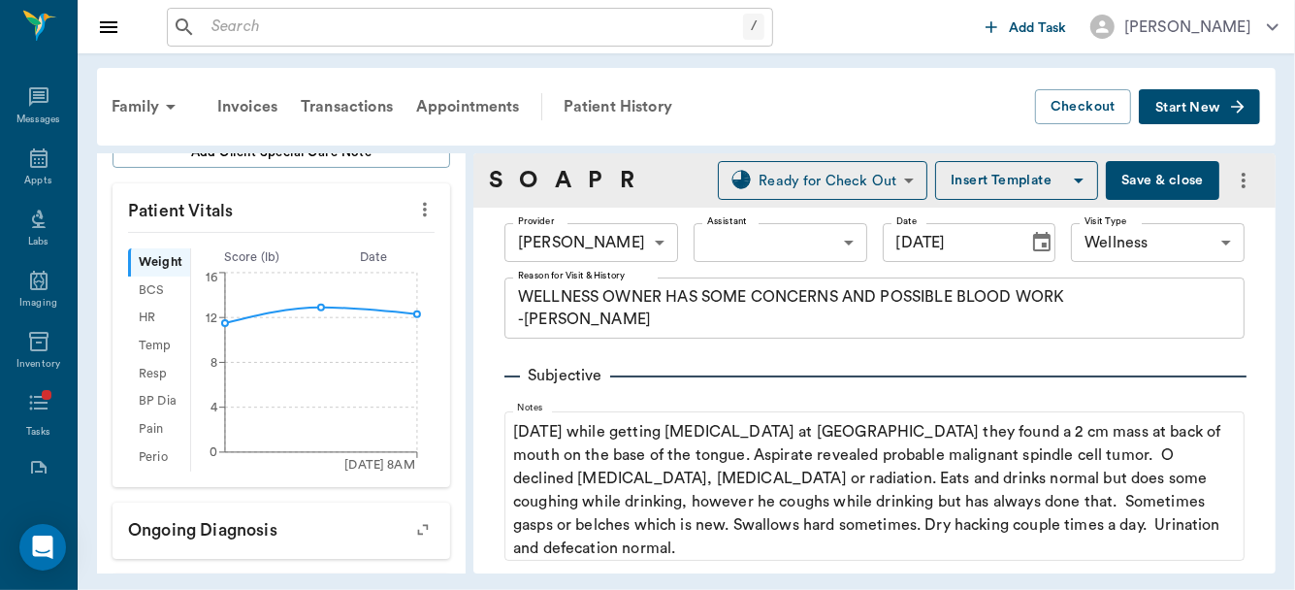
click at [414, 205] on icon "more" at bounding box center [424, 209] width 21 height 23
click at [340, 238] on span "Enter Vitals" at bounding box center [330, 241] width 163 height 20
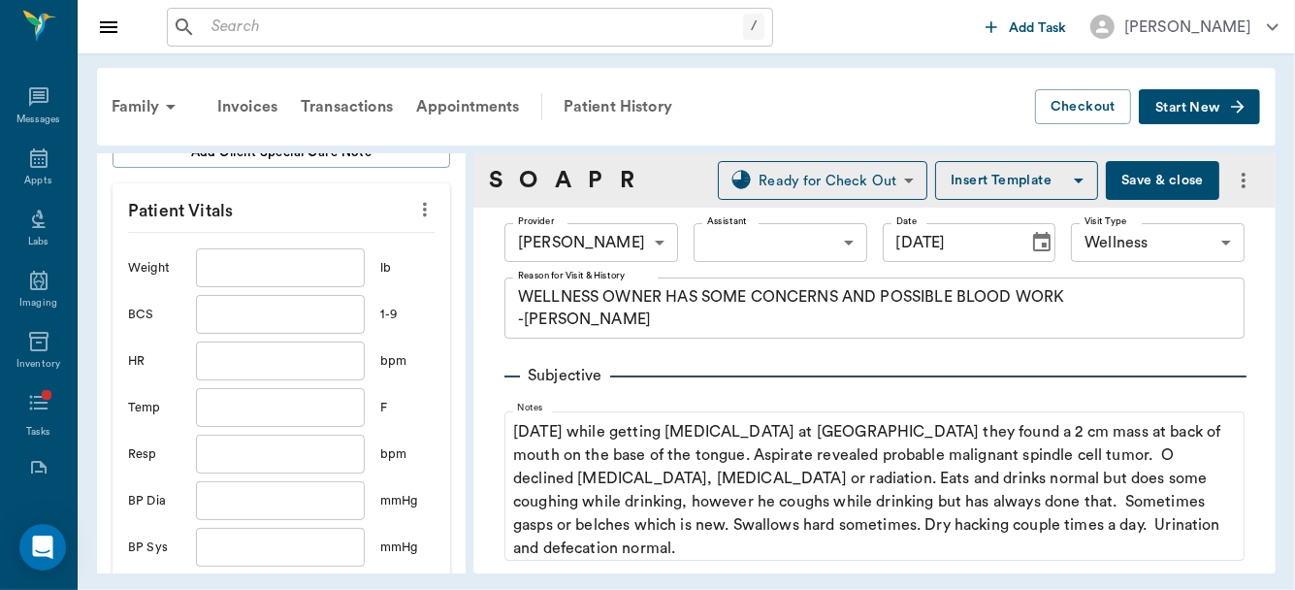
click at [271, 265] on input "text" at bounding box center [280, 267] width 169 height 39
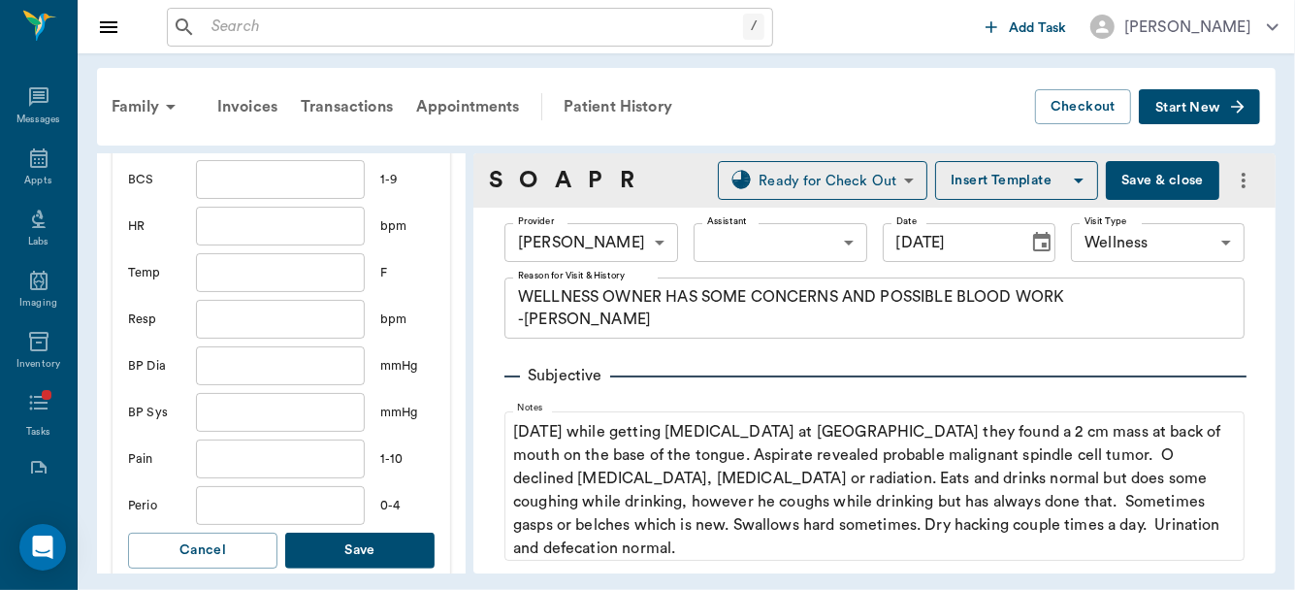
scroll to position [707, 0]
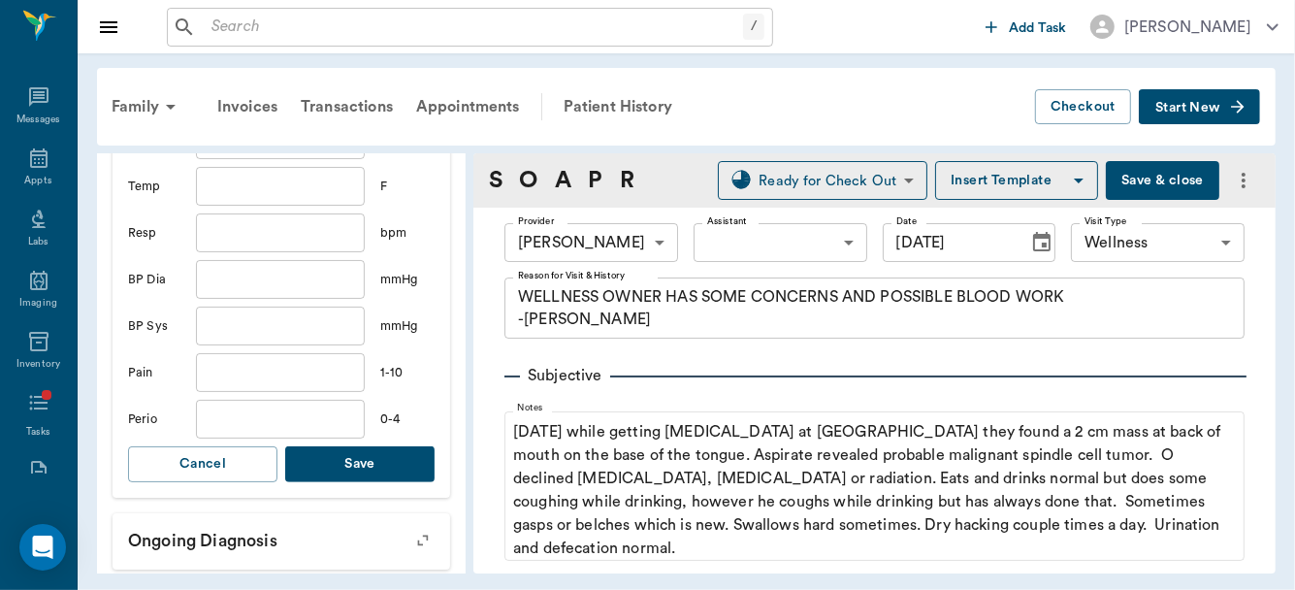
type input "11.3"
click at [350, 467] on button "Save" at bounding box center [359, 464] width 149 height 36
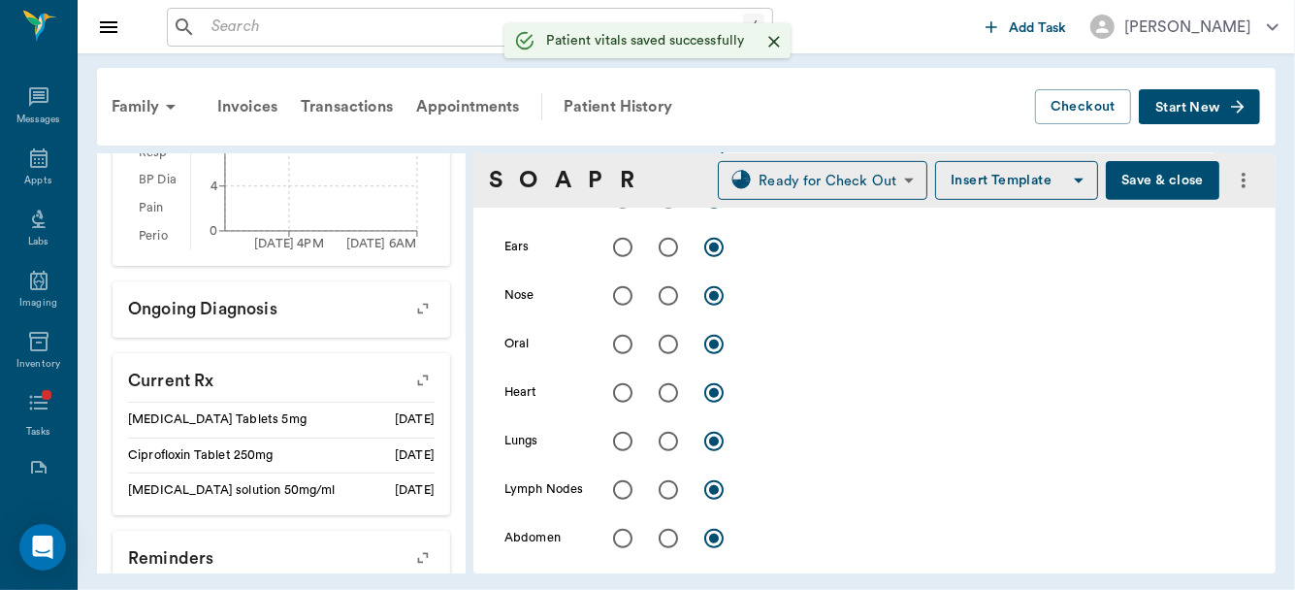
scroll to position [566, 0]
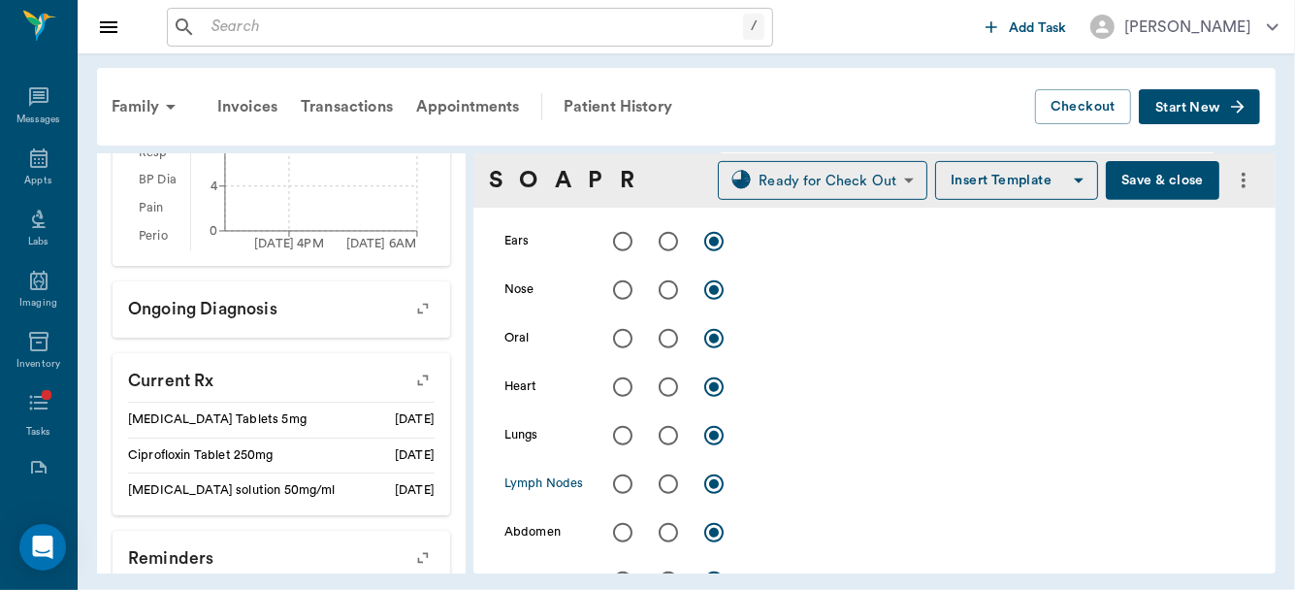
click at [622, 482] on input "radio" at bounding box center [623, 484] width 41 height 41
radio input "true"
click at [624, 388] on input "radio" at bounding box center [623, 387] width 41 height 41
radio input "true"
click at [768, 396] on div "x" at bounding box center [997, 389] width 495 height 28
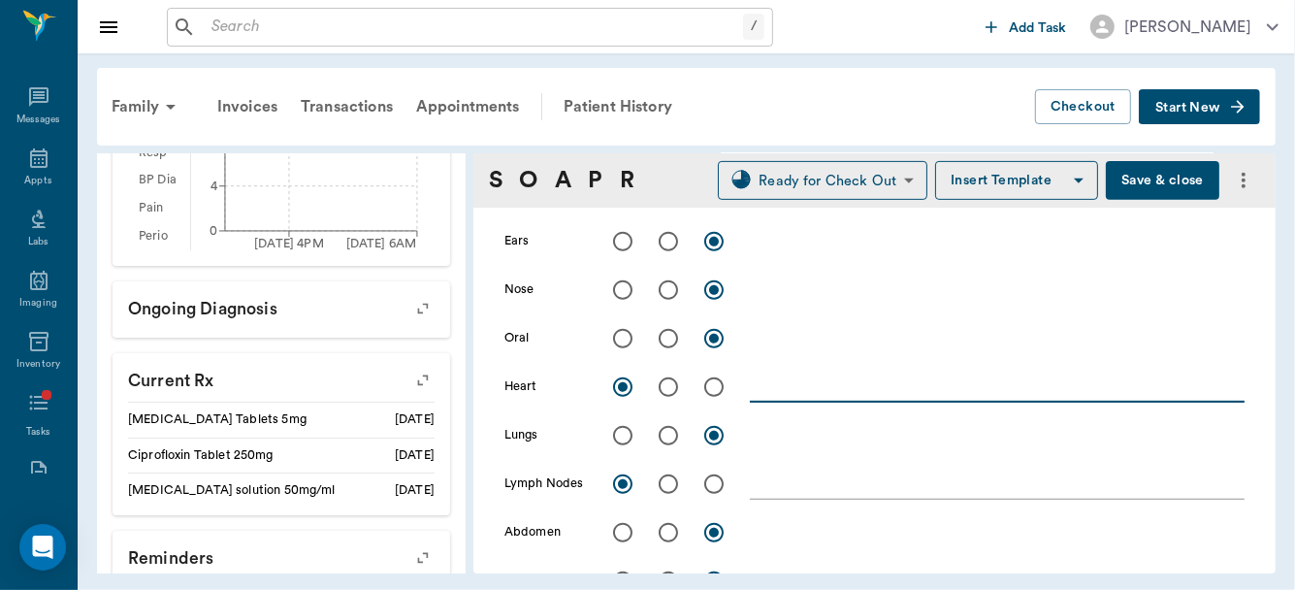
click at [768, 396] on div "x" at bounding box center [997, 389] width 495 height 28
click at [698, 396] on input "radio" at bounding box center [714, 387] width 41 height 41
radio input "true"
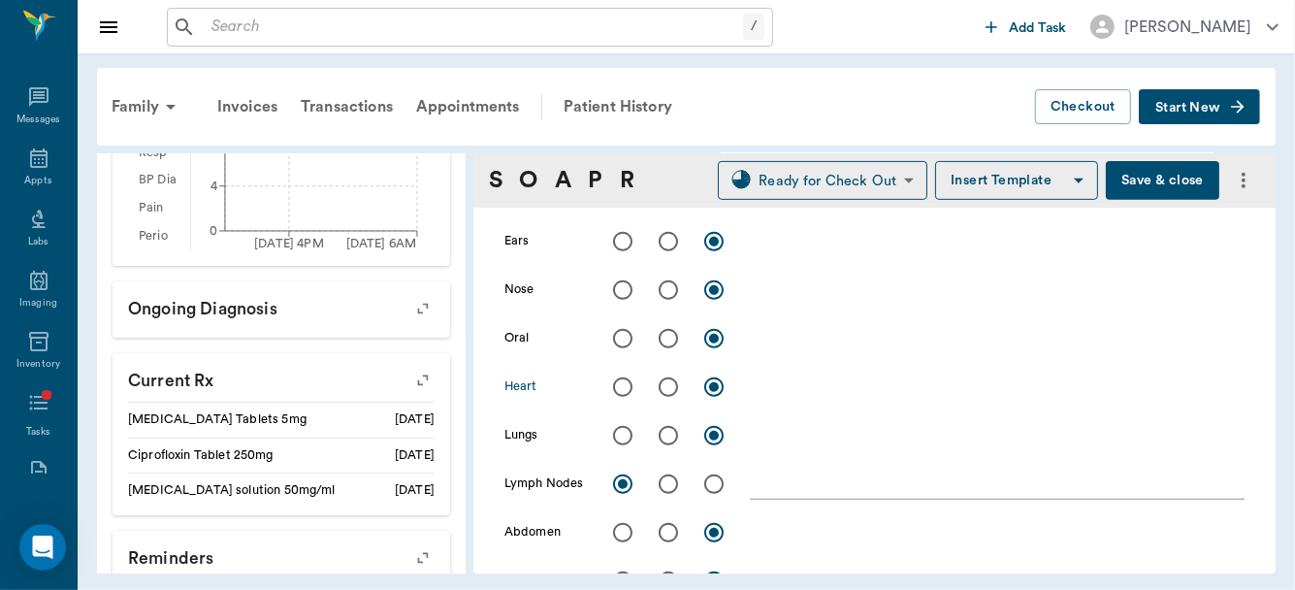
click at [697, 396] on input "radio" at bounding box center [714, 387] width 41 height 41
click at [668, 387] on input "radio" at bounding box center [668, 387] width 41 height 41
radio input "true"
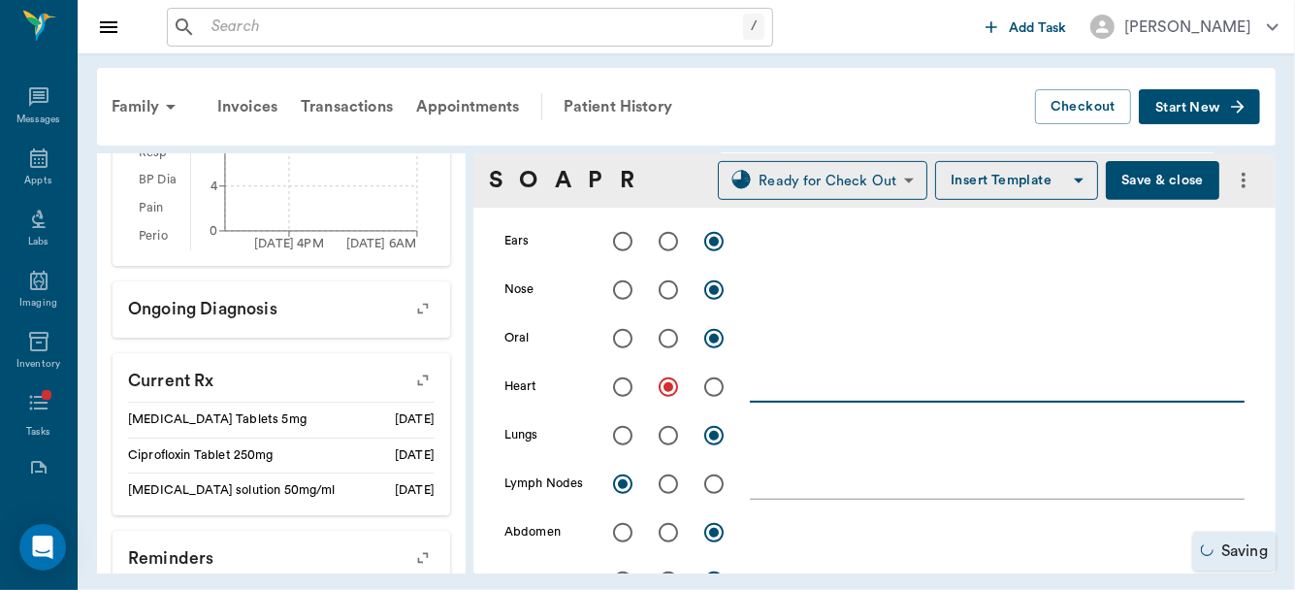
click at [764, 390] on textarea at bounding box center [997, 387] width 495 height 22
type textarea "Grade 3 heart murmur"
drag, startPoint x: 964, startPoint y: 299, endPoint x: 1037, endPoint y: 366, distance: 98.9
click at [990, 318] on div "Skin/ Coat x Eyes x Ears x Nose x Oral x Heart Grade 3 heart murmur x Lungs x L…" at bounding box center [875, 439] width 740 height 631
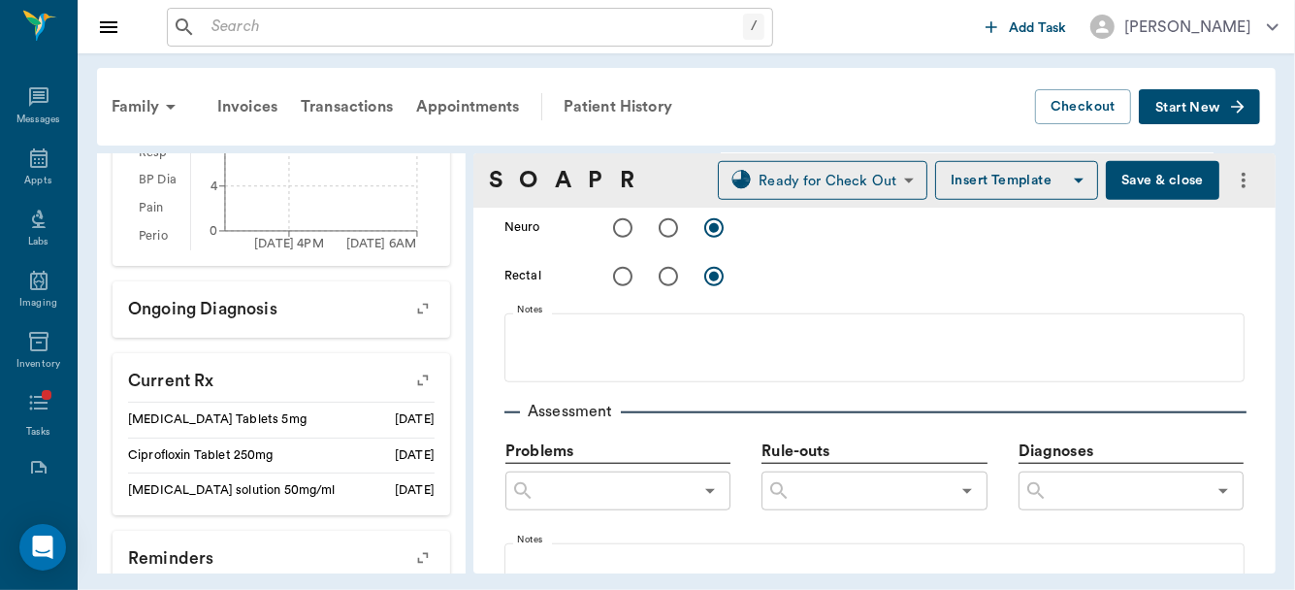
scroll to position [1058, 0]
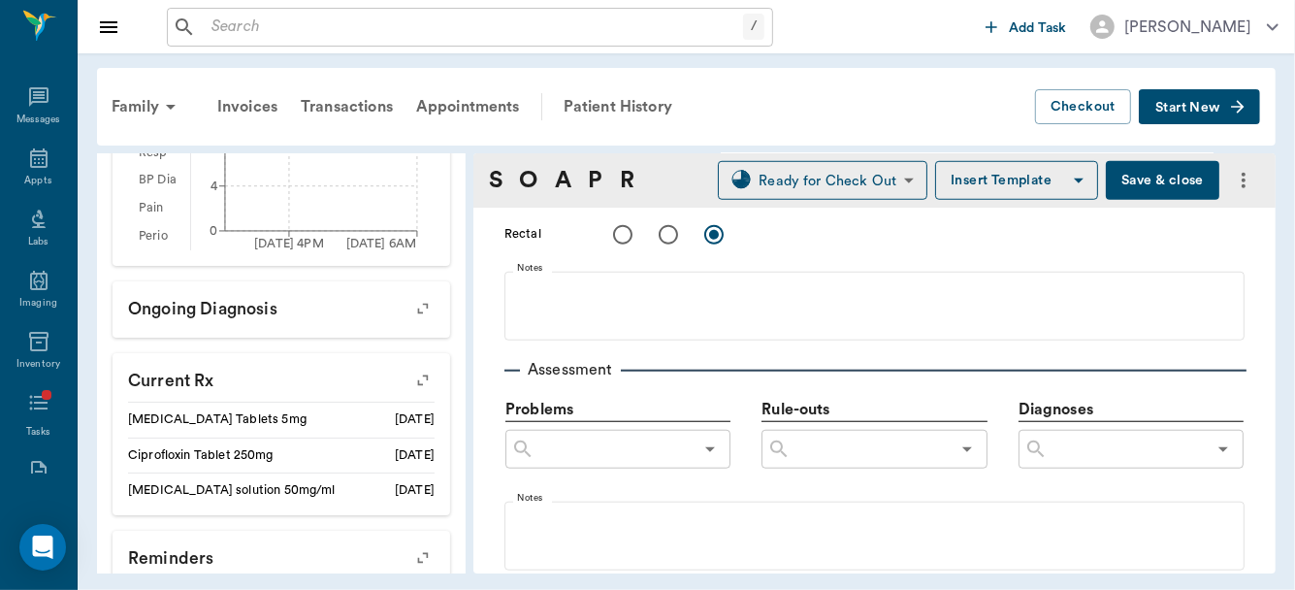
click at [1262, 360] on div "Provider Dr. Bert Ellsworth 63ec2f075fda476ae8351a4d Provider Assistant ​ Assis…" at bounding box center [875, 398] width 802 height 2496
click at [1075, 457] on input "text" at bounding box center [1127, 449] width 158 height 27
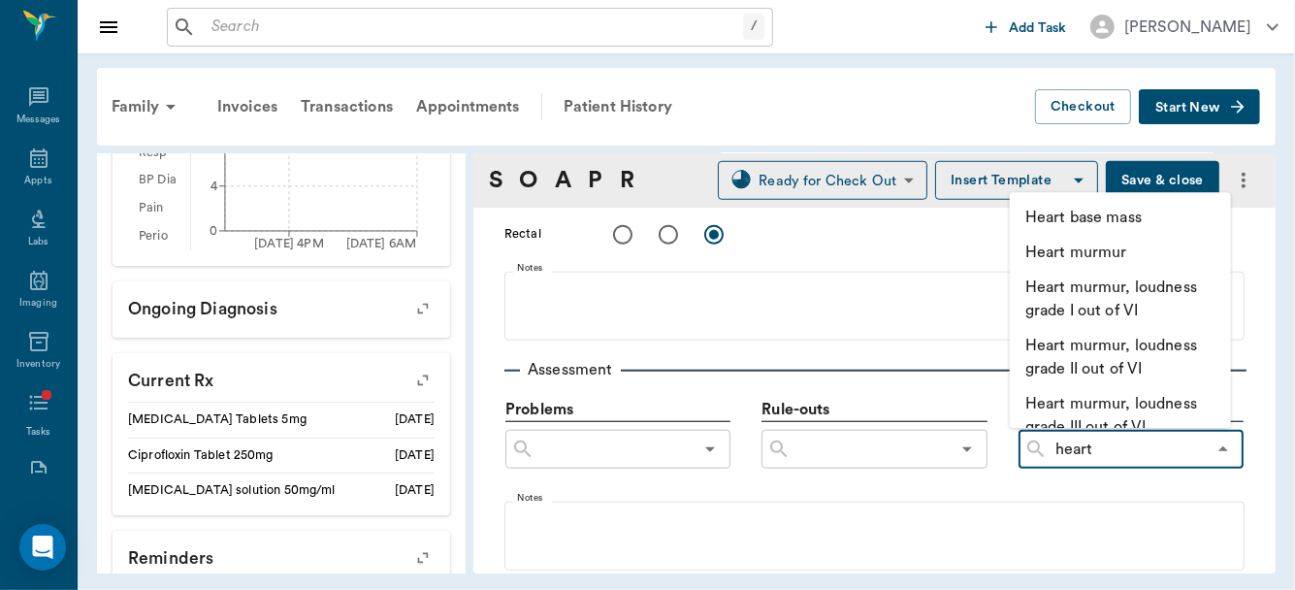
type input "heart"
click at [1107, 397] on li "Heart murmur, loudness grade III out of VI" at bounding box center [1120, 415] width 221 height 58
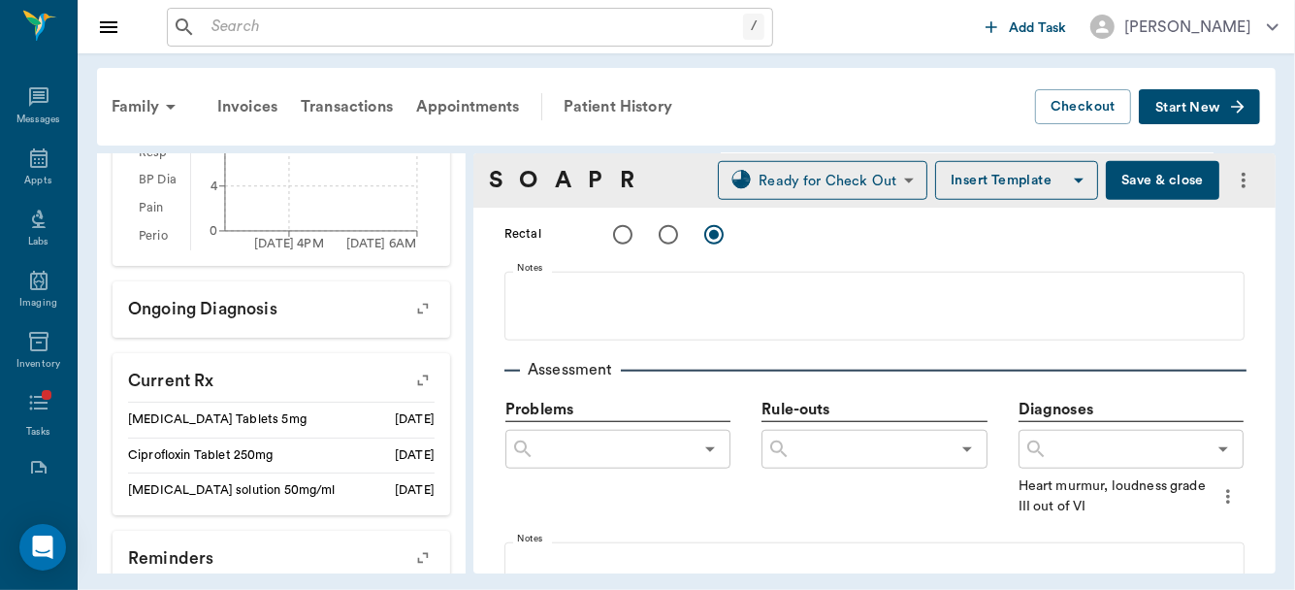
click at [1107, 398] on p "Diagnoses" at bounding box center [1131, 410] width 225 height 24
click at [1226, 493] on icon "more" at bounding box center [1228, 497] width 4 height 15
click at [1171, 524] on span "Add to ongoing diagnosis" at bounding box center [1134, 528] width 163 height 20
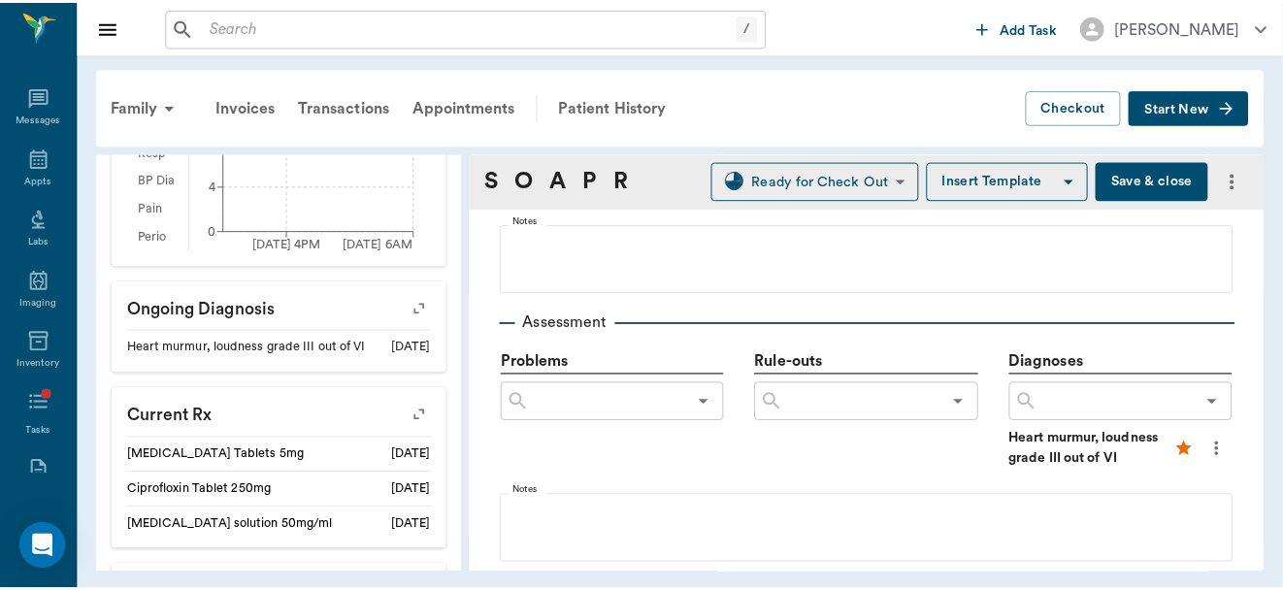
scroll to position [1175, 0]
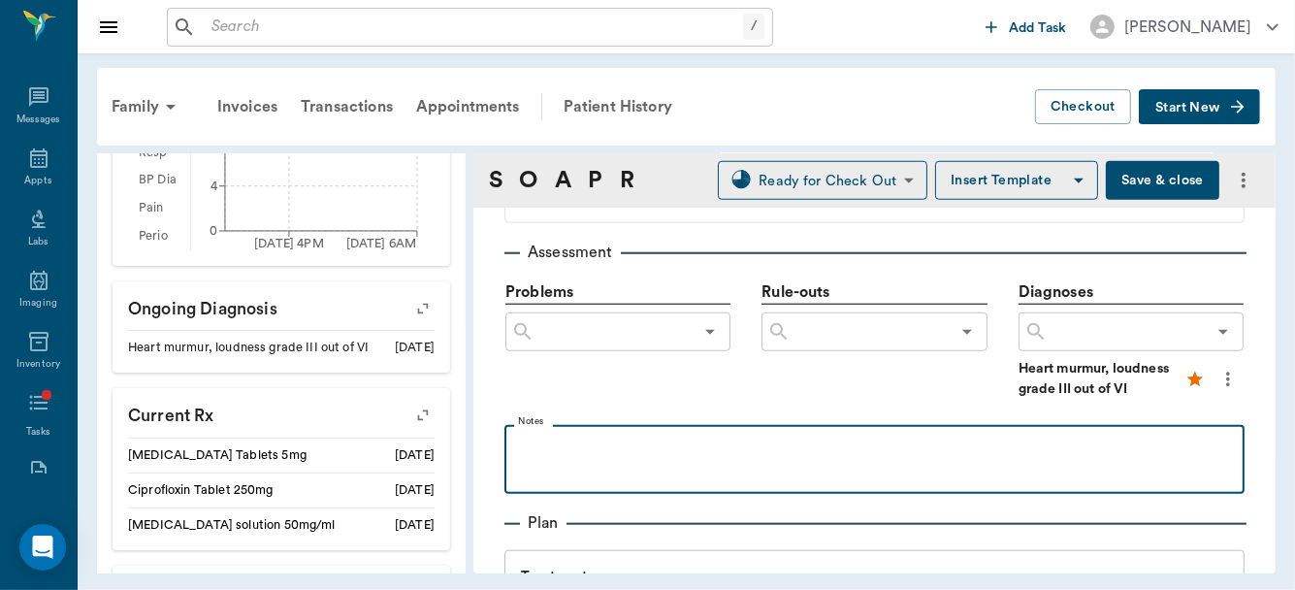
click at [582, 440] on p at bounding box center [874, 446] width 721 height 23
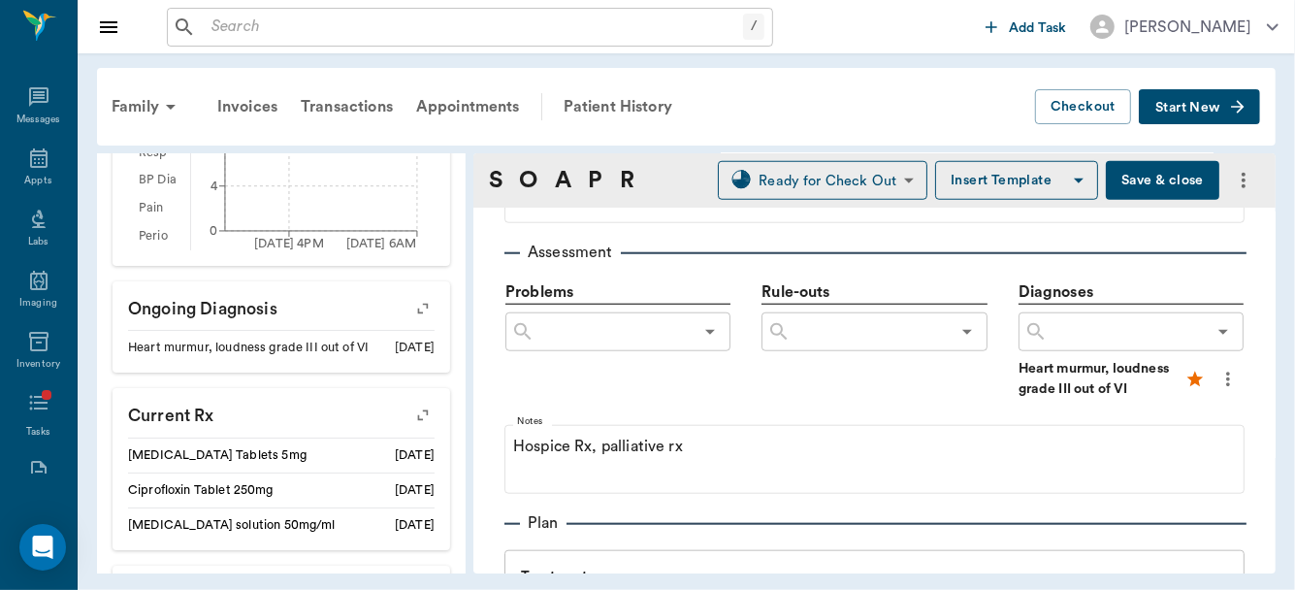
click at [1158, 182] on button "Save & close" at bounding box center [1163, 180] width 114 height 39
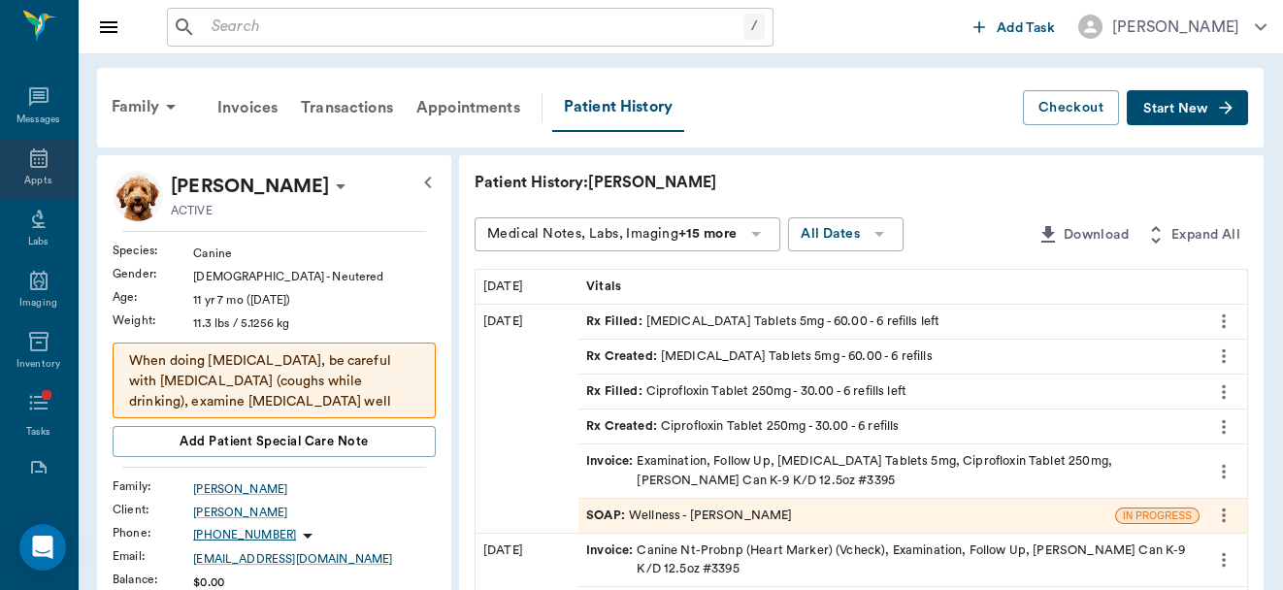
click at [33, 157] on icon at bounding box center [38, 158] width 23 height 23
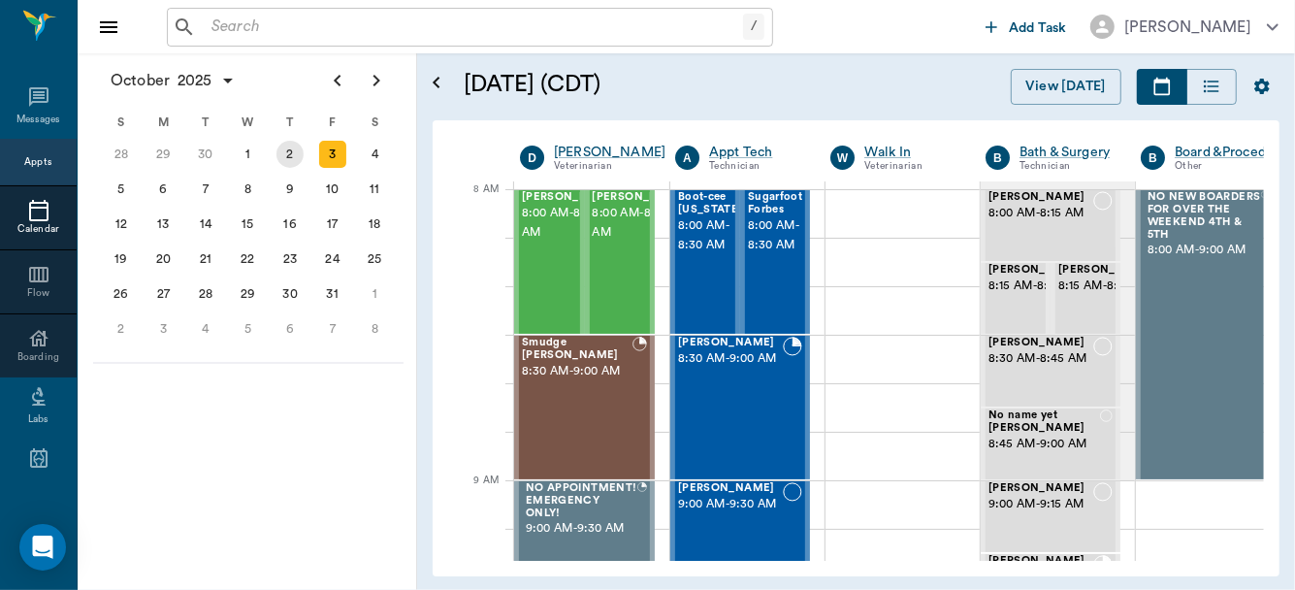
click at [289, 156] on div "2" at bounding box center [290, 154] width 27 height 27
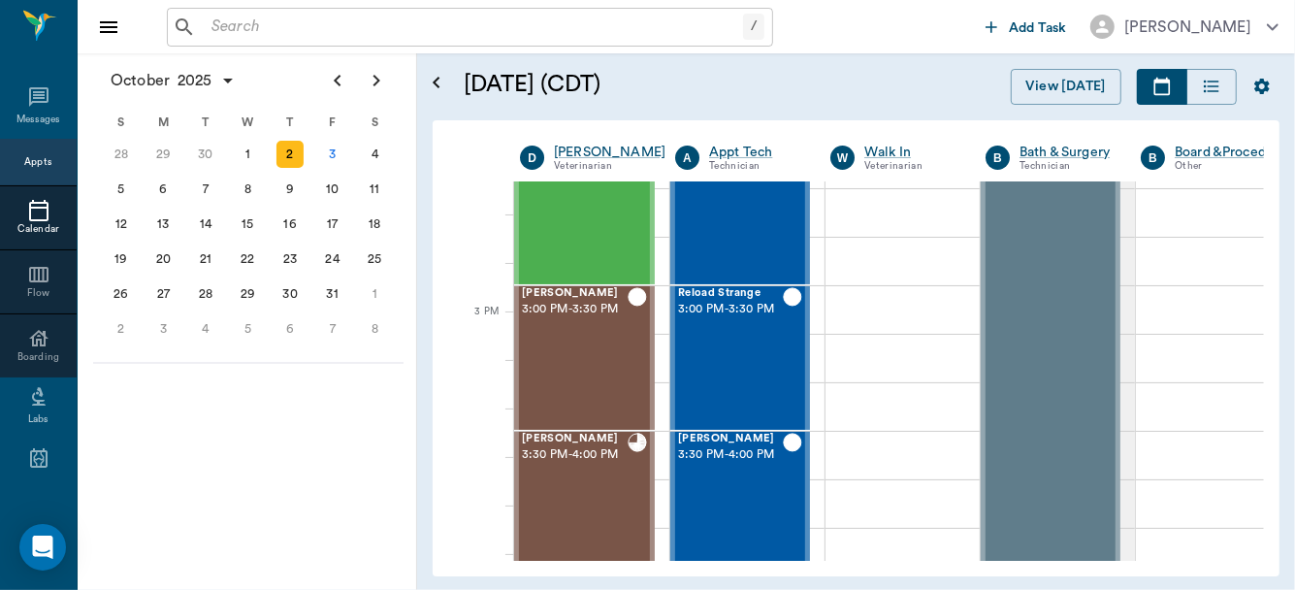
scroll to position [1967, 0]
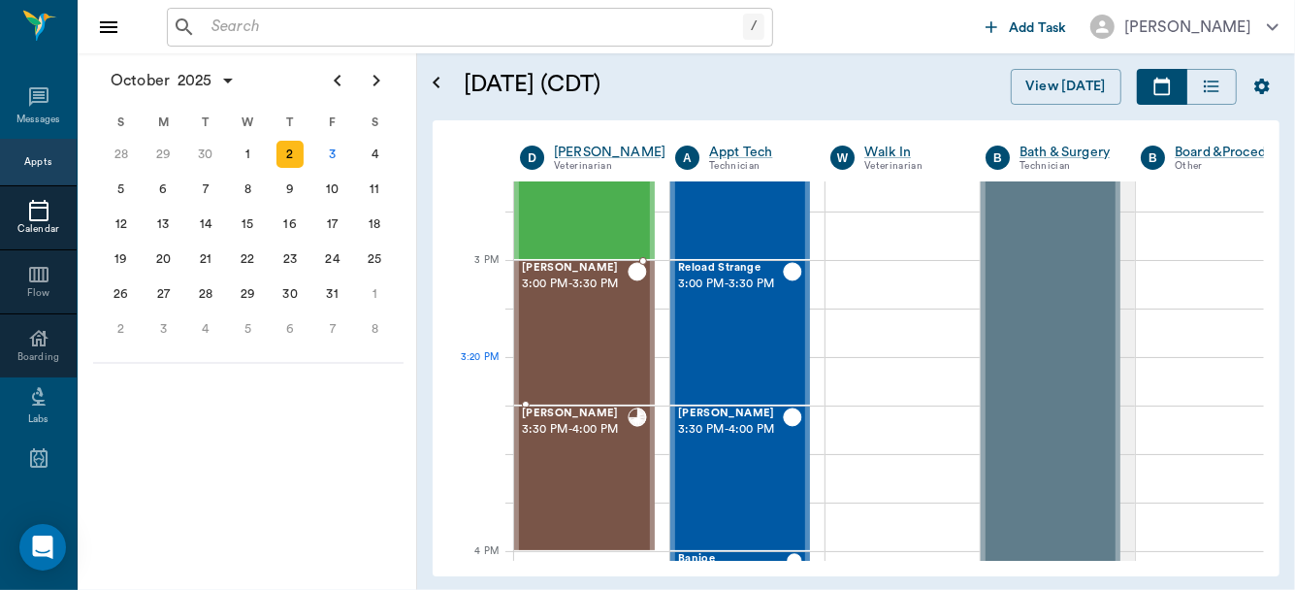
click at [559, 360] on div "Jimbo Young 3:00 PM - 3:30 PM" at bounding box center [575, 333] width 106 height 142
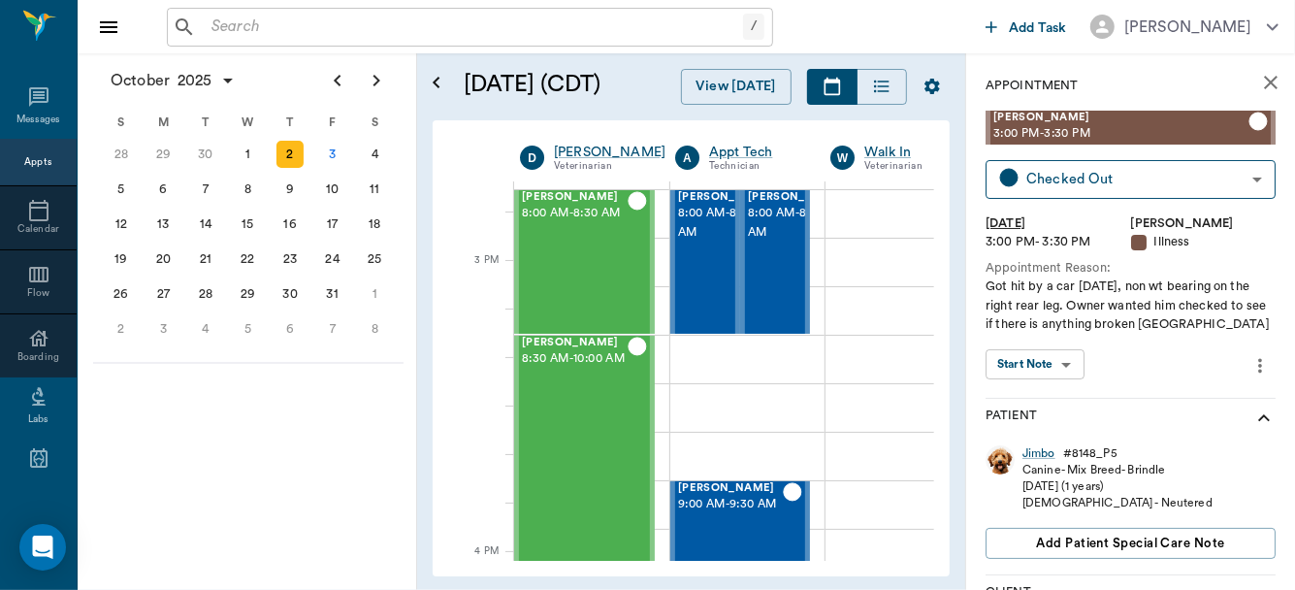
scroll to position [1967, 0]
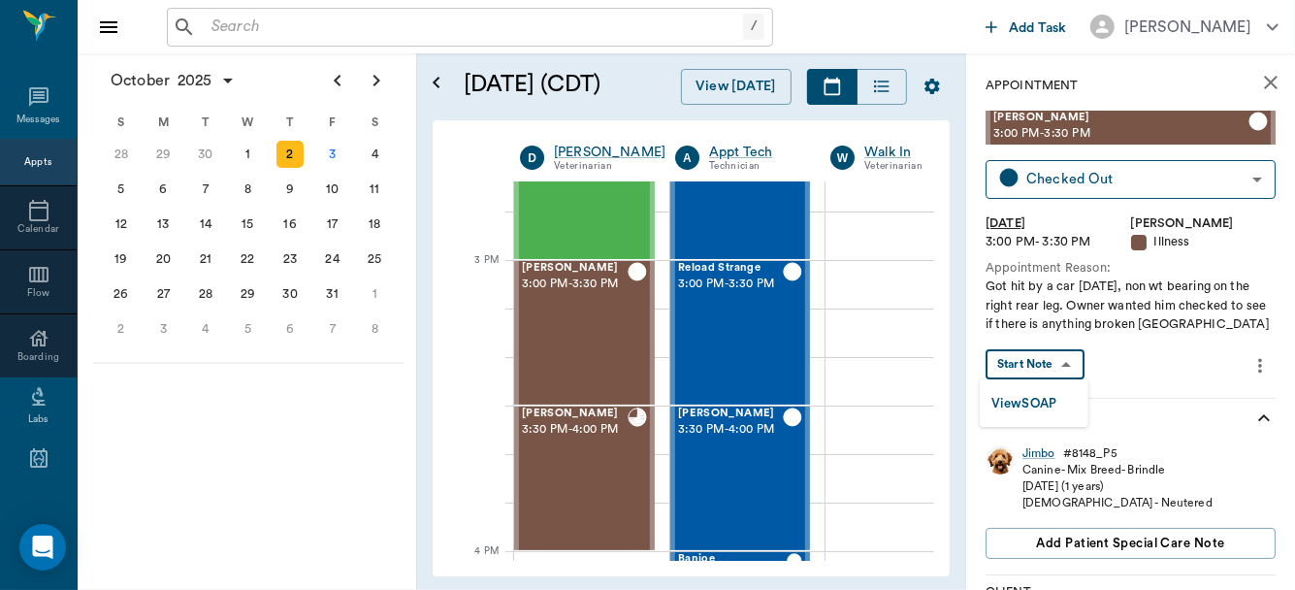
click at [1080, 361] on body "/ ​ Add Task [PERSON_NAME] Nectar Messages Appts Calendar Flow Boarding Labs Im…" at bounding box center [647, 295] width 1295 height 590
click at [1042, 400] on button "View SOAP" at bounding box center [1025, 404] width 66 height 22
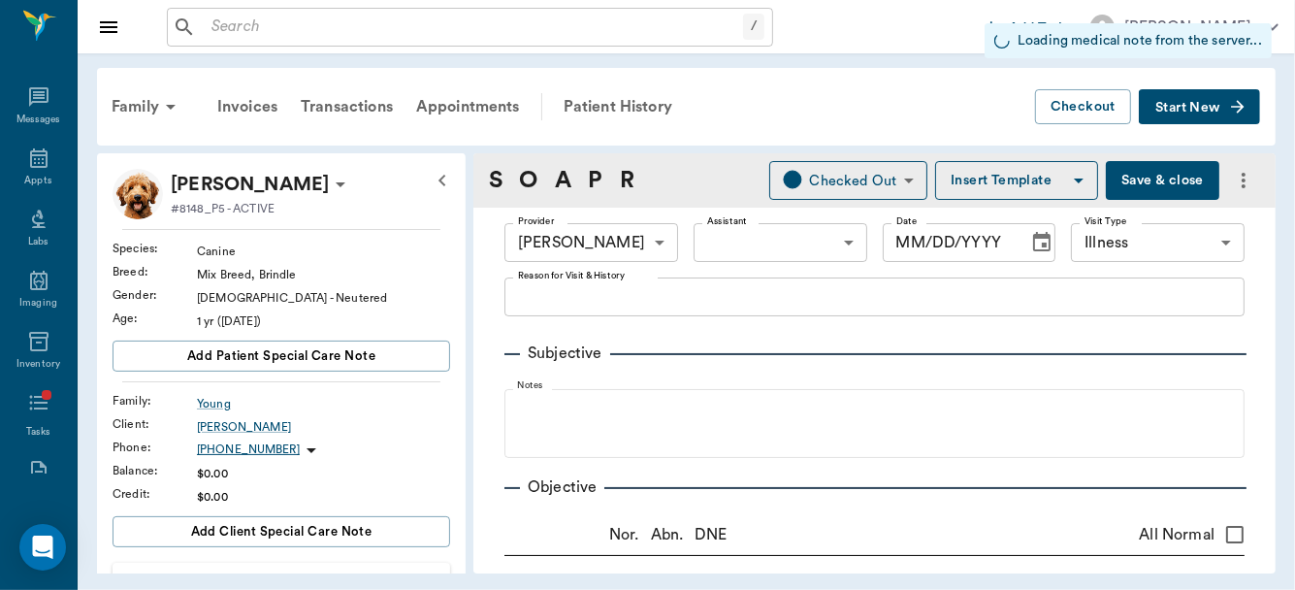
type input "63ec2f075fda476ae8351a4d"
type input "65d2be4f46e3a538d89b8c15"
type input "[DATE]"
type textarea "Got hit by a car [DATE], non wt bearing on the right rear leg. Owner wanted him…"
type input "30.00"
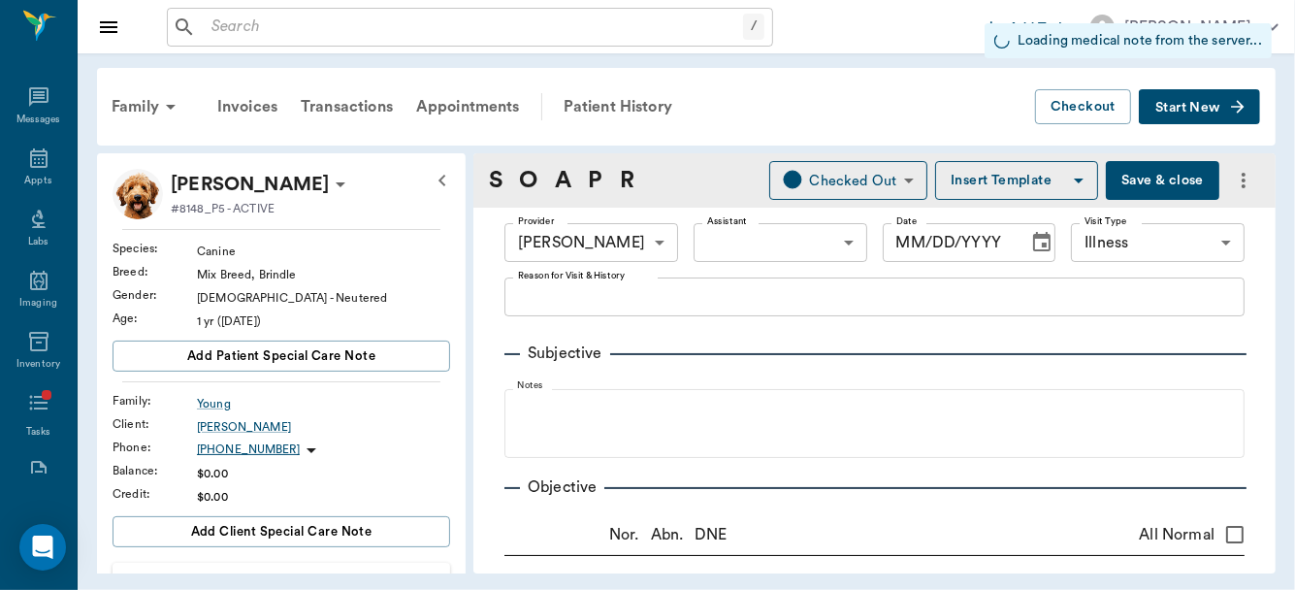
type input "1"
type input "30"
type textarea "Give 1 tablet daily"
type input "30.00"
type input "1"
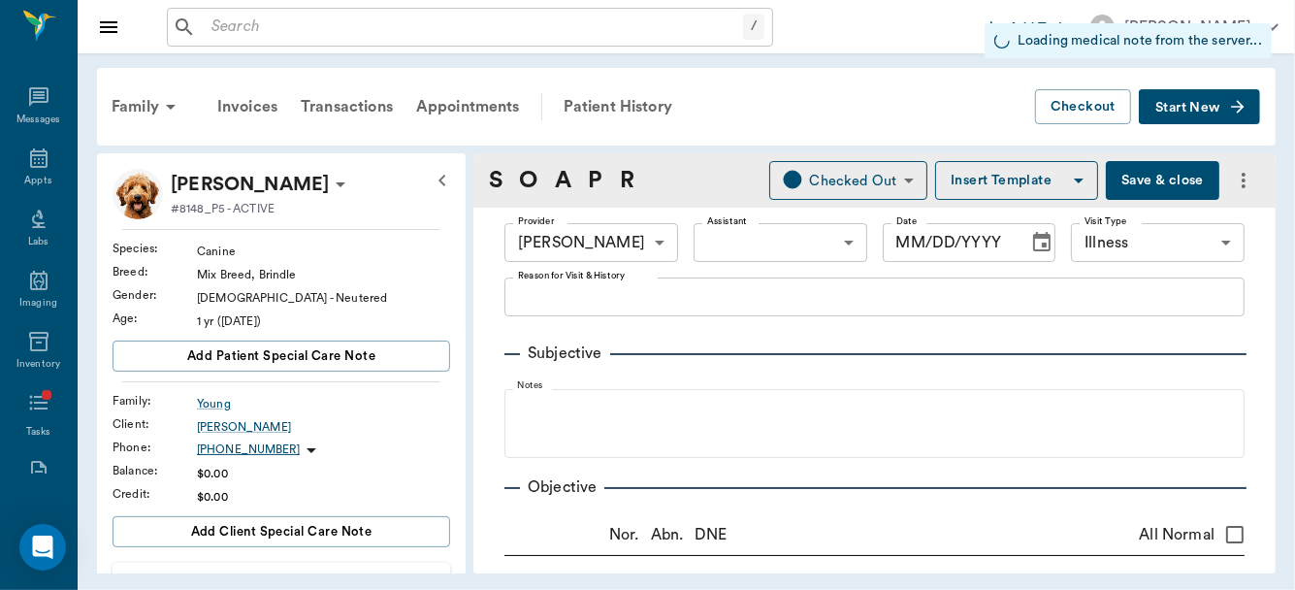
type input "15"
type textarea "GIVE 1 CAPSULE TWICE DAILY UNTIL GONE"
type input "1.00"
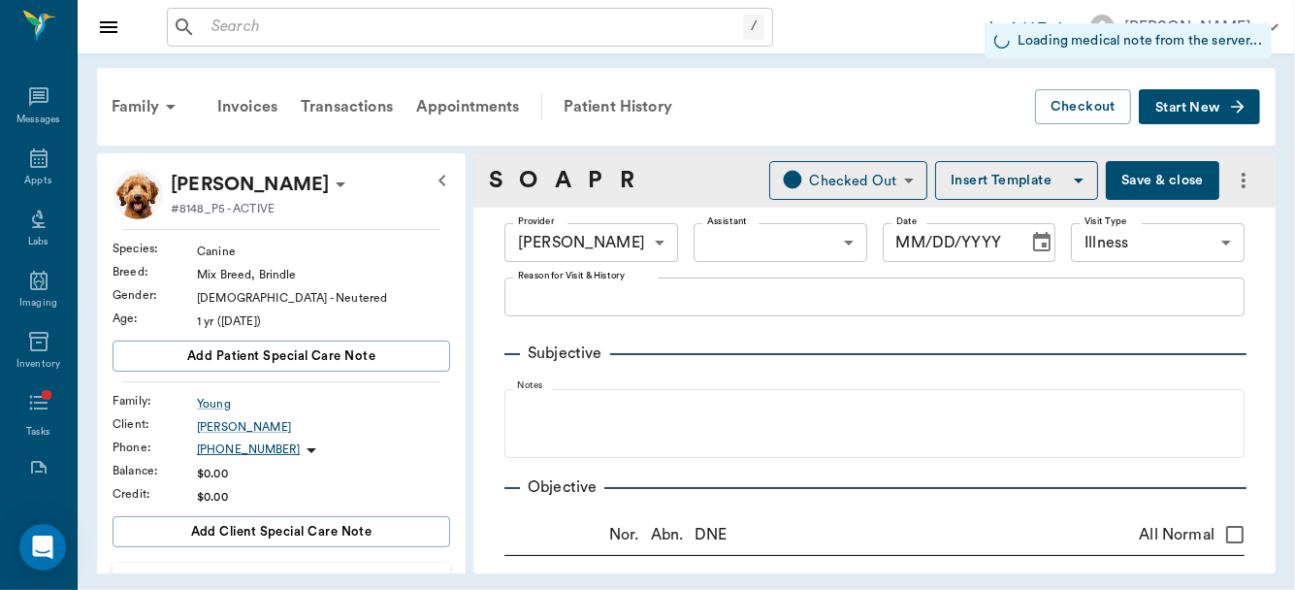
type input "1.00"
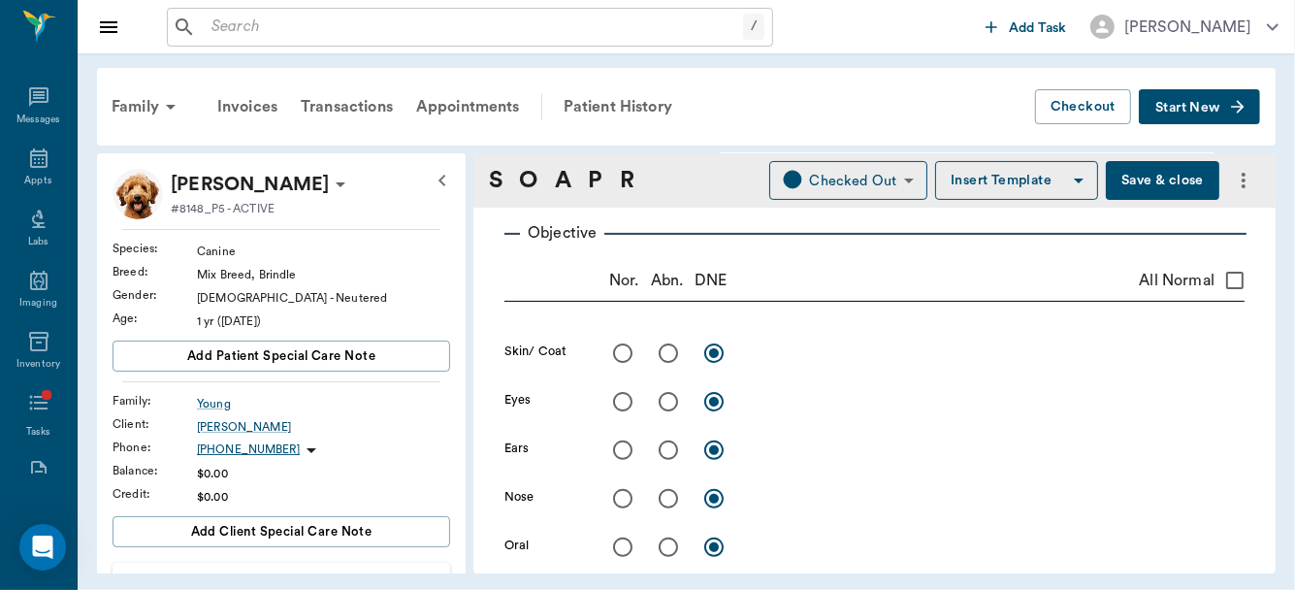
scroll to position [46, 0]
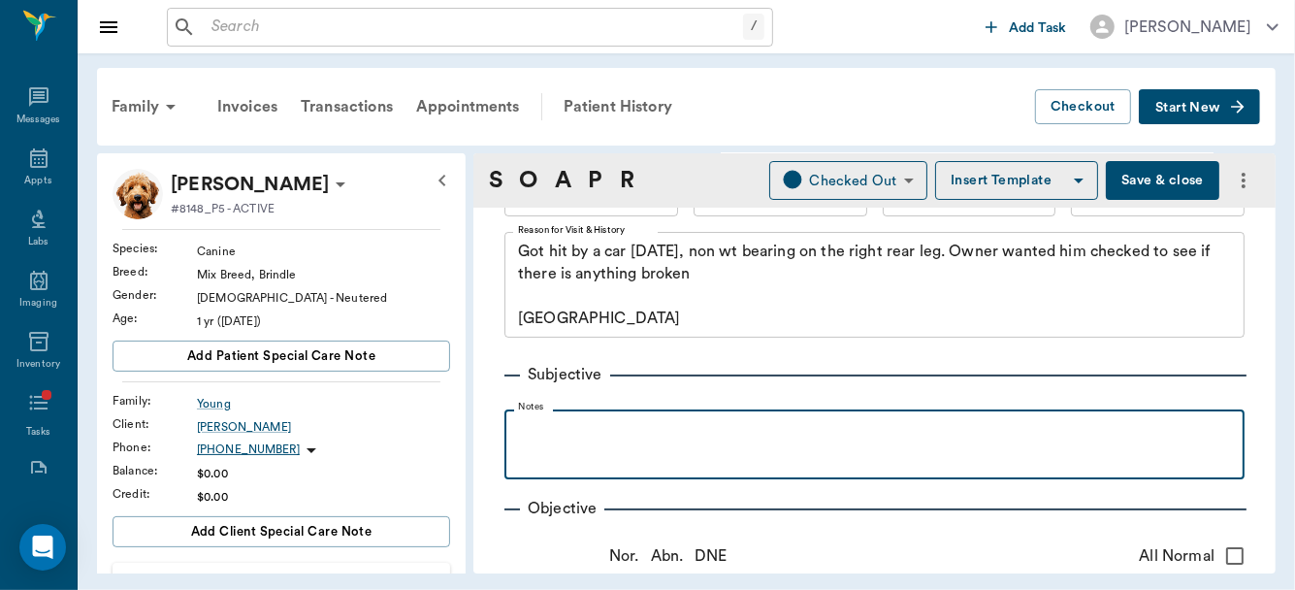
click at [560, 431] on p at bounding box center [874, 430] width 721 height 23
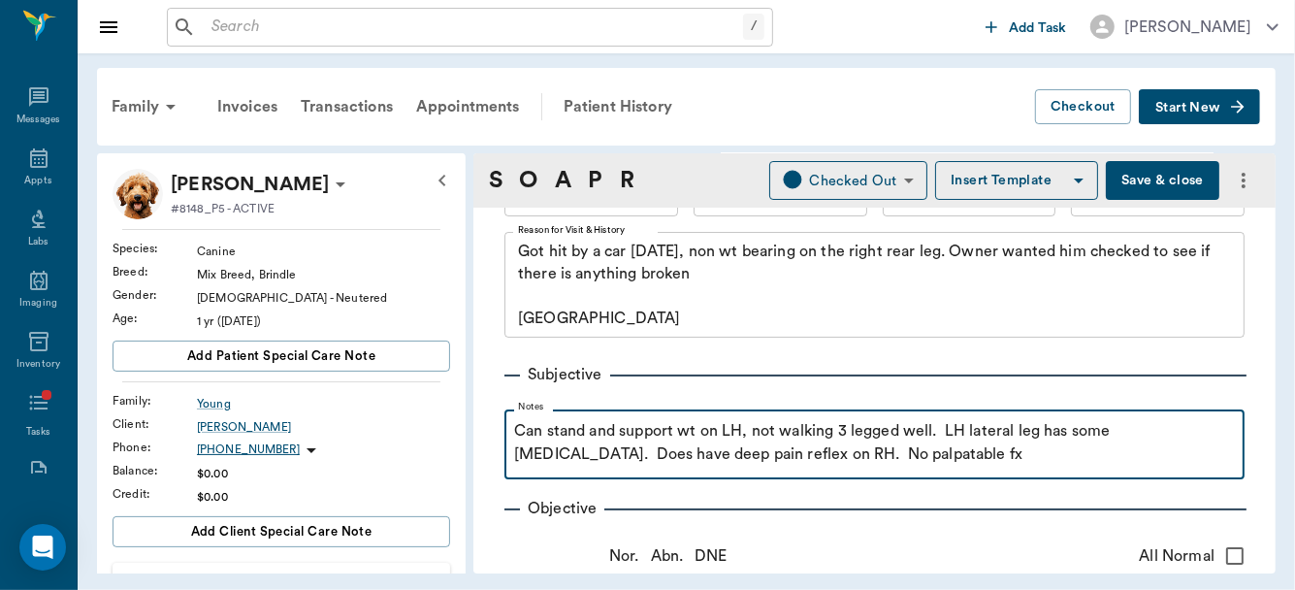
click at [823, 453] on p "Can stand and support wt on LH, not walking 3 legged well. LH lateral leg has s…" at bounding box center [874, 442] width 721 height 47
click at [901, 455] on p "Can stand and support wt on LH, not walking 3 legged well. LH lateral leg has s…" at bounding box center [874, 442] width 721 height 47
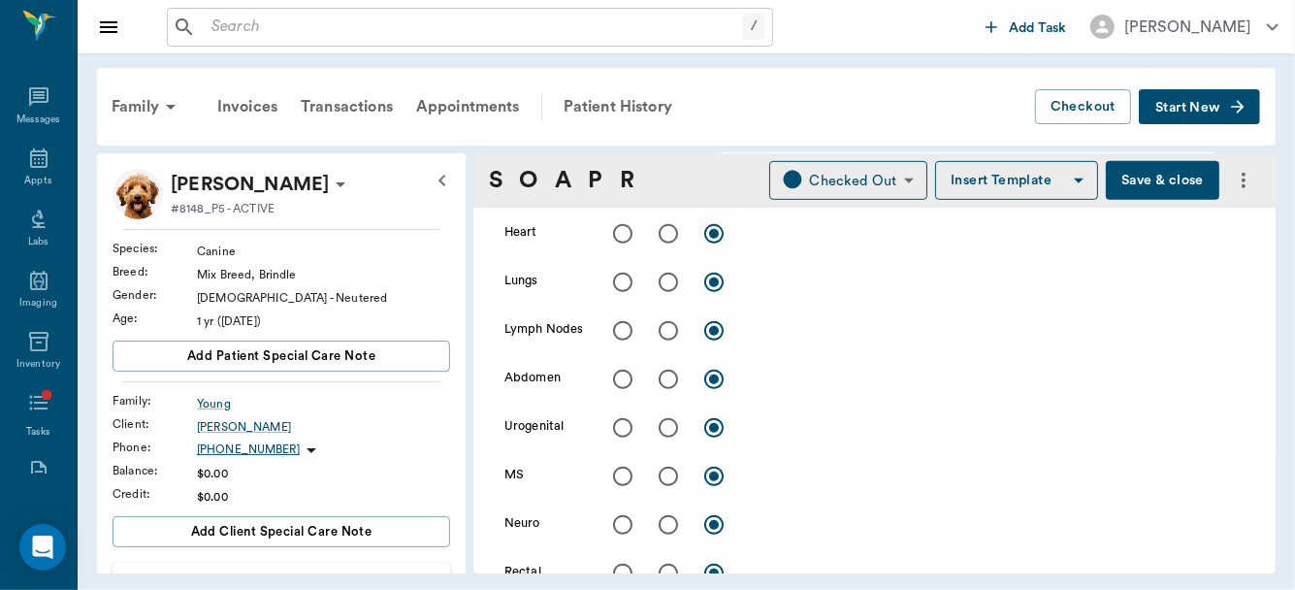
scroll to position [741, 0]
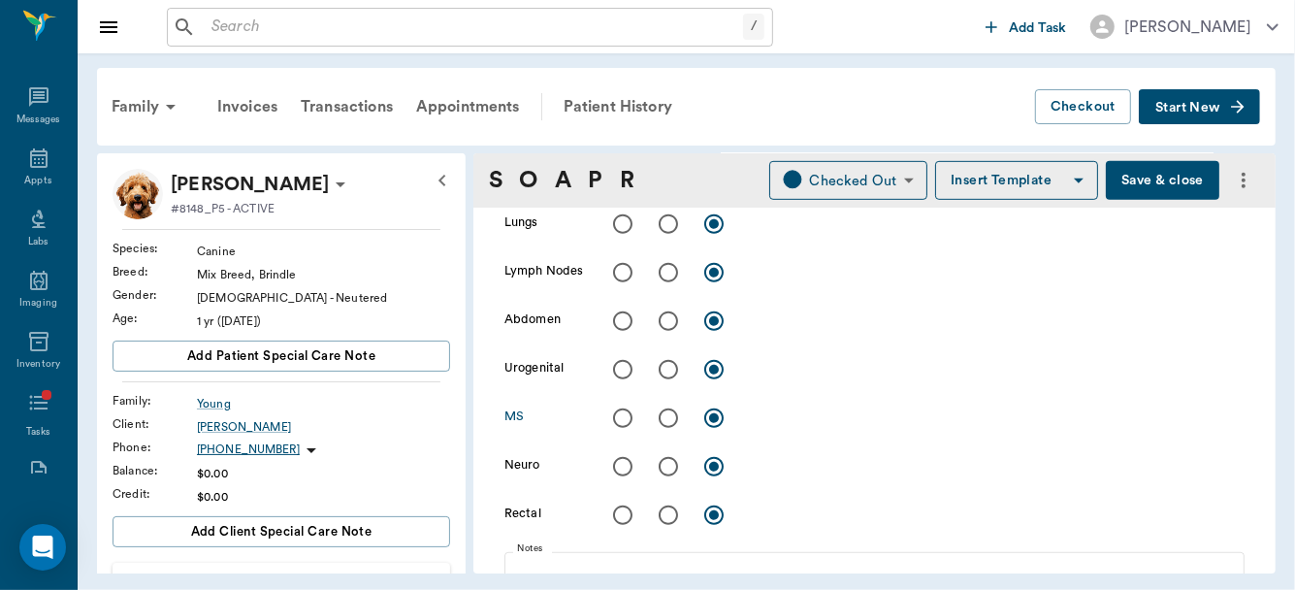
click at [668, 421] on input "radio" at bounding box center [668, 418] width 41 height 41
radio input "true"
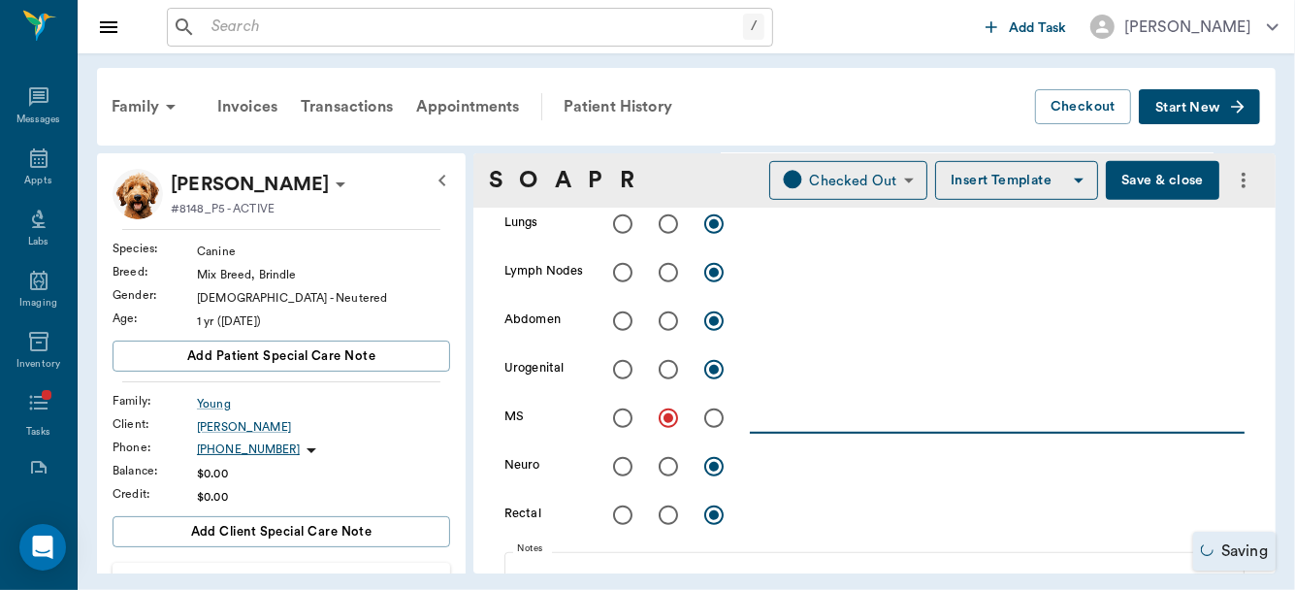
click at [762, 426] on textarea at bounding box center [997, 418] width 495 height 22
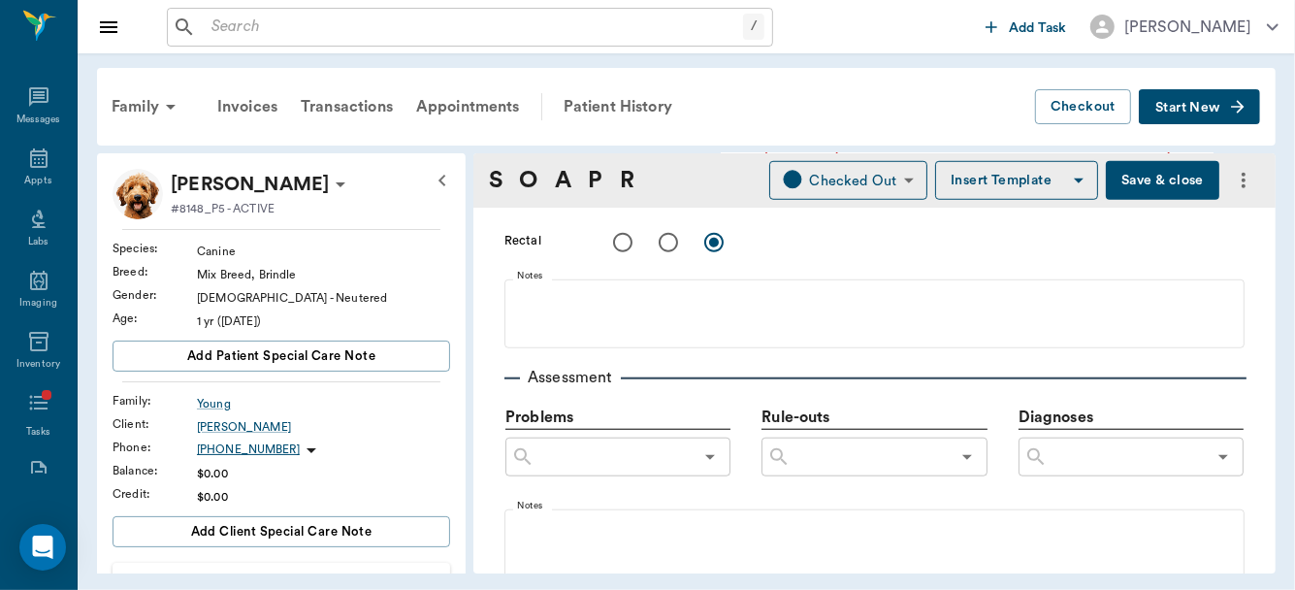
scroll to position [1048, 0]
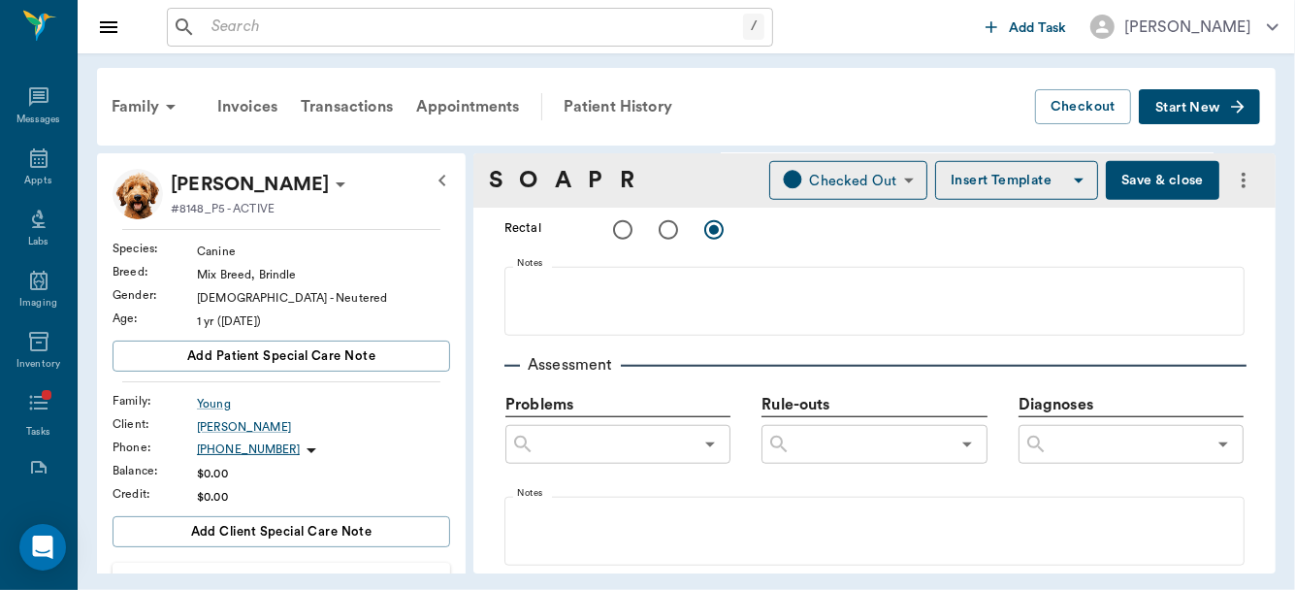
type textarea "Radiographs show Dislocated hip - proximal dorsal. Unable to replace, very stif…"
click at [1120, 442] on input "text" at bounding box center [1127, 444] width 158 height 27
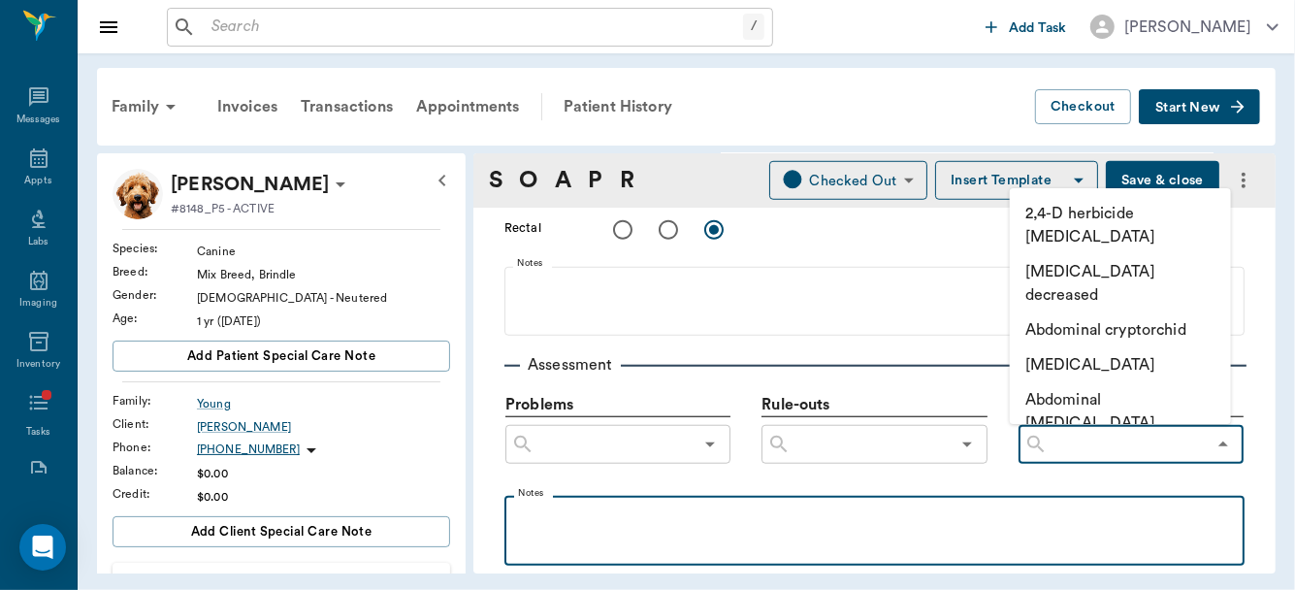
click at [647, 513] on p at bounding box center [874, 517] width 721 height 23
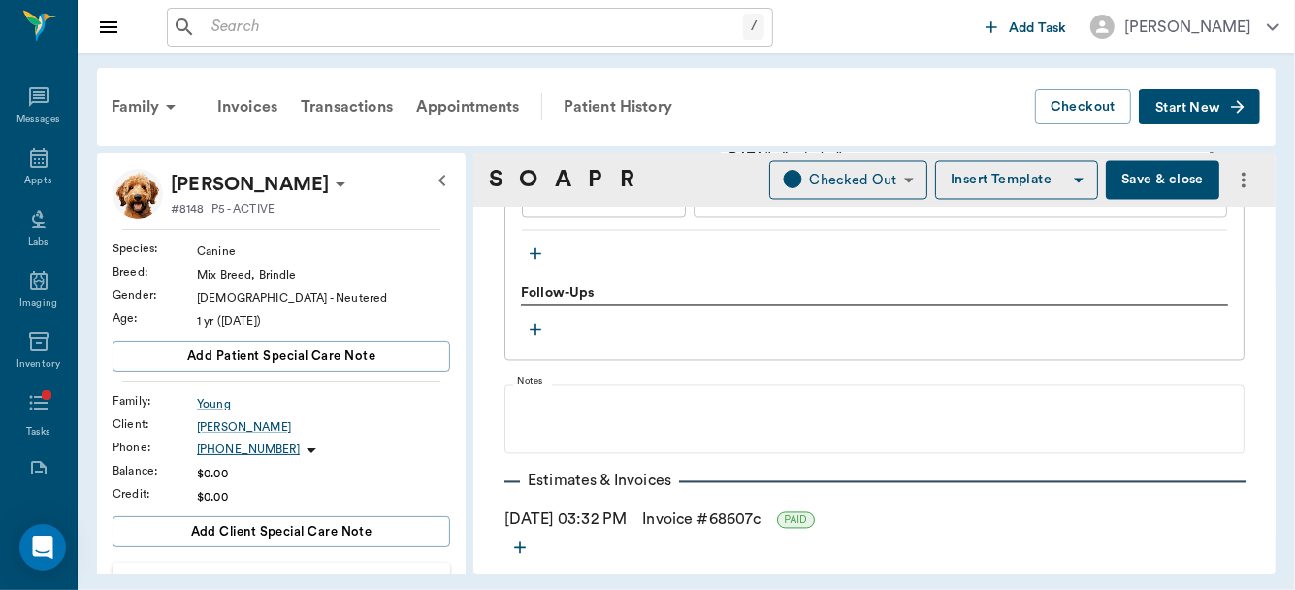
scroll to position [2372, 0]
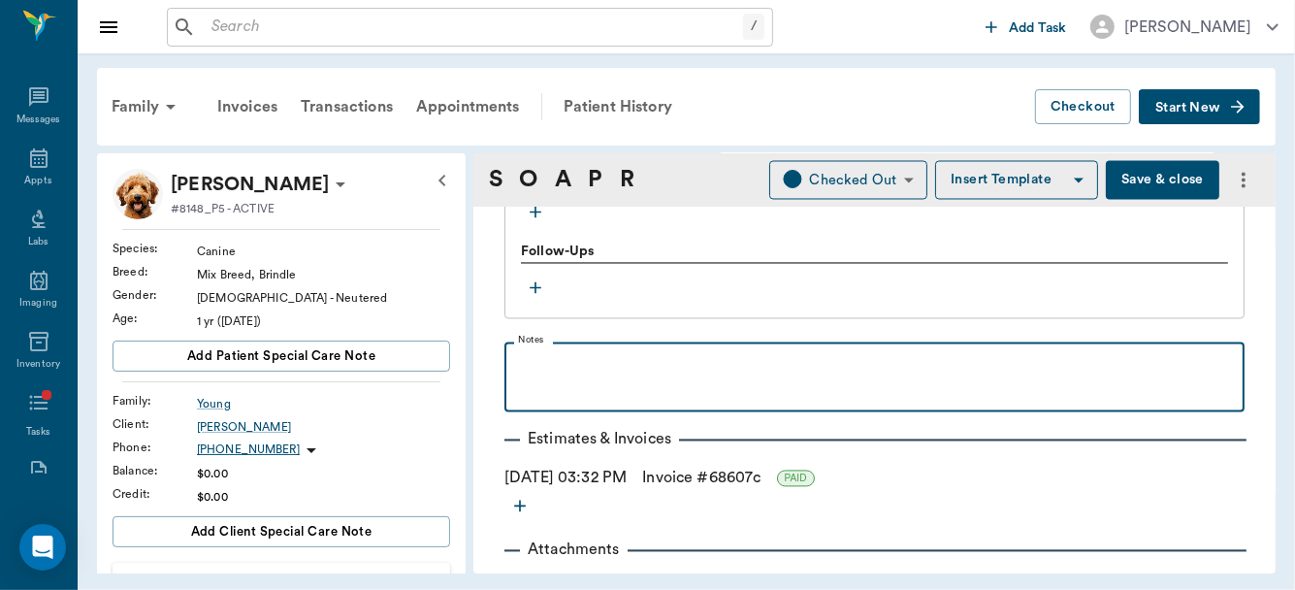
click at [605, 371] on div at bounding box center [874, 376] width 721 height 49
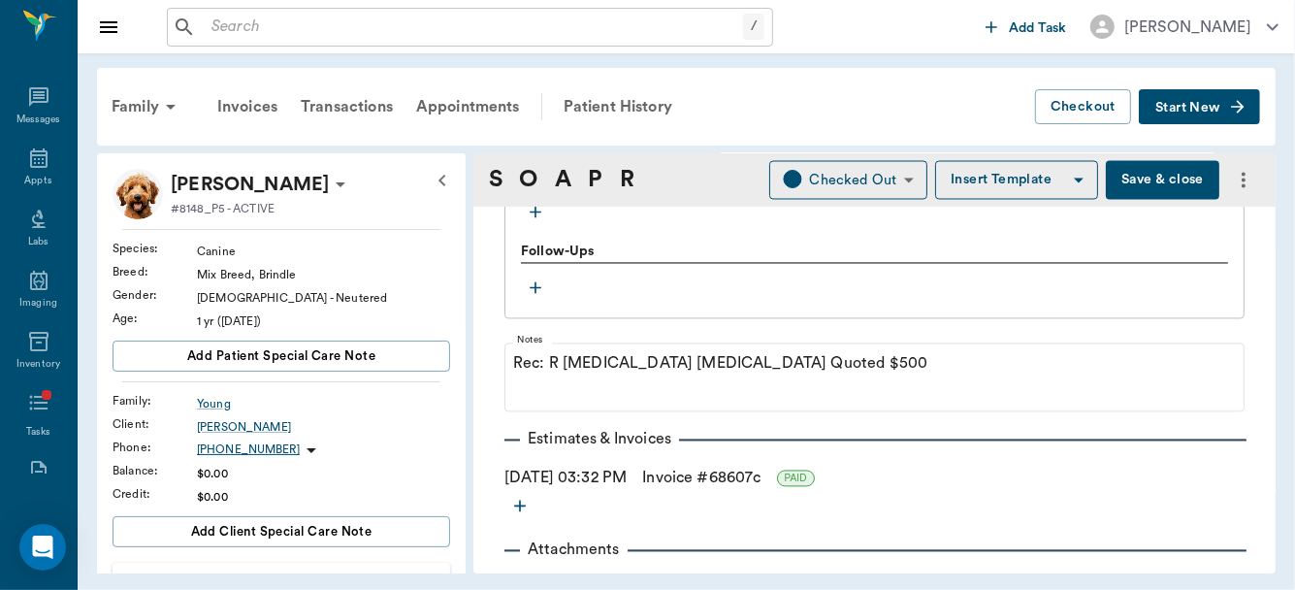
click at [1139, 174] on button "Save & close" at bounding box center [1163, 180] width 114 height 39
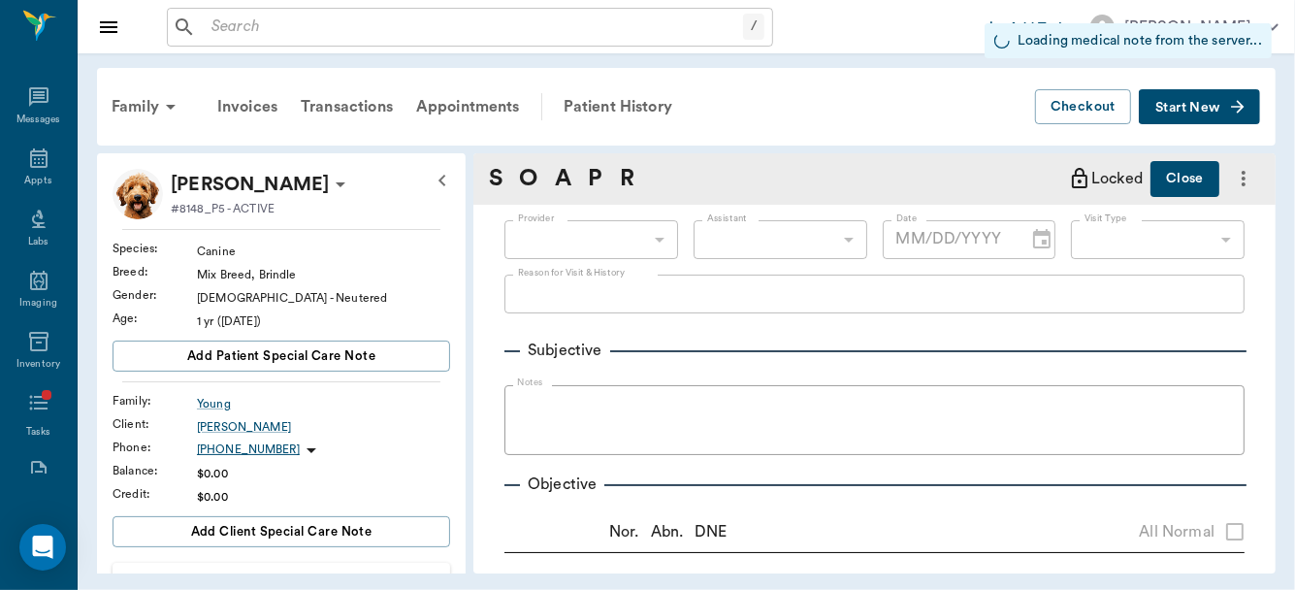
type input "63ec2f075fda476ae8351a4d"
type input "65d2be4f46e3a538d89b8c15"
radio input "true"
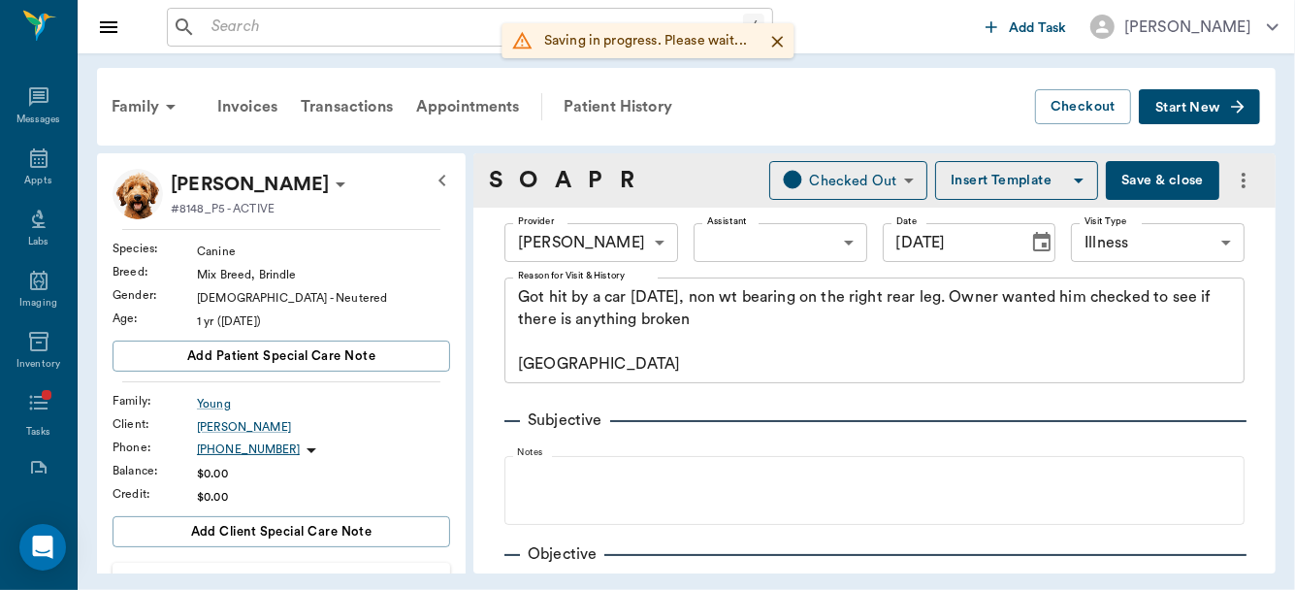
type input "[DATE]"
type textarea "Got hit by a car [DATE], non wt bearing on the right rear leg. Owner wanted him…"
type textarea "Radiographs show Dislocated hip - proximal dorsal. Unable to replace, very stif…"
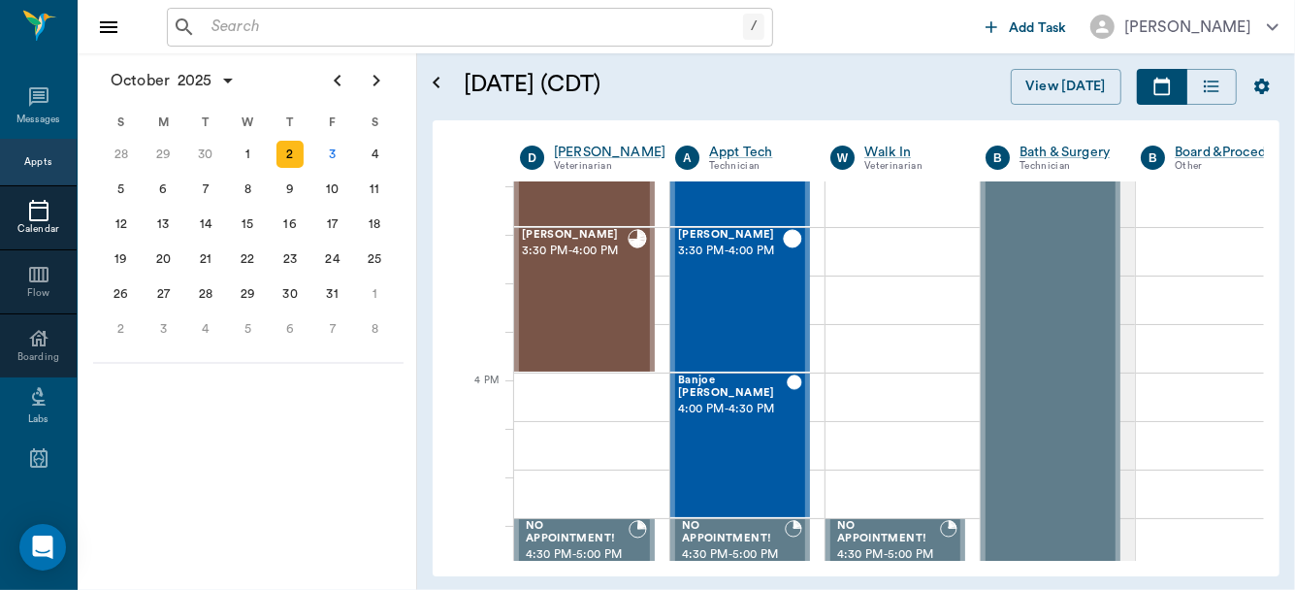
scroll to position [2137, 0]
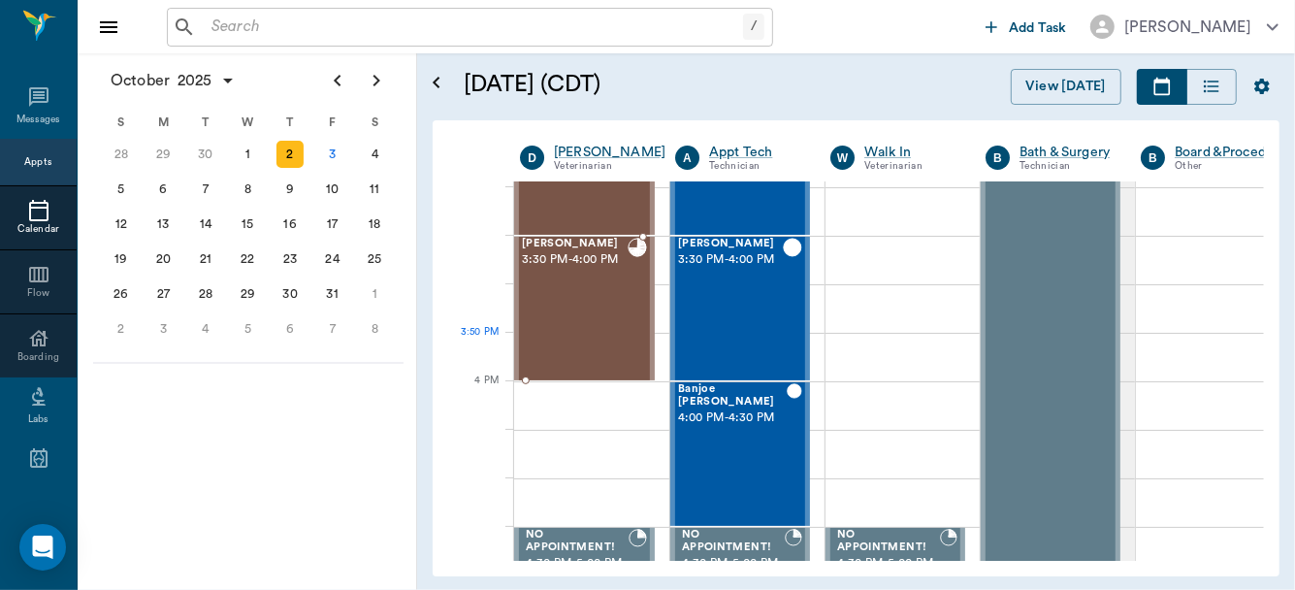
click at [567, 343] on div "[PERSON_NAME] 3:30 PM - 4:00 PM" at bounding box center [575, 309] width 106 height 142
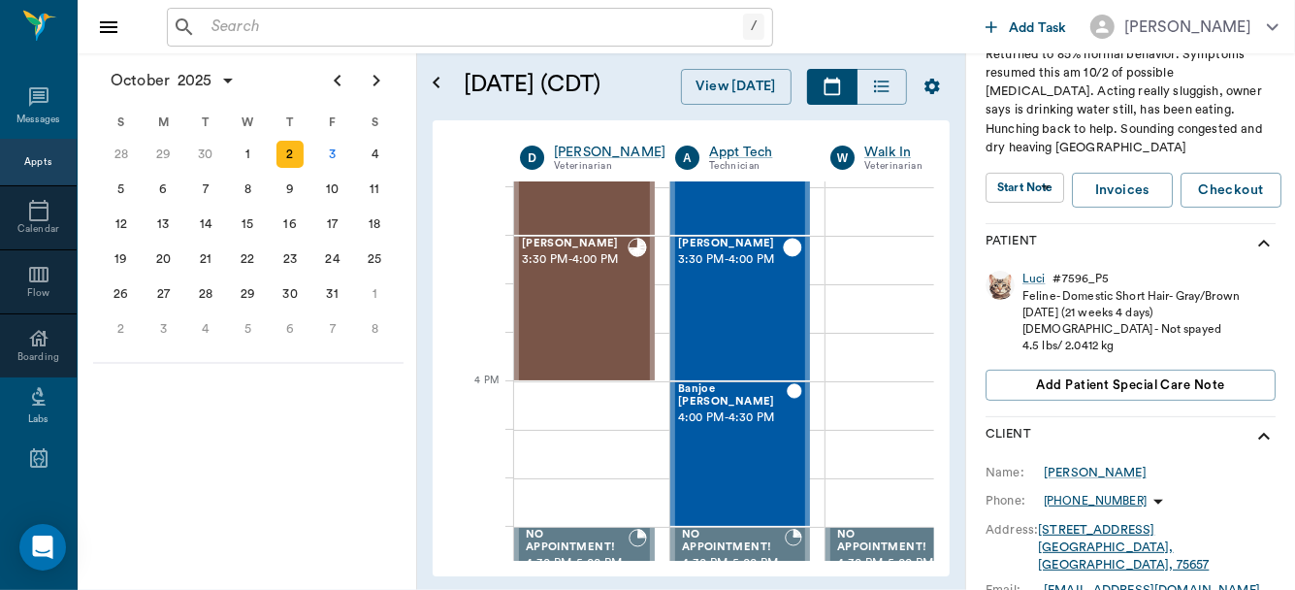
scroll to position [267, 0]
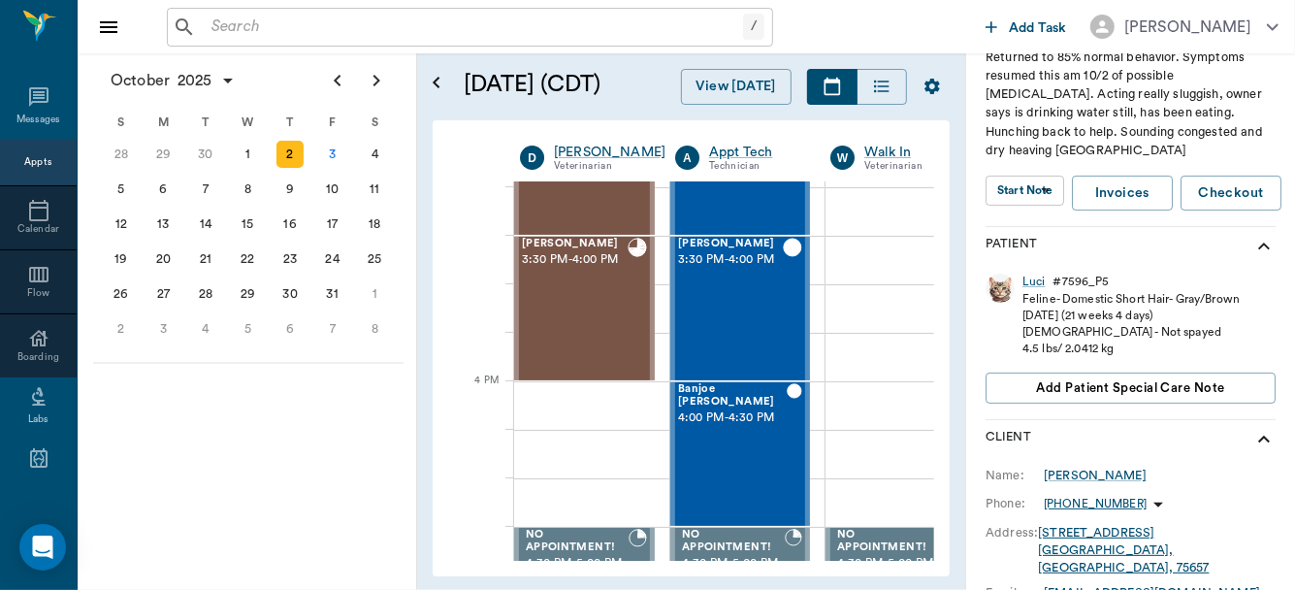
click at [1030, 169] on body "/ ​ Add Task [PERSON_NAME] Nectar Messages Appts Calendar Flow Boarding Labs Im…" at bounding box center [647, 295] width 1295 height 590
click at [1029, 210] on button "View SOAP" at bounding box center [1014, 211] width 66 height 22
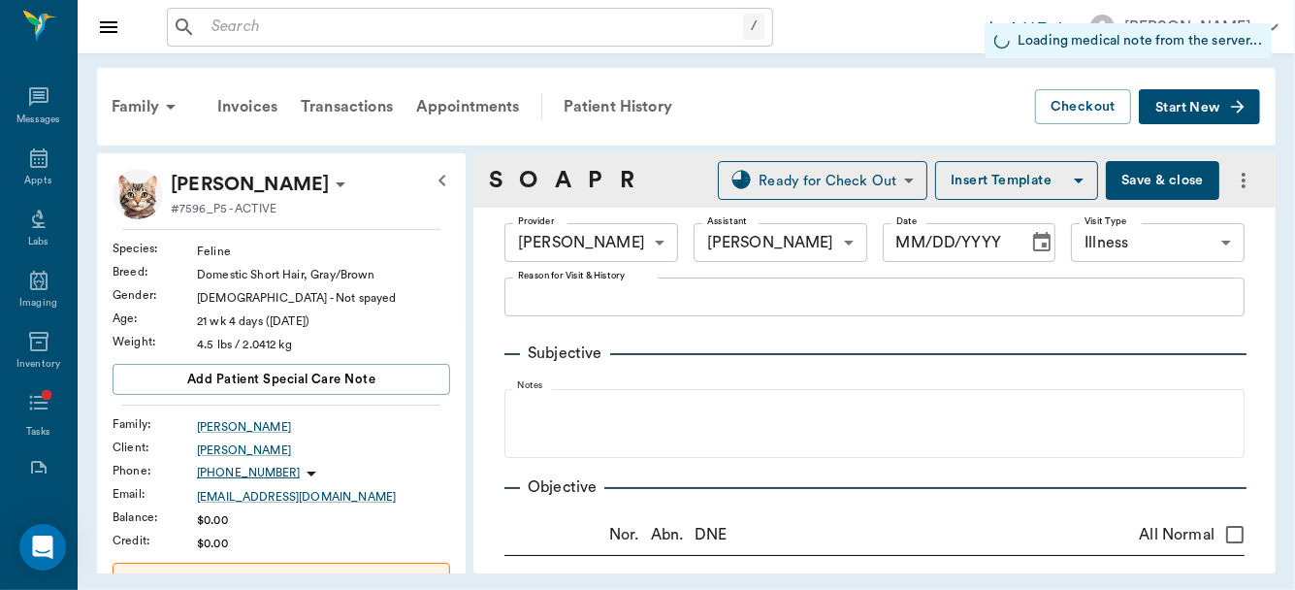
type input "63ec2f075fda476ae8351a4d"
type input "63ec2e7e52e12b0ba117b124"
type input "65d2be4f46e3a538d89b8c15"
type input "[DATE]"
type textarea "Took her of [PERSON_NAME] about week and a half ago, was diagnosed with [MEDICA…"
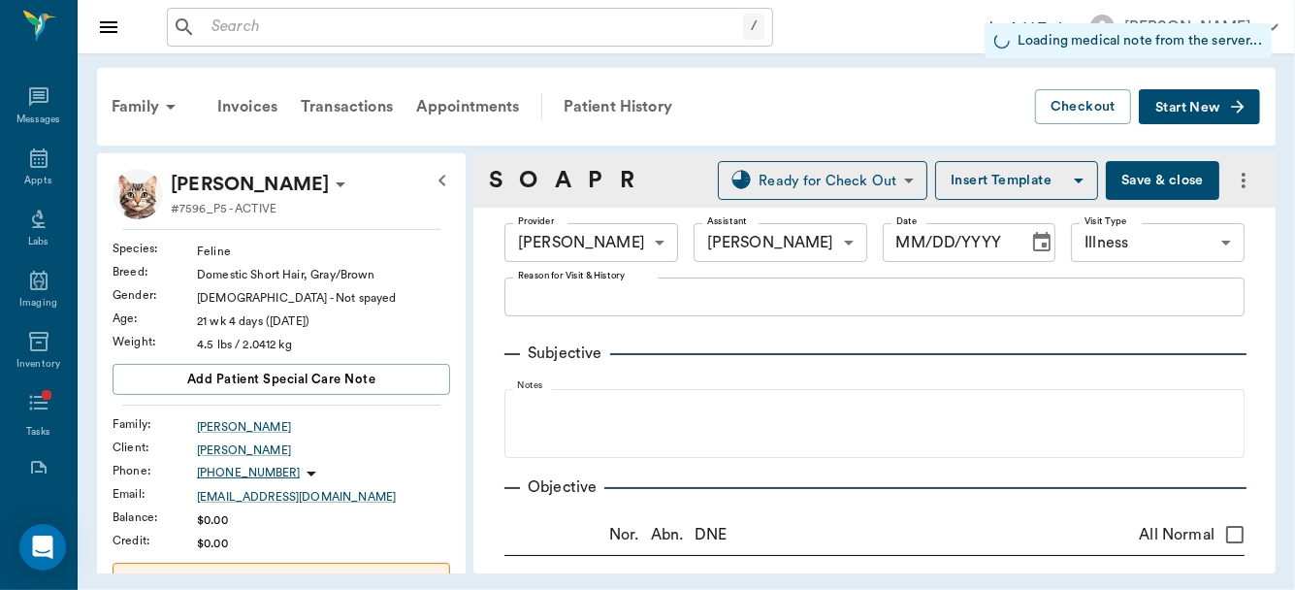
type input "1.00"
type input "0"
type textarea "Give 0.5 ml by mouth once daily for 10 days"
type input "1.00"
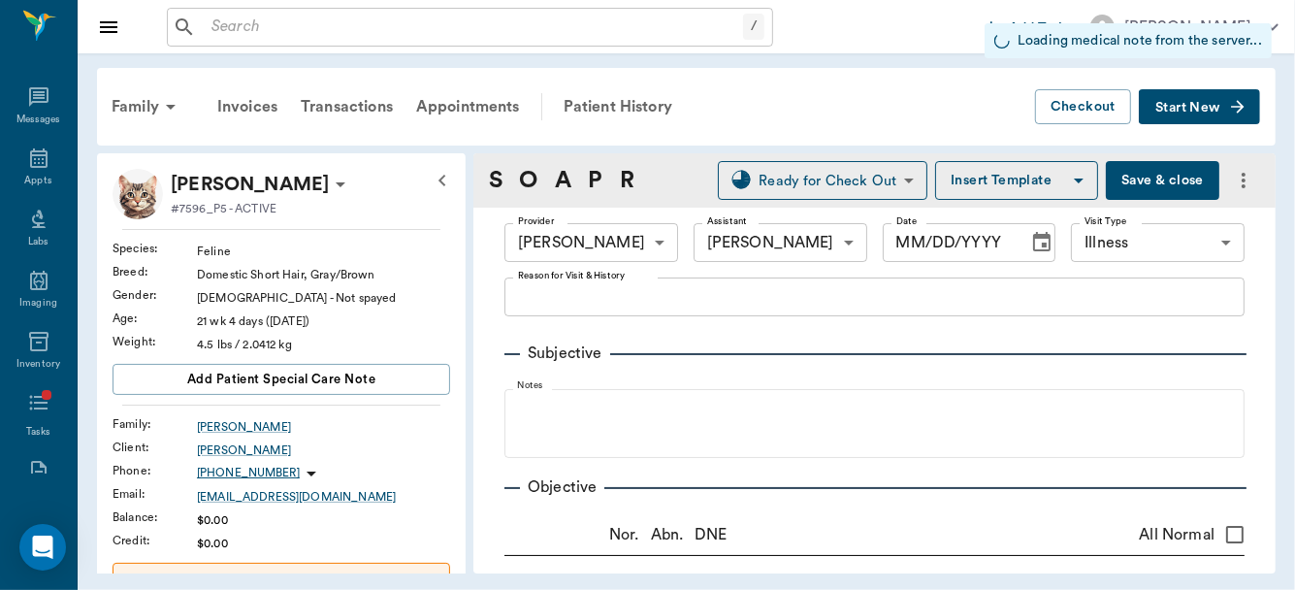
type input "1.00"
type textarea "TRIAM6 -hub + Dex.5"
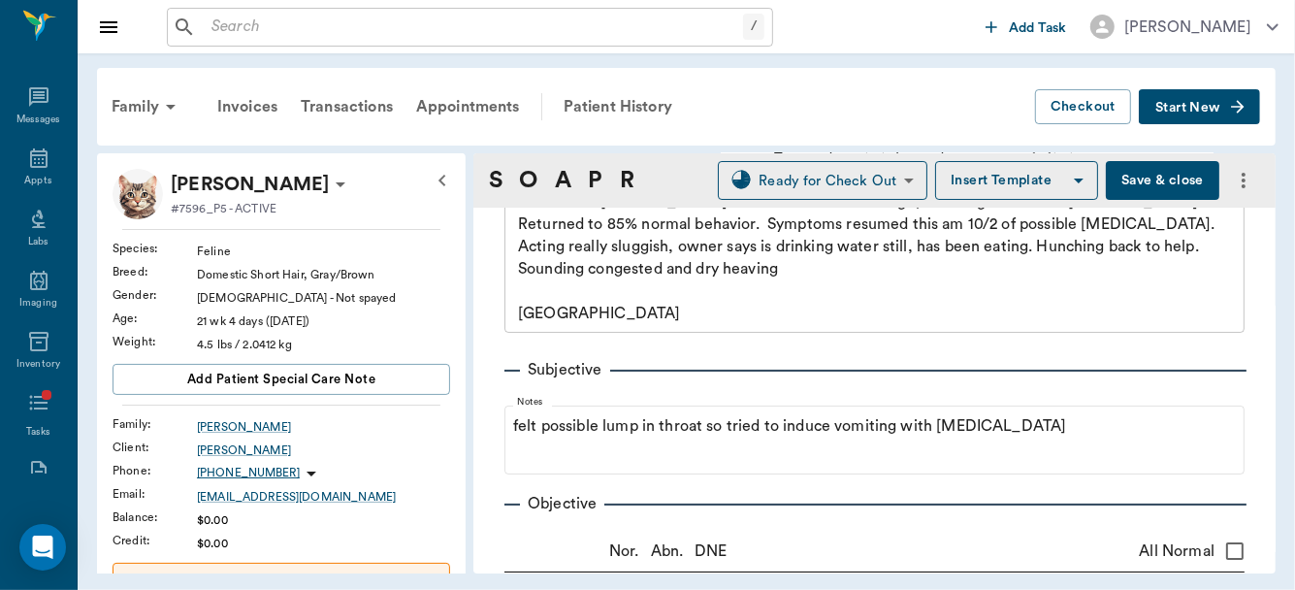
scroll to position [115, 0]
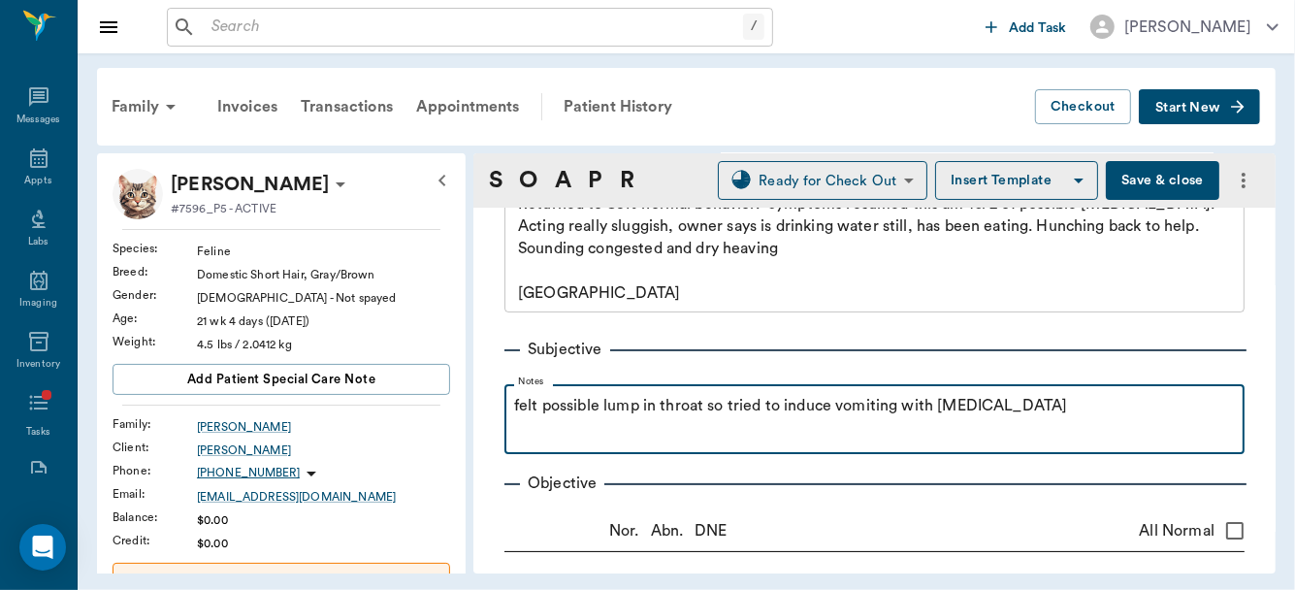
click at [1075, 412] on p "felt possible lump in throat so tried to induce vomiting with [MEDICAL_DATA]" at bounding box center [874, 405] width 721 height 23
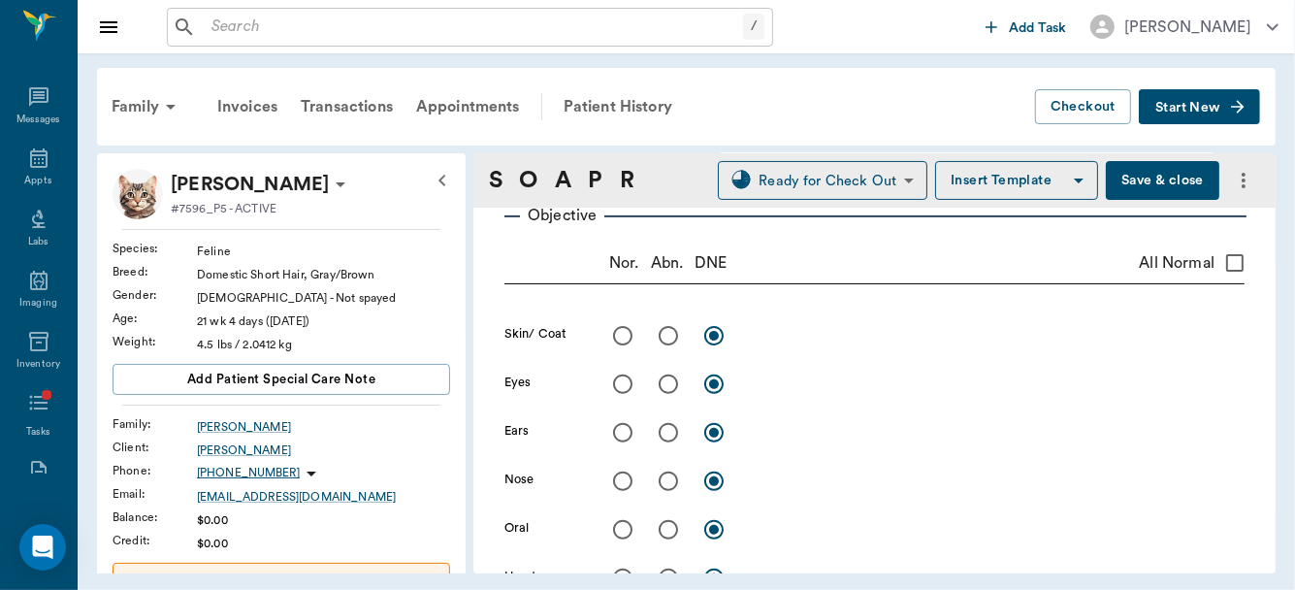
scroll to position [404, 0]
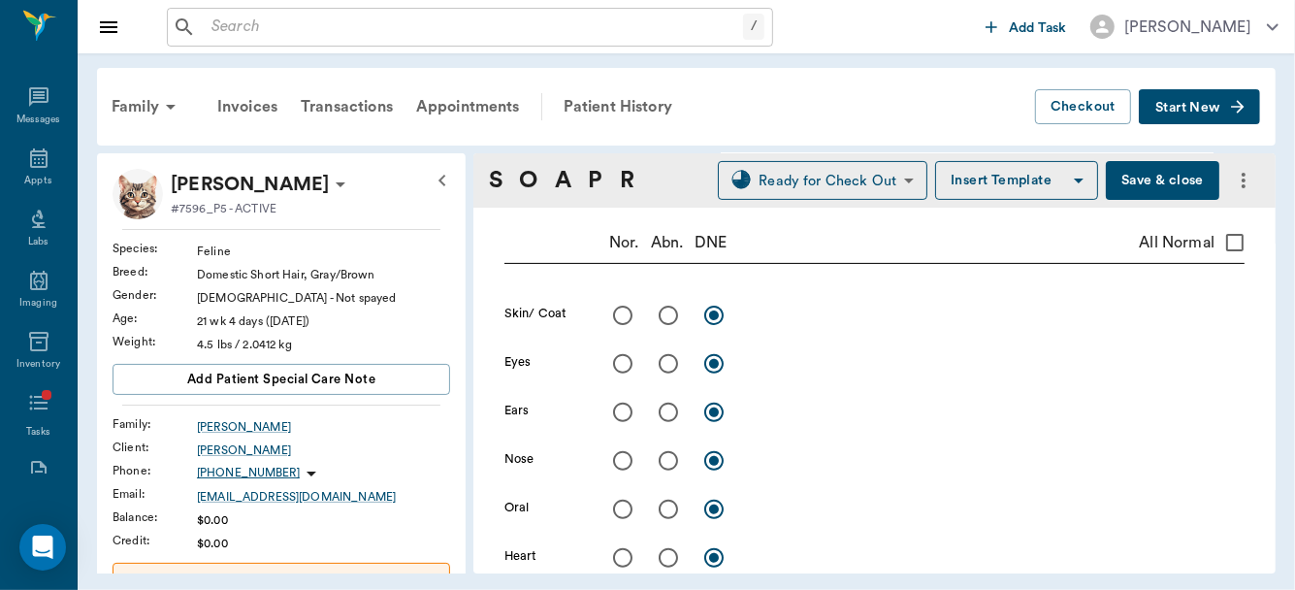
click at [619, 317] on input "radio" at bounding box center [623, 315] width 41 height 41
radio input "true"
click at [619, 362] on input "radio" at bounding box center [623, 363] width 41 height 41
radio input "true"
click at [623, 407] on input "radio" at bounding box center [623, 412] width 41 height 41
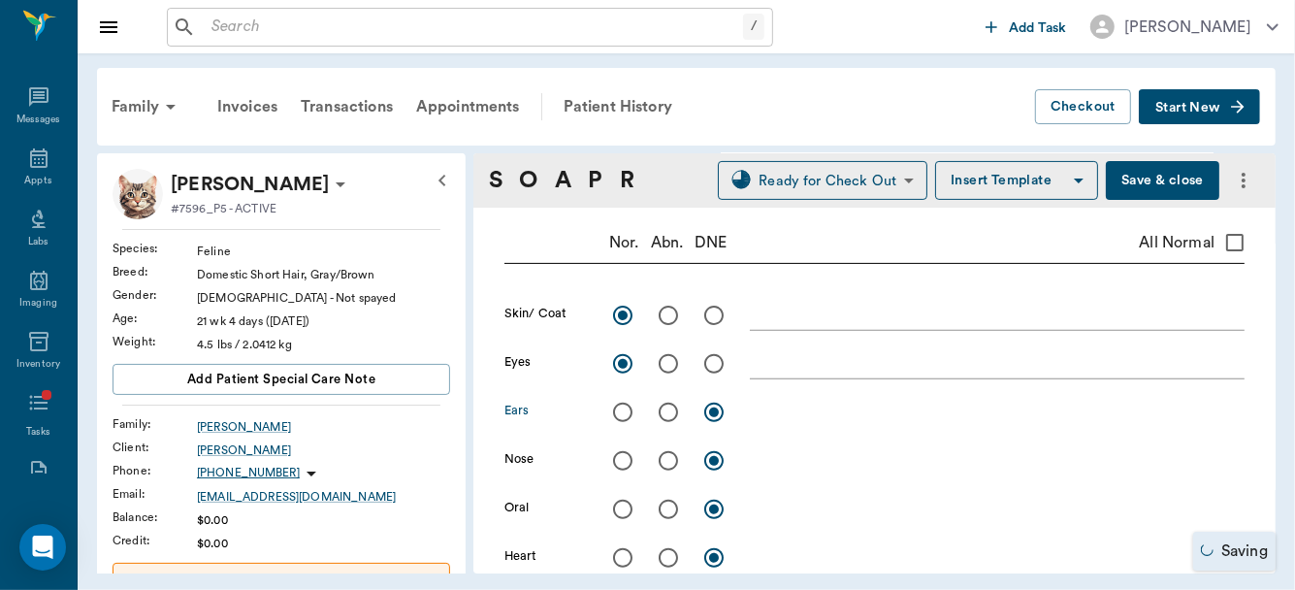
radio input "true"
click at [623, 457] on input "radio" at bounding box center [623, 461] width 41 height 41
radio input "true"
click at [622, 513] on input "radio" at bounding box center [623, 509] width 41 height 41
radio input "true"
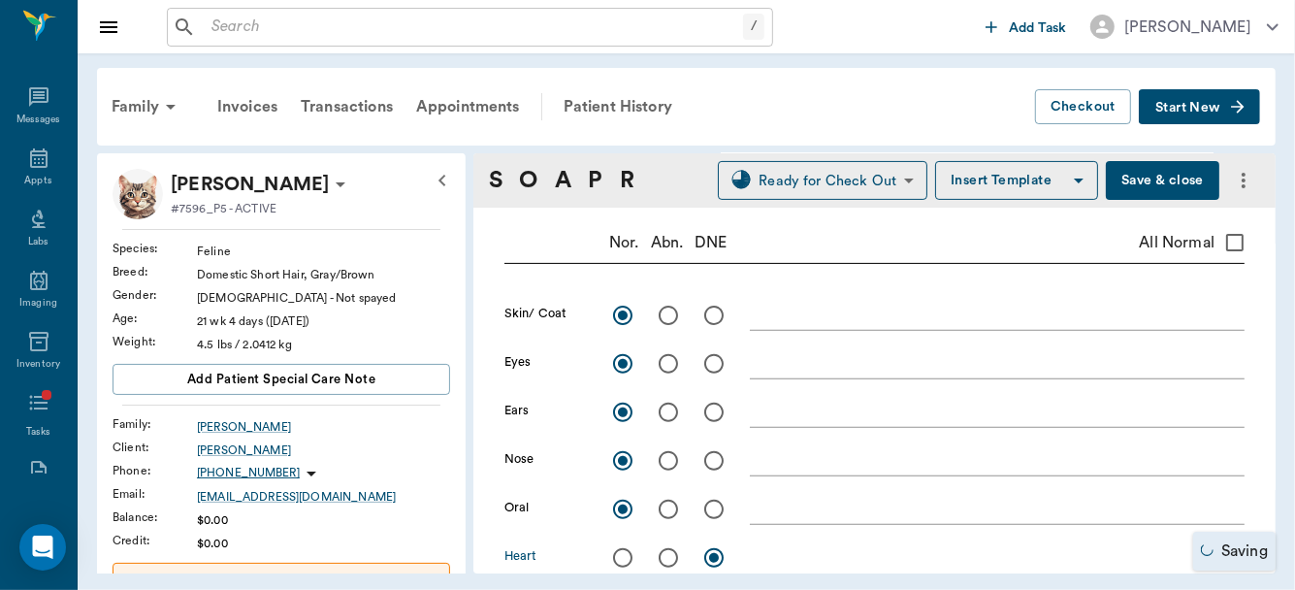
click at [620, 557] on input "radio" at bounding box center [623, 558] width 41 height 41
radio input "true"
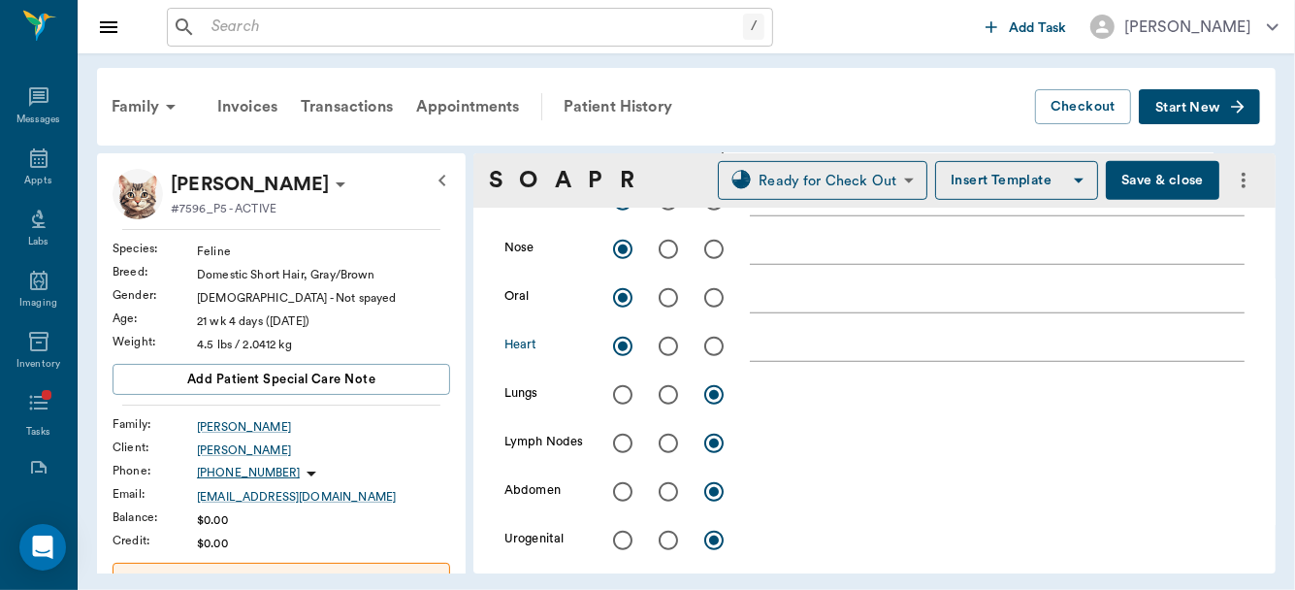
scroll to position [625, 0]
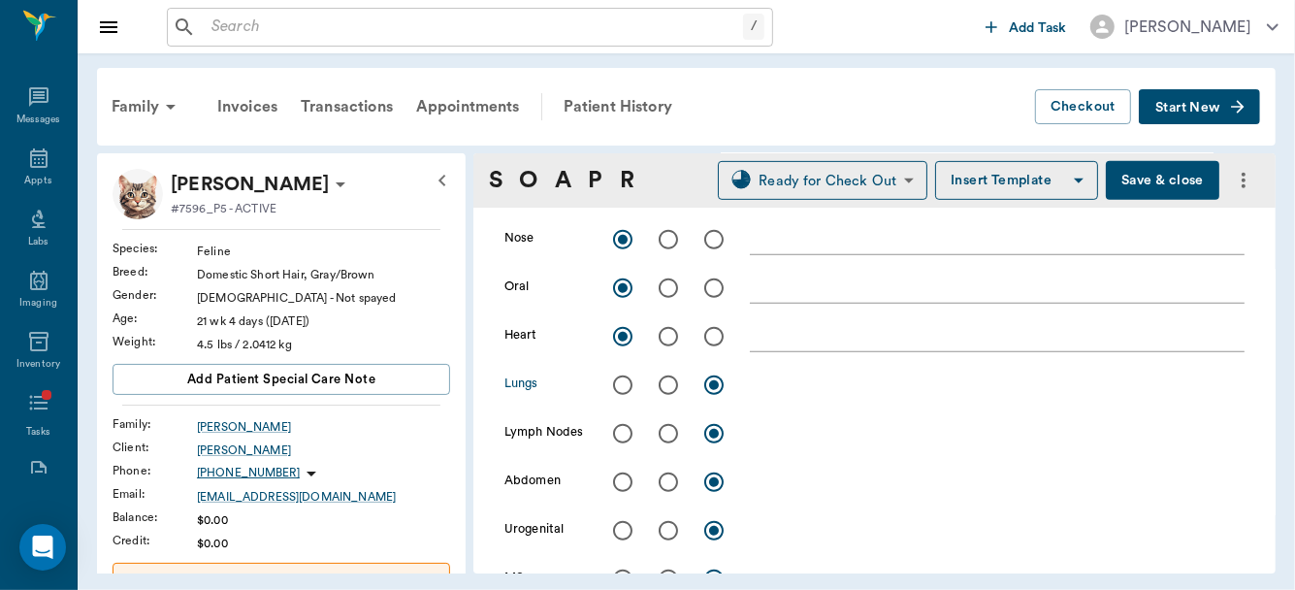
click at [624, 378] on input "radio" at bounding box center [623, 385] width 41 height 41
radio input "true"
click at [622, 430] on input "radio" at bounding box center [623, 433] width 41 height 41
radio input "true"
click at [619, 478] on input "radio" at bounding box center [623, 482] width 41 height 41
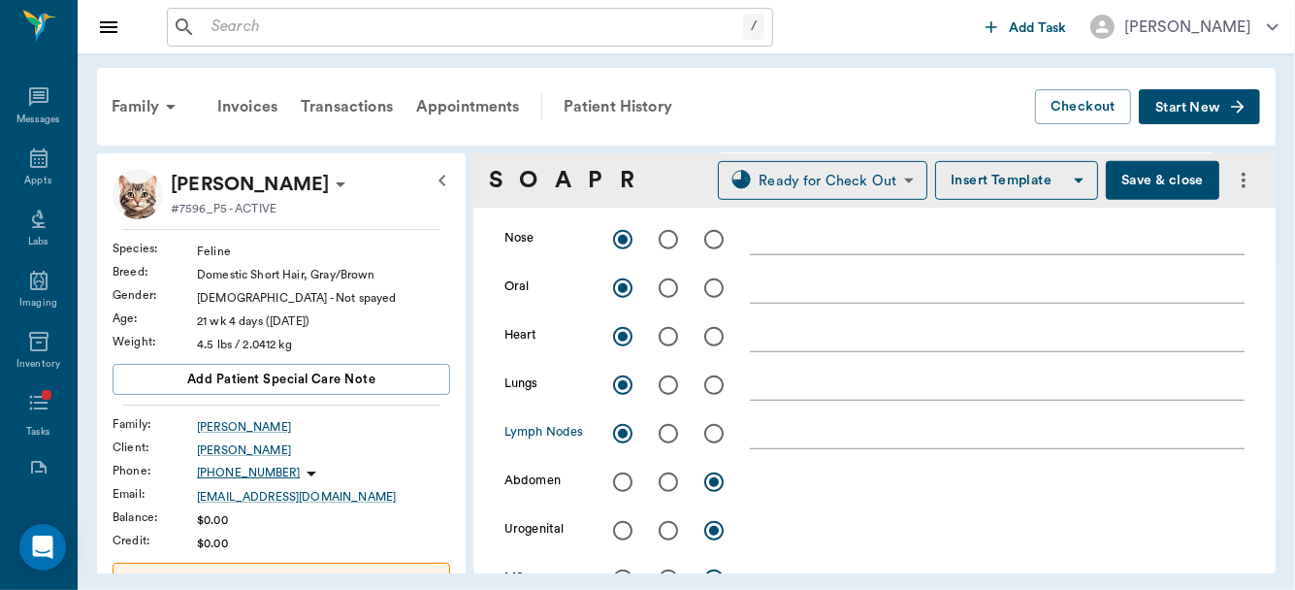
radio input "true"
